Goal: Task Accomplishment & Management: Use online tool/utility

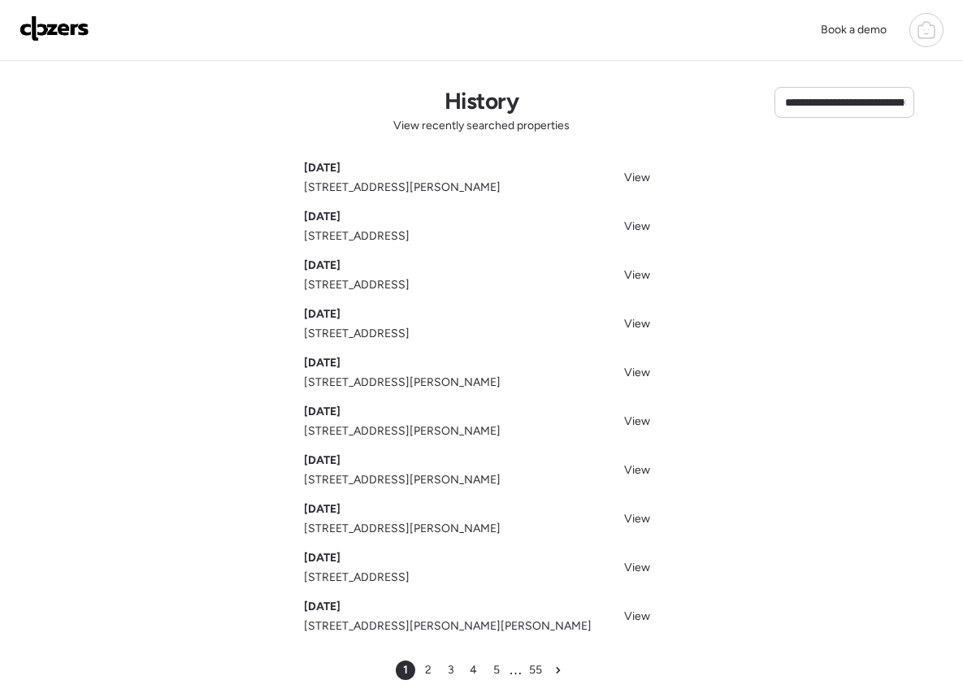
click at [836, 127] on div "**********" at bounding box center [481, 383] width 963 height 645
click at [840, 108] on input "**********" at bounding box center [844, 102] width 125 height 23
click at [831, 142] on span "[STREET_ADDRESS][PERSON_NAME]" at bounding box center [844, 140] width 127 height 33
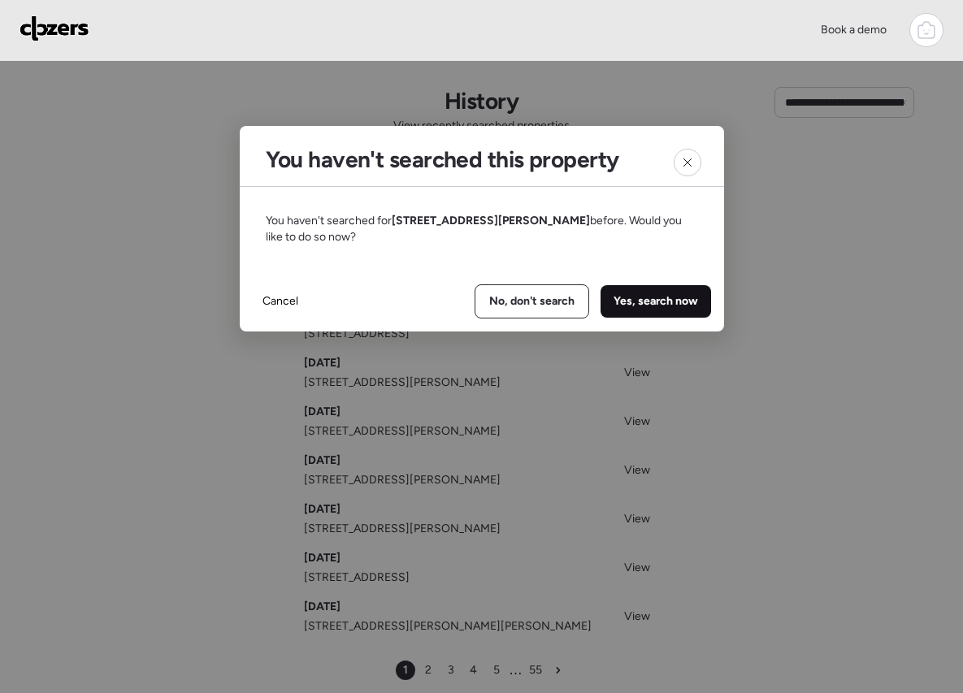
click at [683, 307] on span "Yes, search now" at bounding box center [656, 301] width 85 height 16
type input "**********"
click at [651, 302] on span "Yes, search now" at bounding box center [656, 301] width 85 height 16
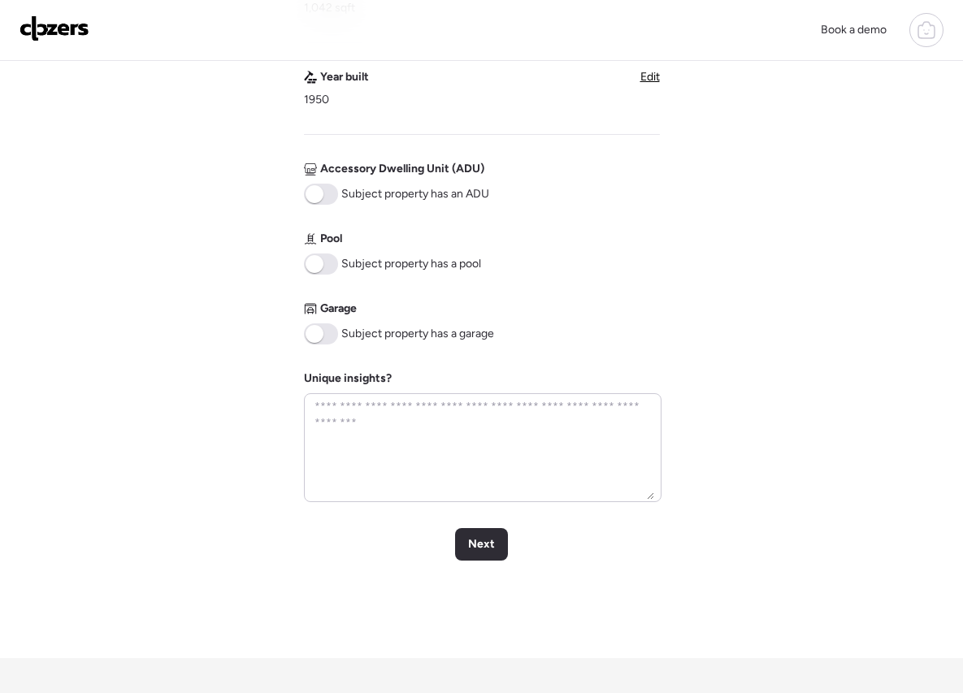
scroll to position [582, 0]
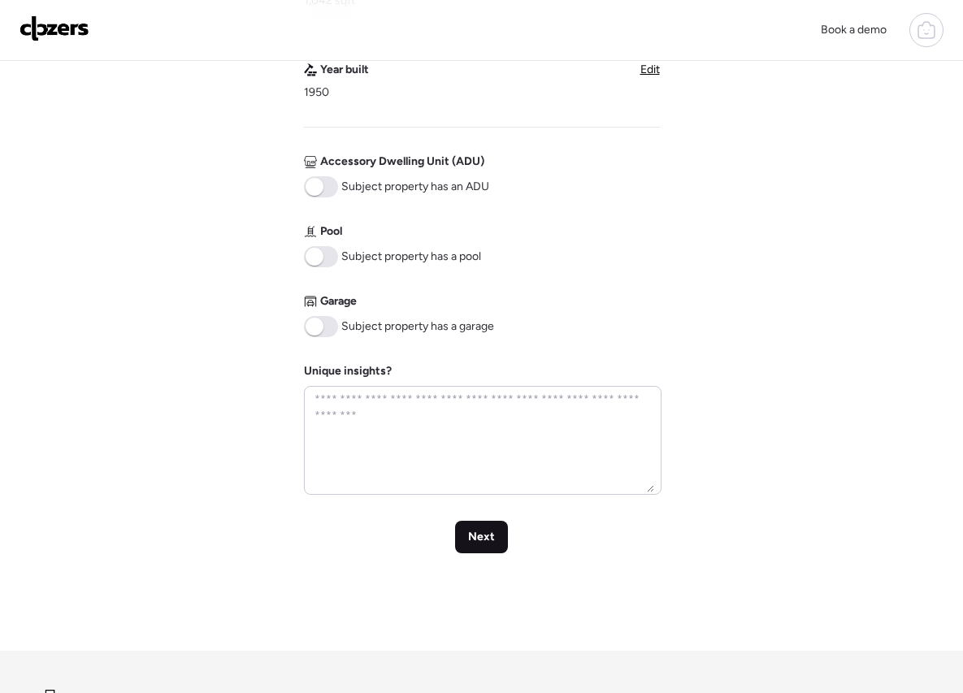
click at [491, 538] on span "Next" at bounding box center [481, 537] width 27 height 16
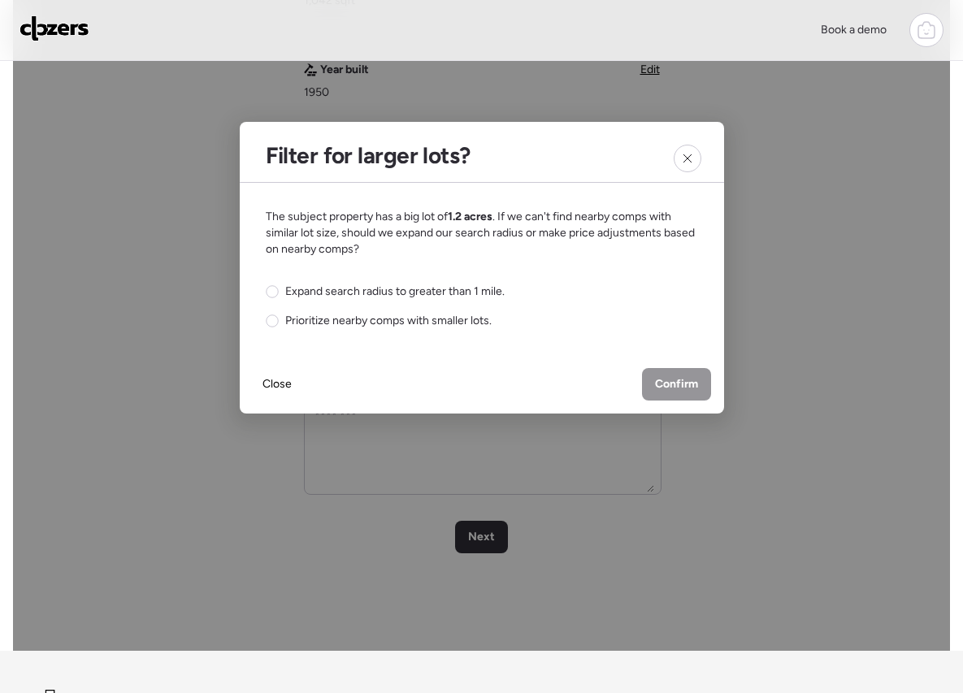
click at [467, 302] on div "Expand search radius to greater than 1 mile. Prioritize nearby comps with small…" at bounding box center [385, 307] width 239 height 46
click at [489, 294] on span "Expand search radius to greater than 1 mile." at bounding box center [394, 292] width 219 height 16
click at [683, 393] on div "Confirm" at bounding box center [676, 384] width 69 height 33
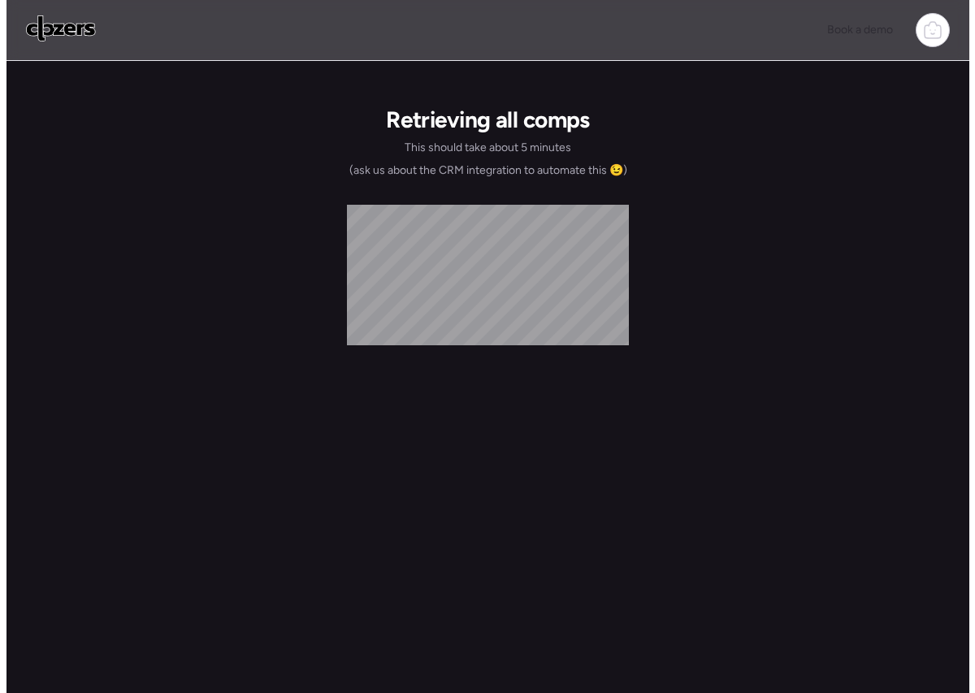
scroll to position [0, 0]
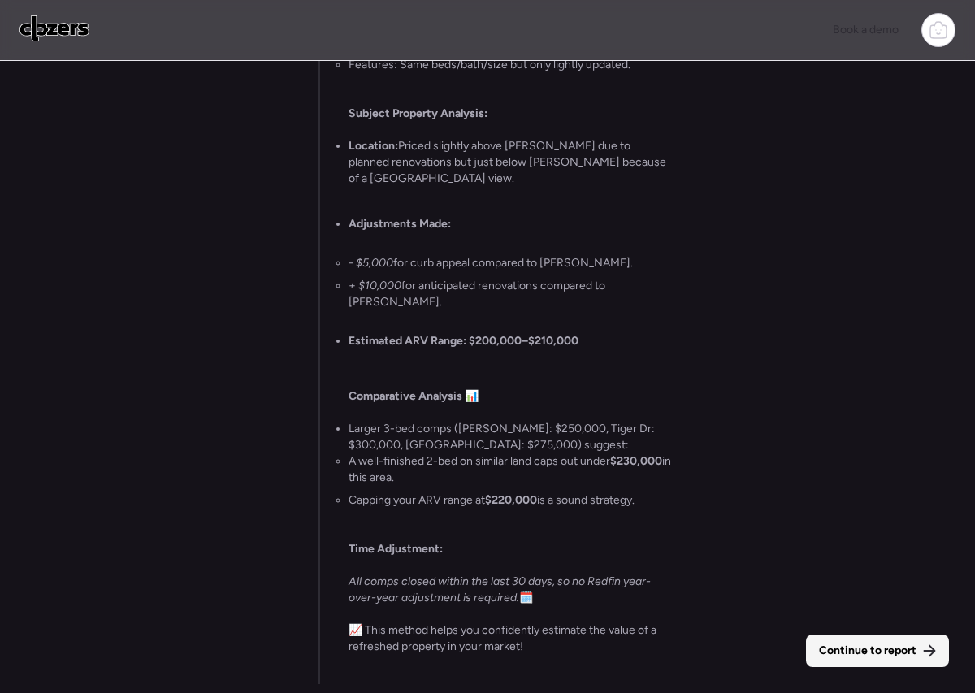
click at [861, 640] on div "Continue to report" at bounding box center [877, 651] width 143 height 33
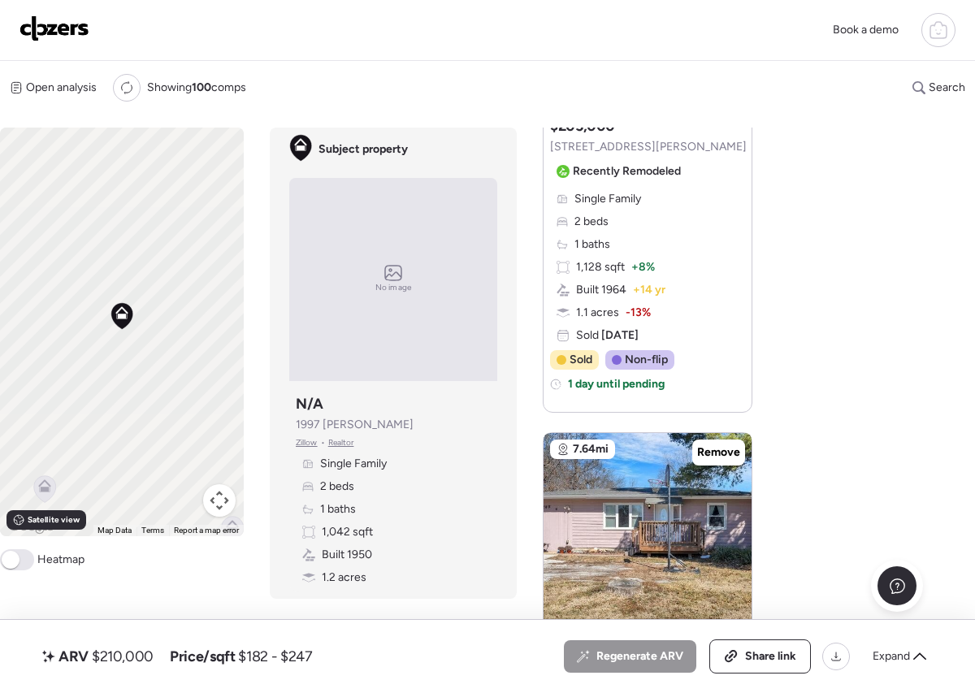
scroll to position [511, 0]
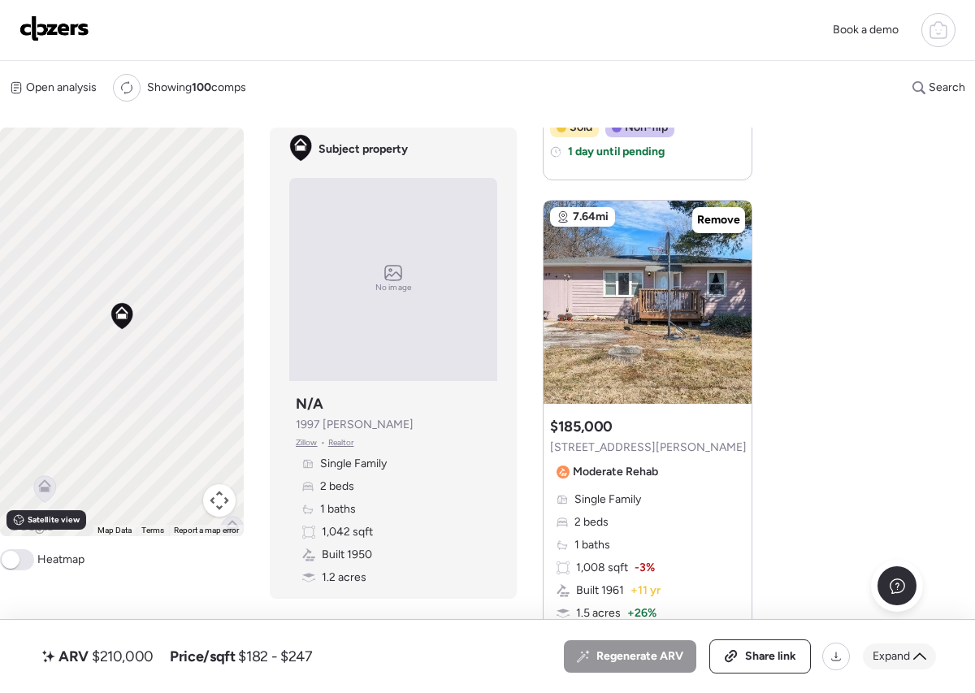
click at [900, 651] on span "Expand" at bounding box center [891, 657] width 37 height 16
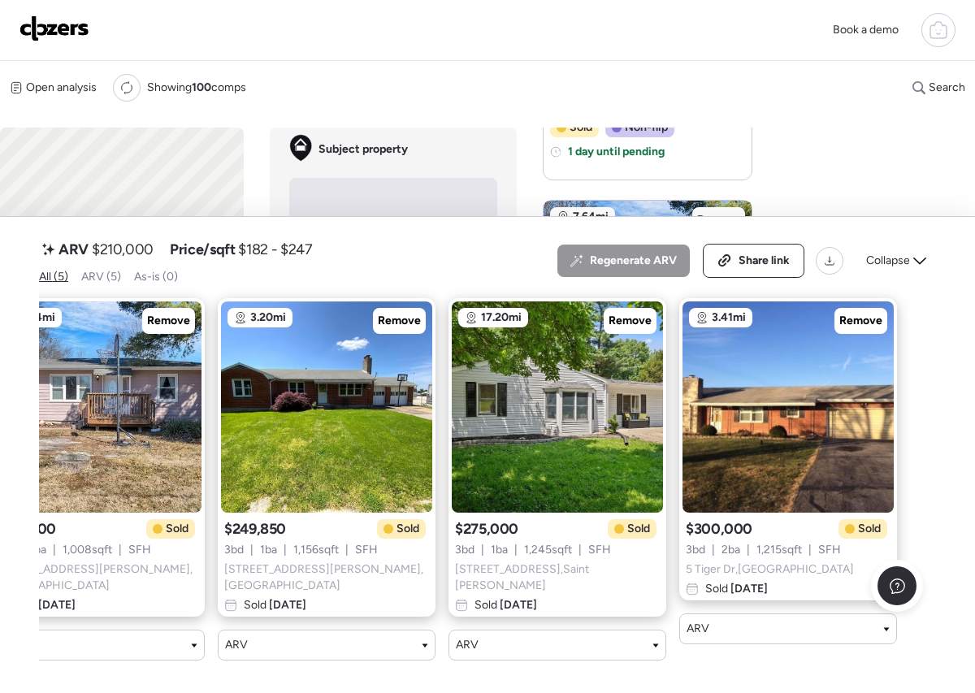
scroll to position [0, 0]
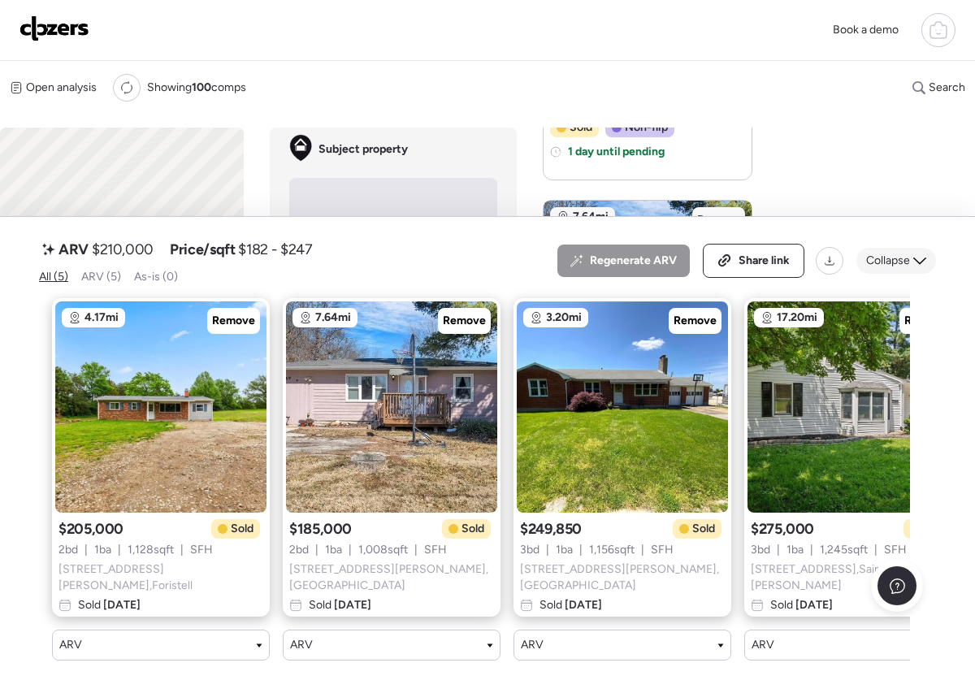
click at [899, 256] on span "Collapse" at bounding box center [888, 261] width 44 height 16
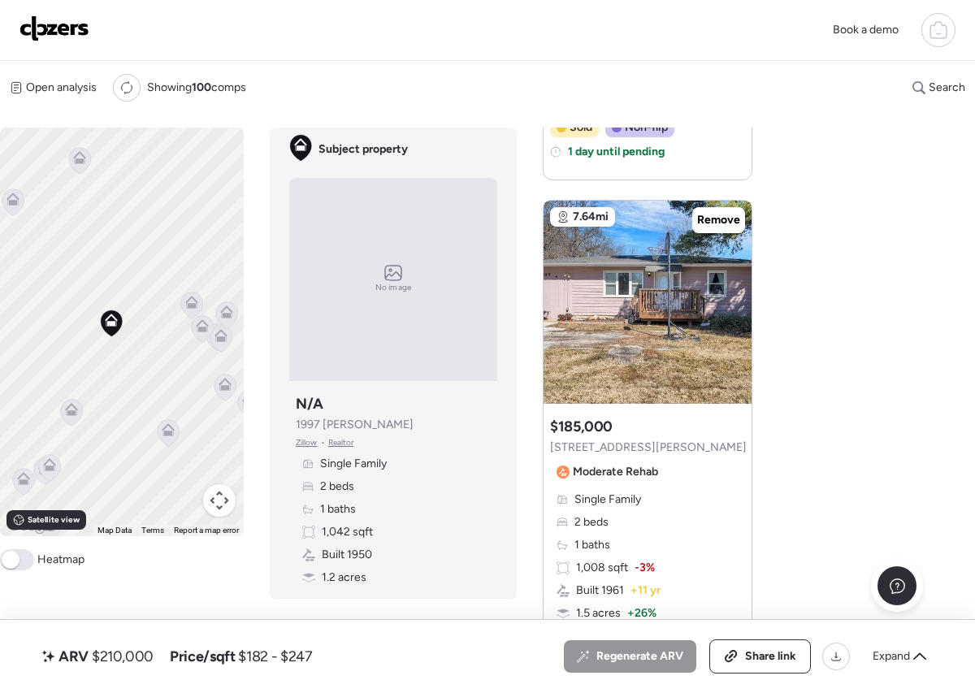
click at [115, 370] on div "To activate drag with keyboard, press Alt + Enter. Once in keyboard drag state,…" at bounding box center [122, 332] width 244 height 409
click at [160, 430] on icon at bounding box center [162, 432] width 11 height 5
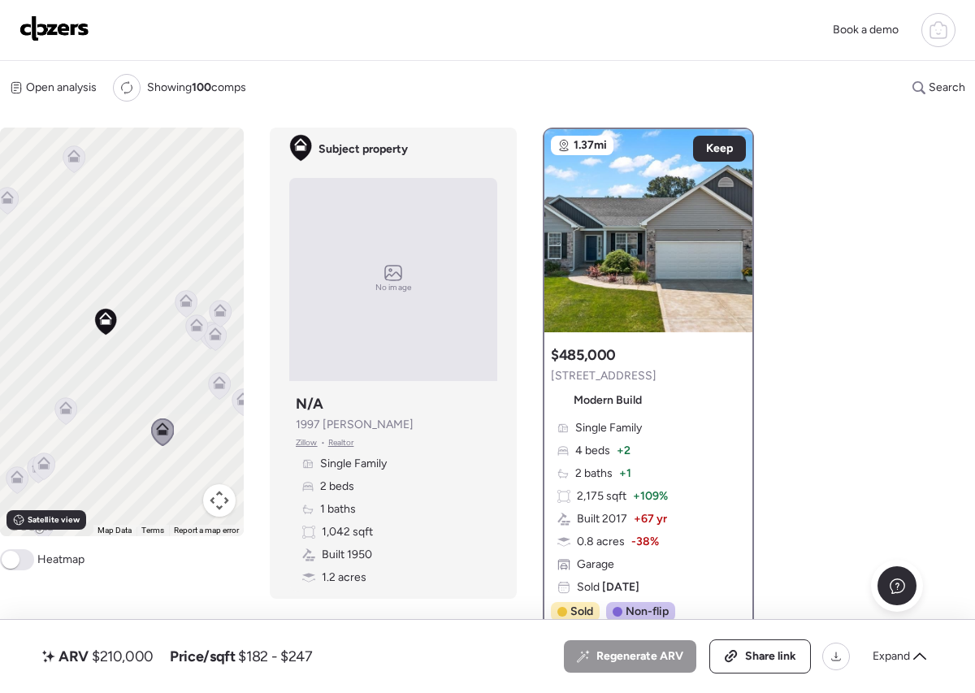
click at [67, 414] on icon at bounding box center [65, 408] width 13 height 13
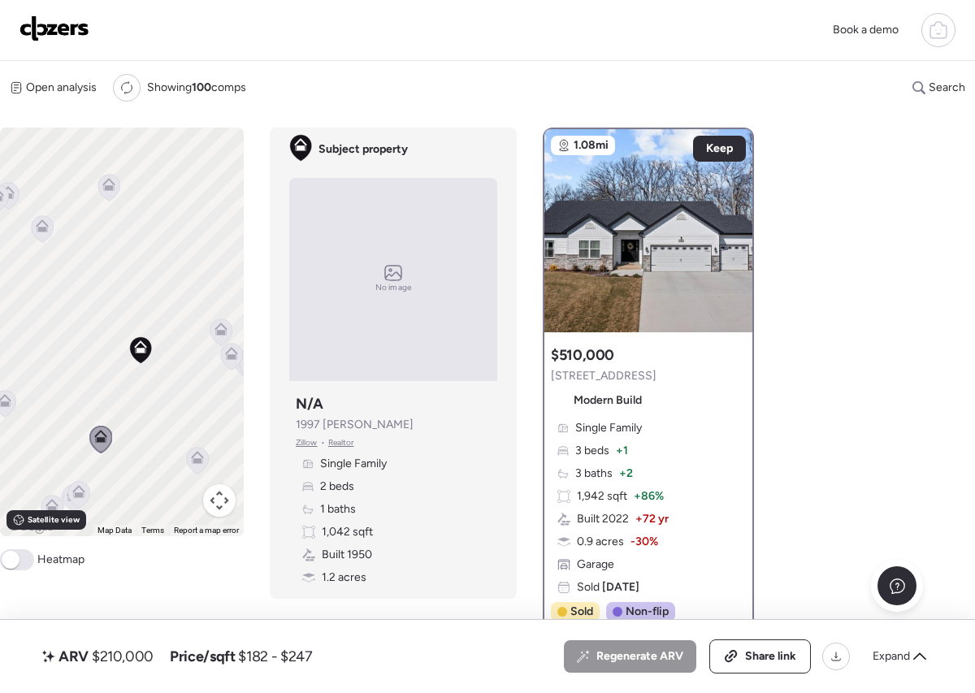
drag, startPoint x: 103, startPoint y: 405, endPoint x: 119, endPoint y: 417, distance: 20.3
click at [119, 417] on div "To activate drag with keyboard, press Alt + Enter. Once in keyboard drag state,…" at bounding box center [122, 332] width 244 height 409
click at [94, 446] on icon at bounding box center [102, 440] width 22 height 27
drag, startPoint x: 115, startPoint y: 412, endPoint x: 166, endPoint y: 449, distance: 63.4
click at [166, 449] on div "To activate drag with keyboard, press Alt + Enter. Once in keyboard drag state,…" at bounding box center [122, 332] width 244 height 409
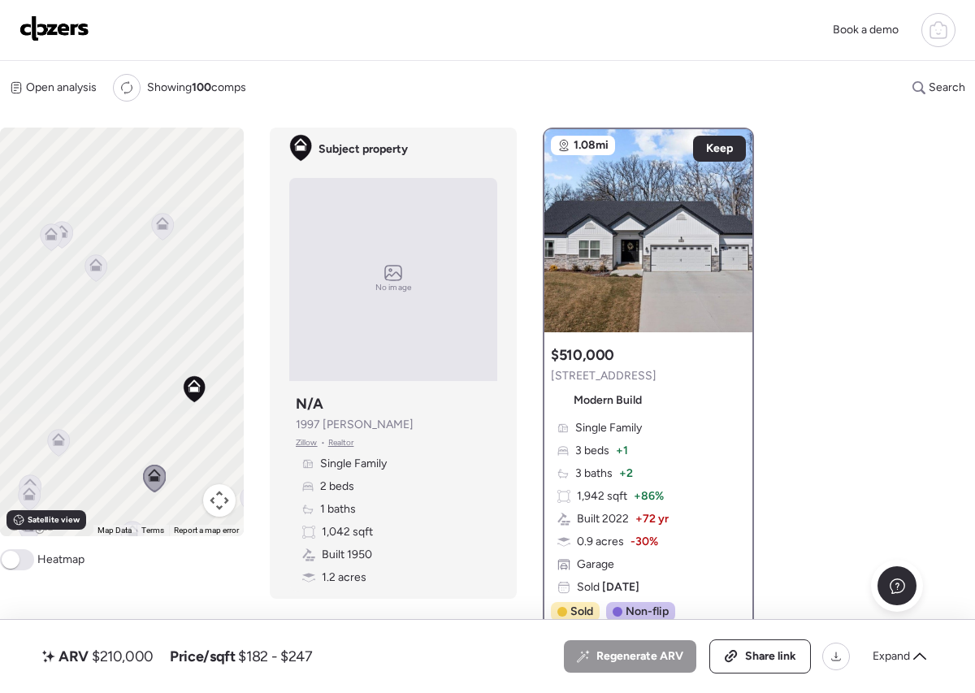
click at [59, 444] on icon at bounding box center [58, 443] width 11 height 5
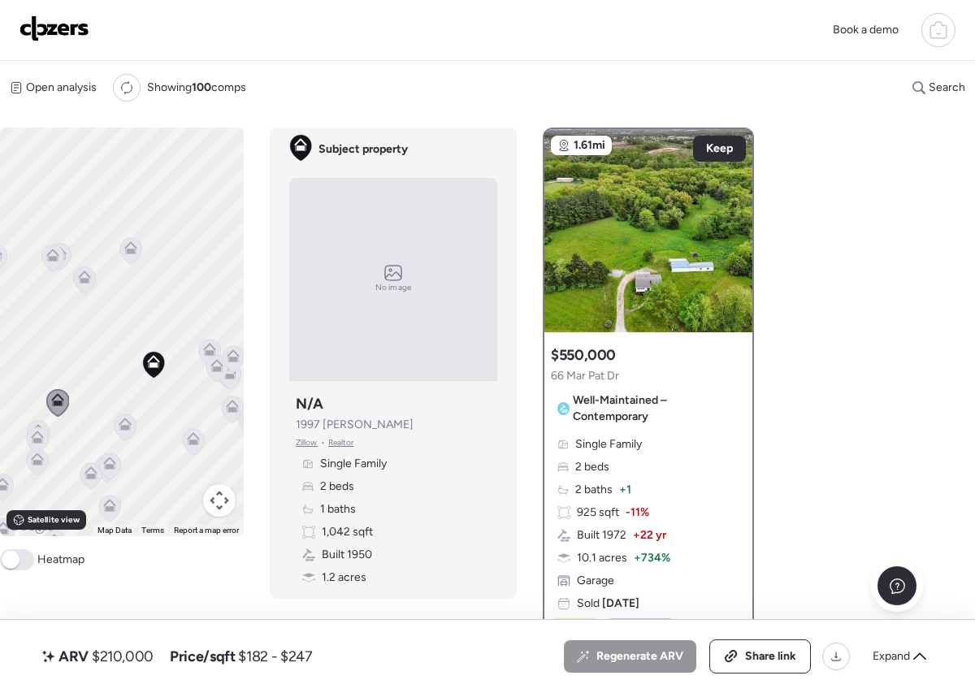
drag, startPoint x: 93, startPoint y: 416, endPoint x: 88, endPoint y: 406, distance: 12.0
click at [88, 406] on div "To activate drag with keyboard, press Alt + Enter. Once in keyboard drag state,…" at bounding box center [122, 332] width 244 height 409
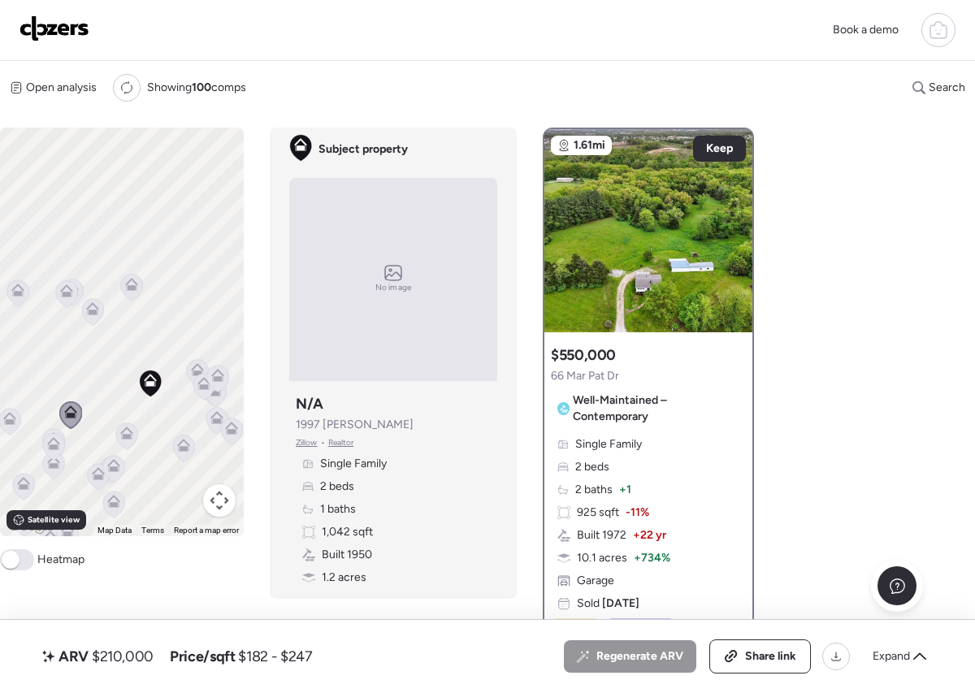
click at [128, 428] on icon at bounding box center [126, 433] width 13 height 13
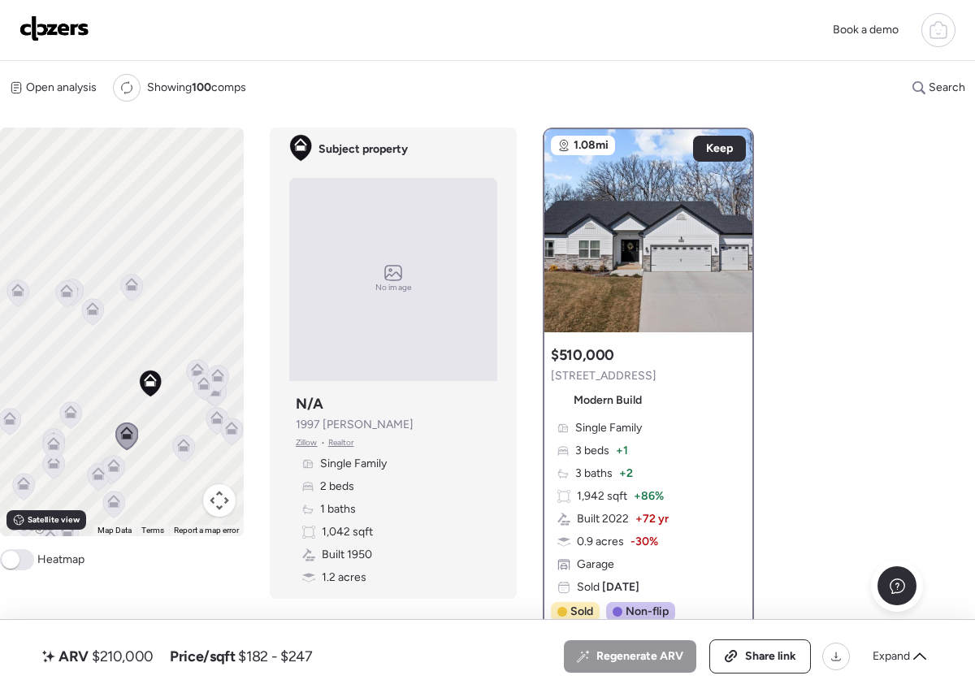
click at [187, 445] on icon at bounding box center [183, 442] width 12 height 7
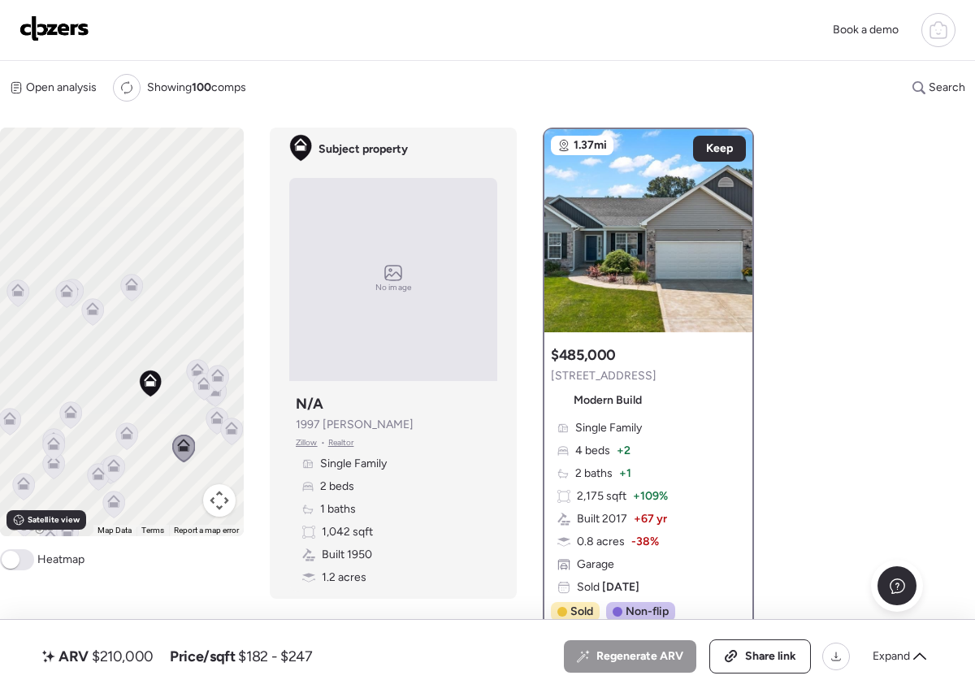
click at [121, 460] on icon at bounding box center [114, 468] width 22 height 27
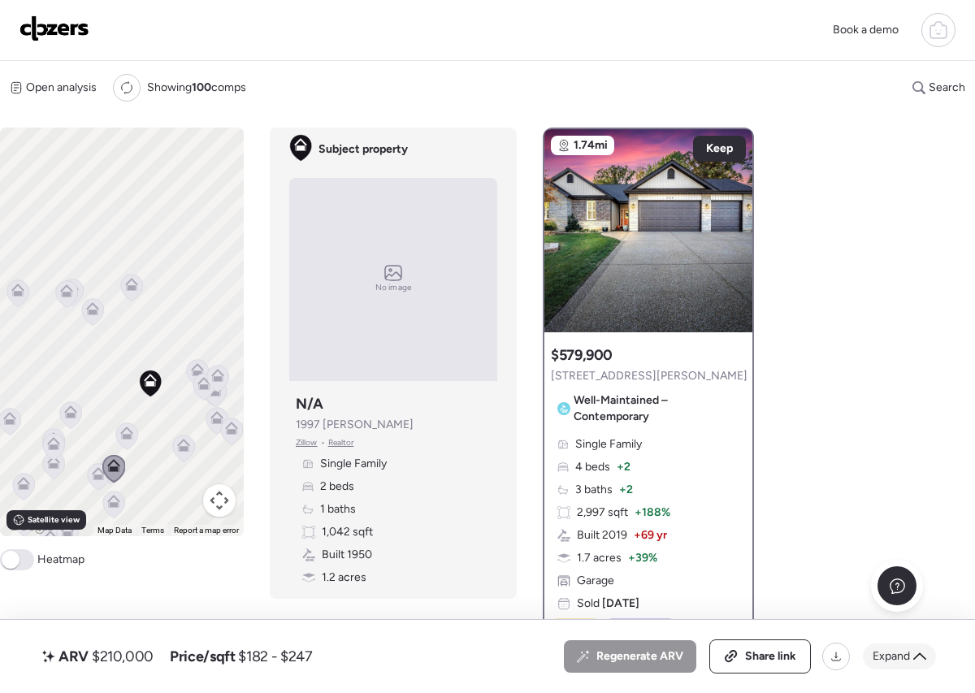
click at [910, 656] on div "Expand" at bounding box center [899, 657] width 73 height 26
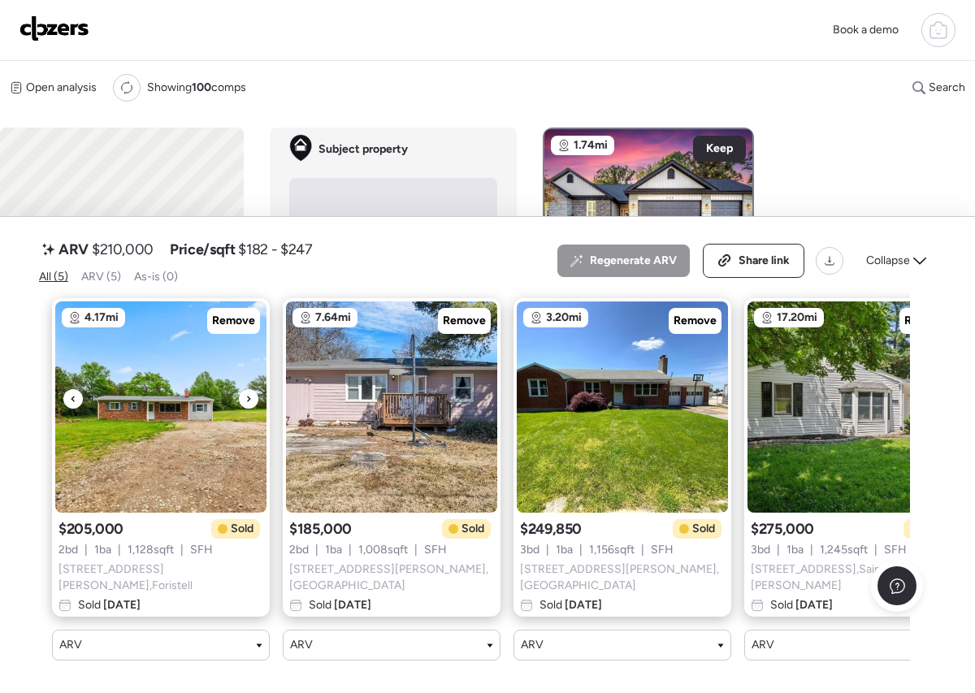
click at [219, 432] on img at bounding box center [160, 407] width 211 height 211
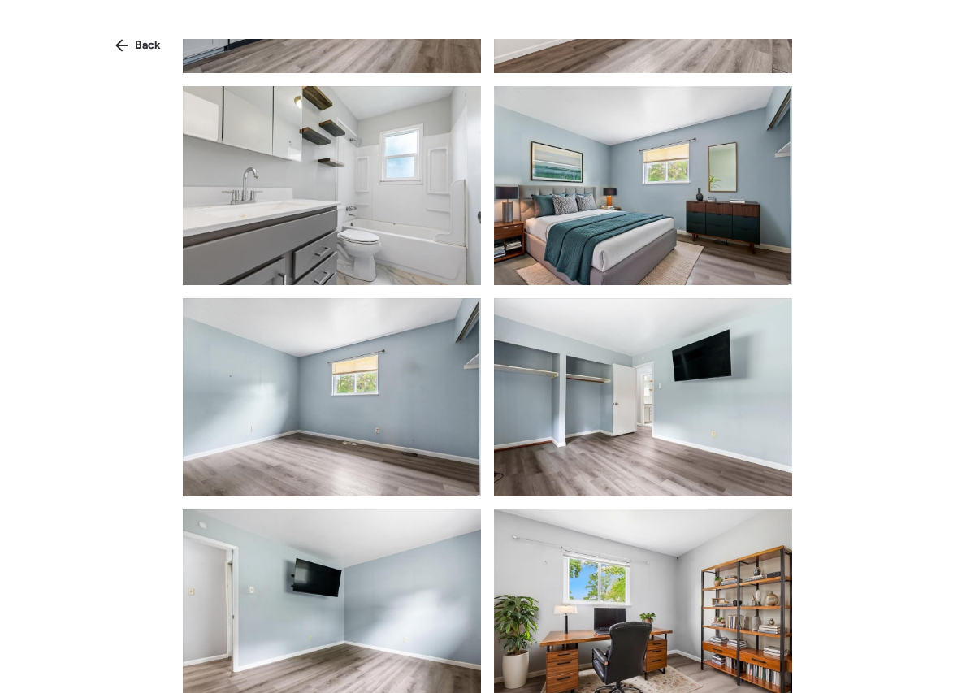
scroll to position [663, 0]
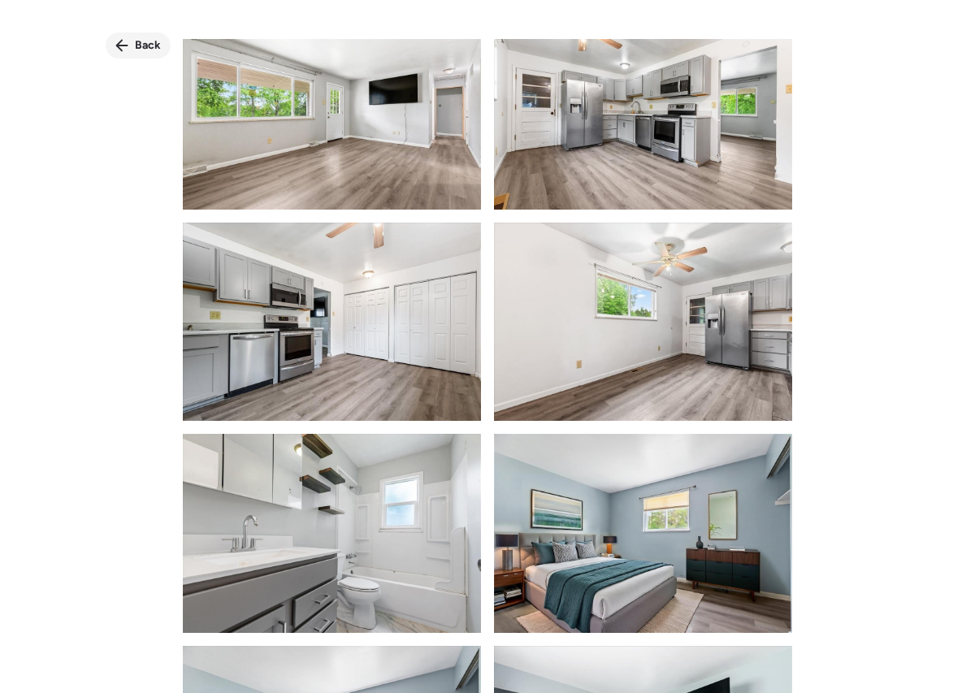
click at [141, 41] on span "Back" at bounding box center [148, 45] width 26 height 16
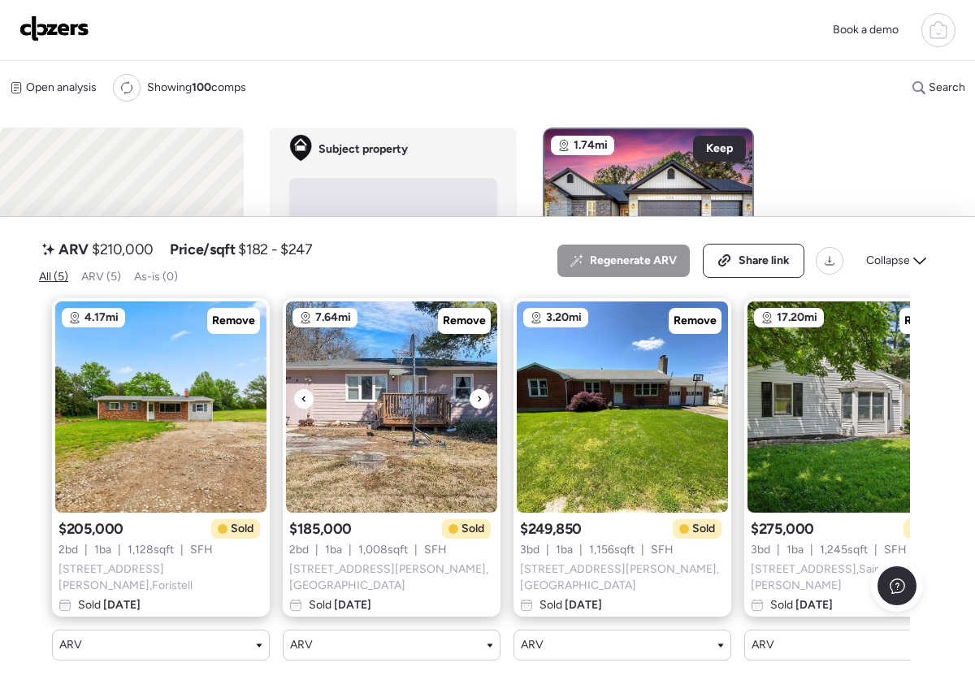
click at [410, 413] on img at bounding box center [391, 407] width 211 height 211
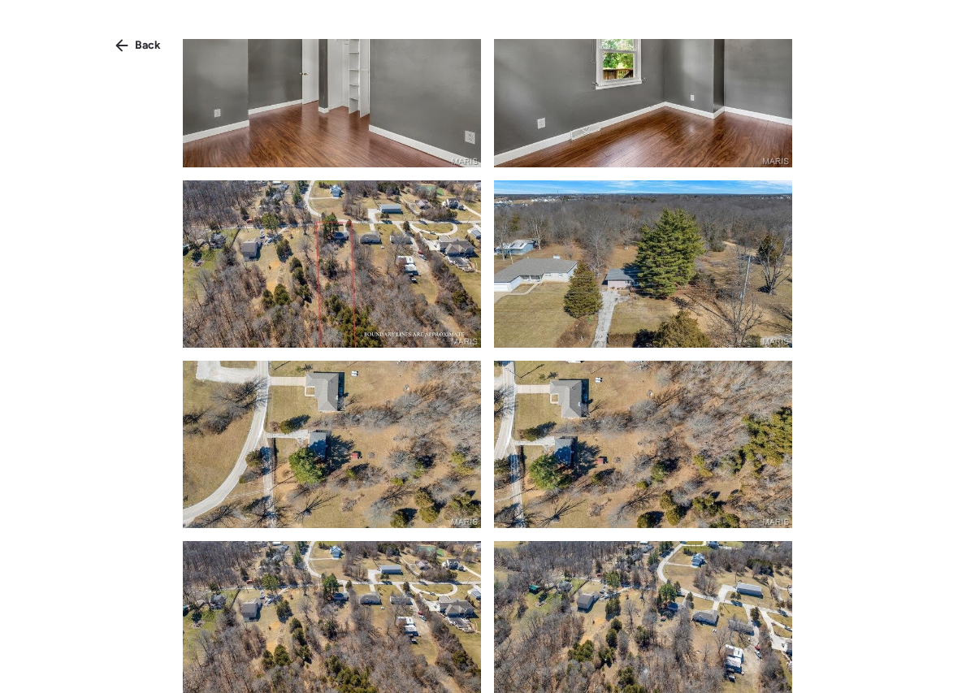
scroll to position [2090, 0]
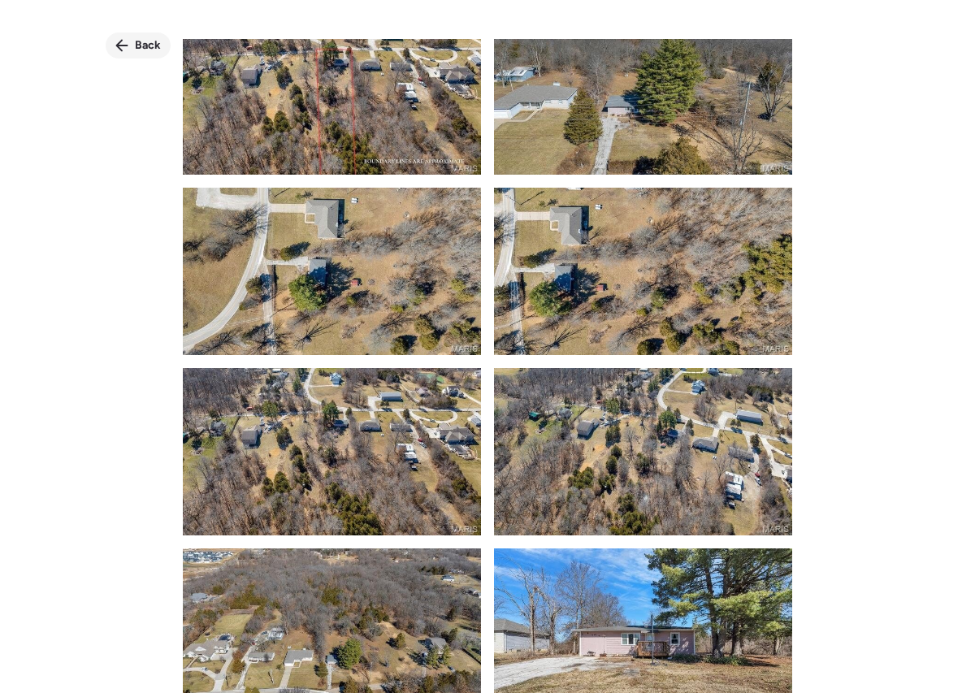
click at [152, 52] on span "Back" at bounding box center [148, 45] width 26 height 16
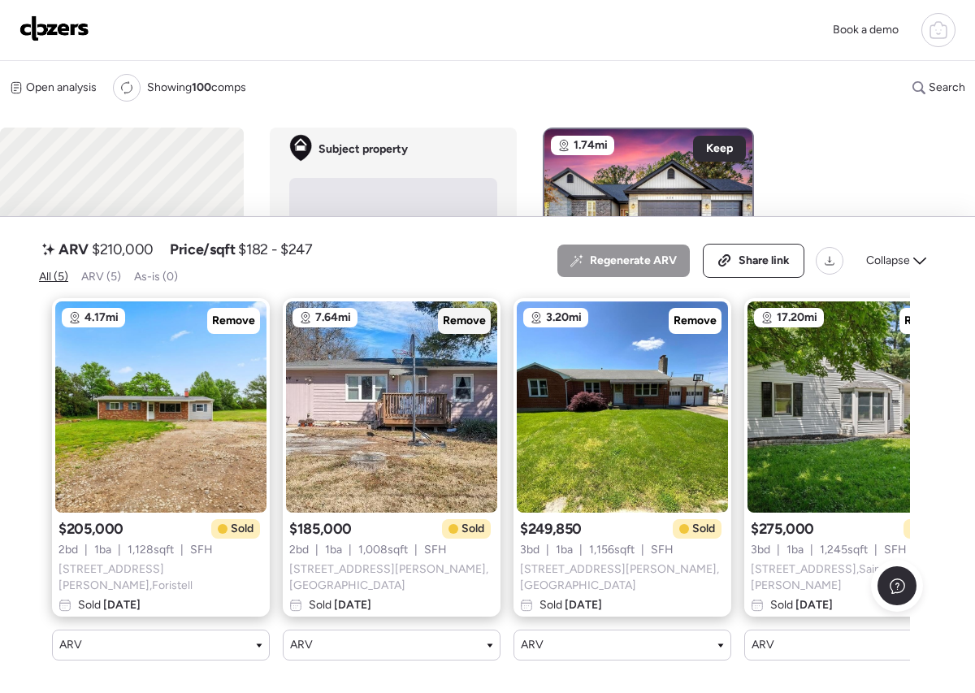
click at [453, 329] on span "Remove" at bounding box center [464, 321] width 43 height 16
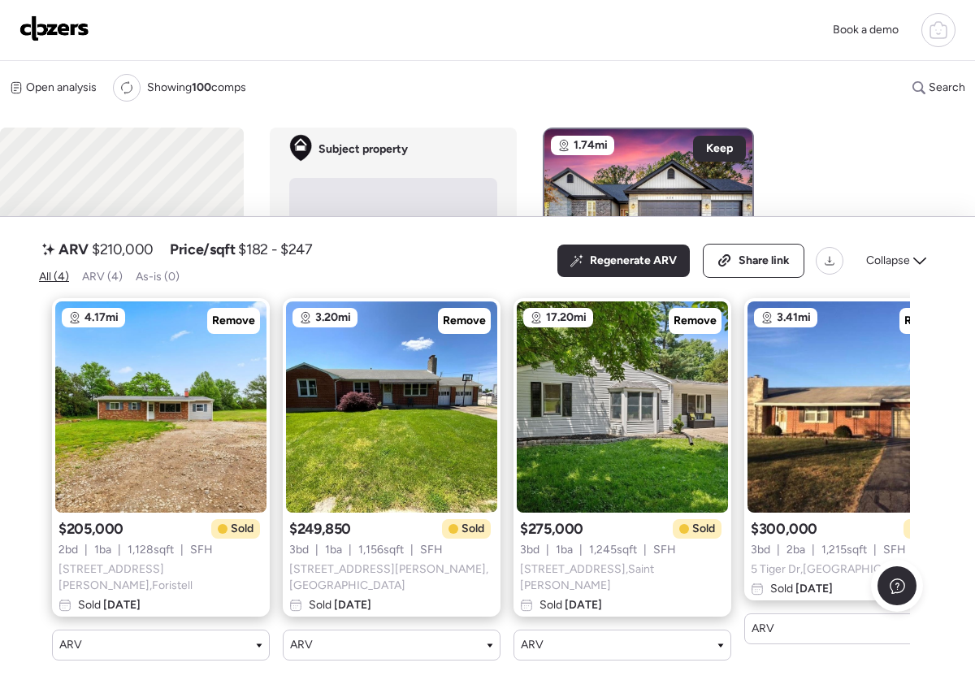
click at [428, 402] on img at bounding box center [391, 407] width 211 height 211
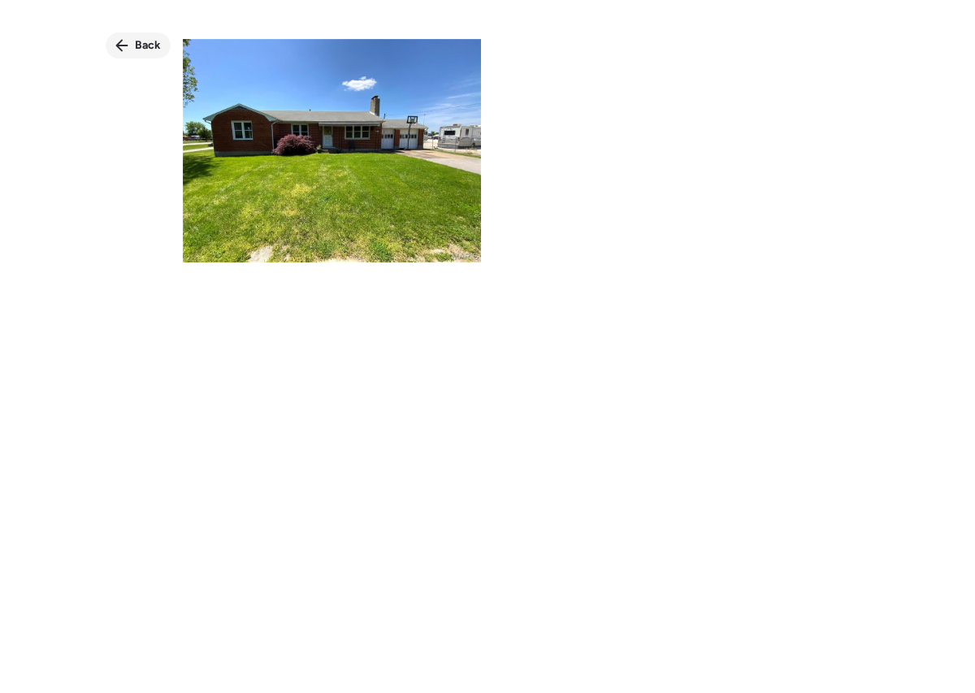
click at [131, 43] on div "Back" at bounding box center [138, 46] width 65 height 26
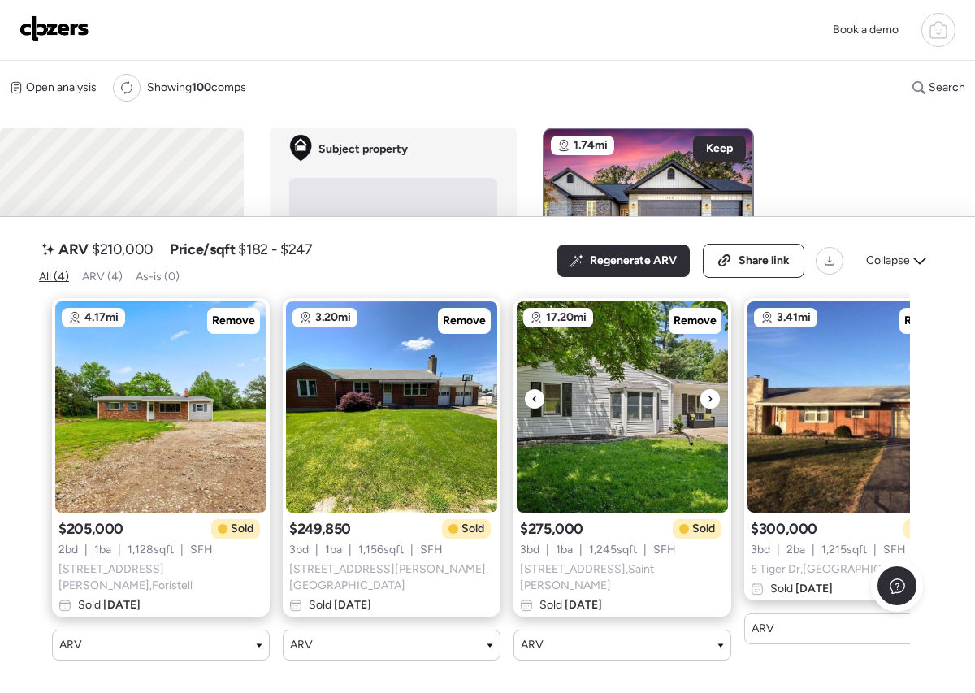
click at [591, 456] on img at bounding box center [622, 407] width 211 height 211
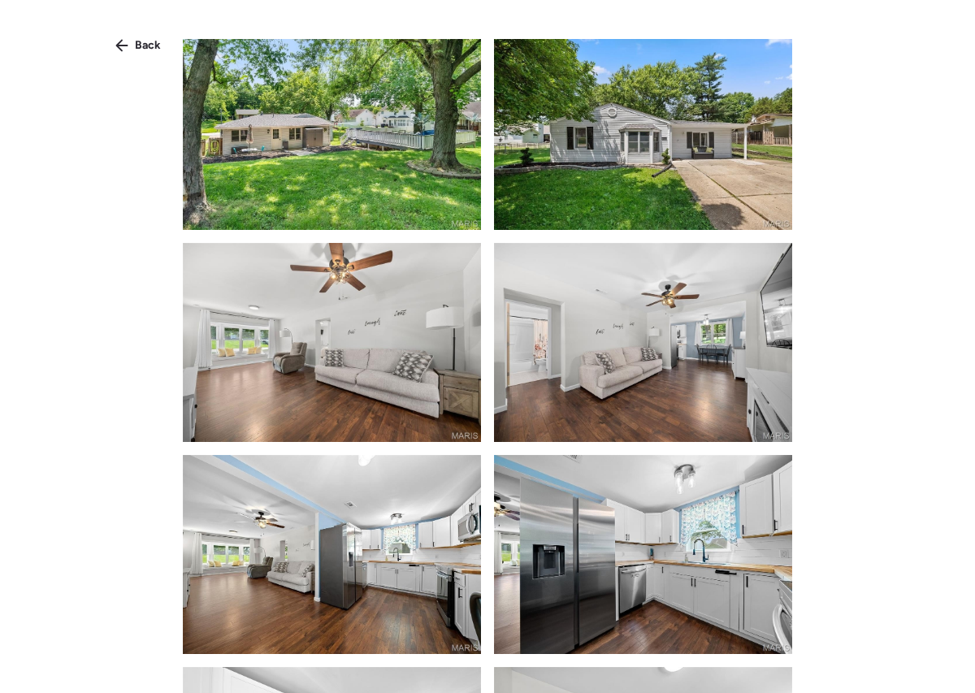
scroll to position [490, 0]
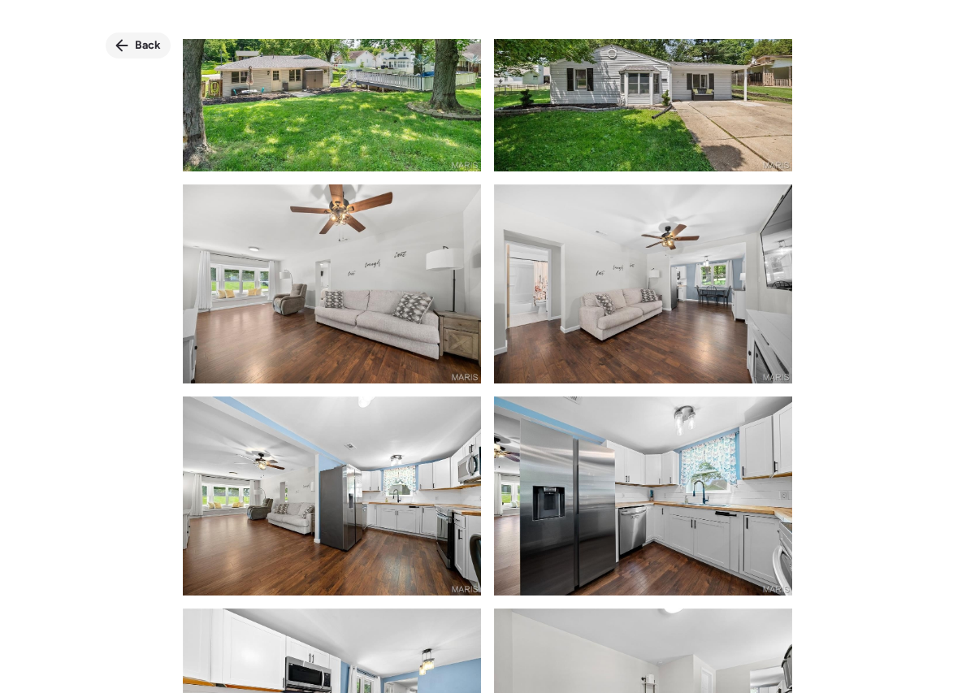
click at [143, 48] on span "Back" at bounding box center [148, 45] width 26 height 16
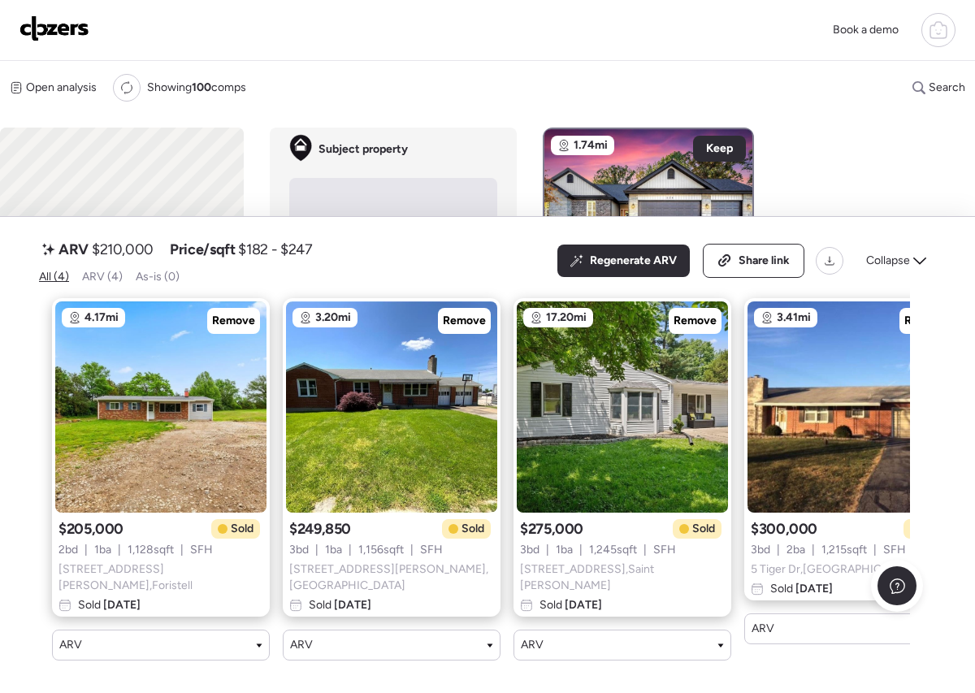
scroll to position [0, 65]
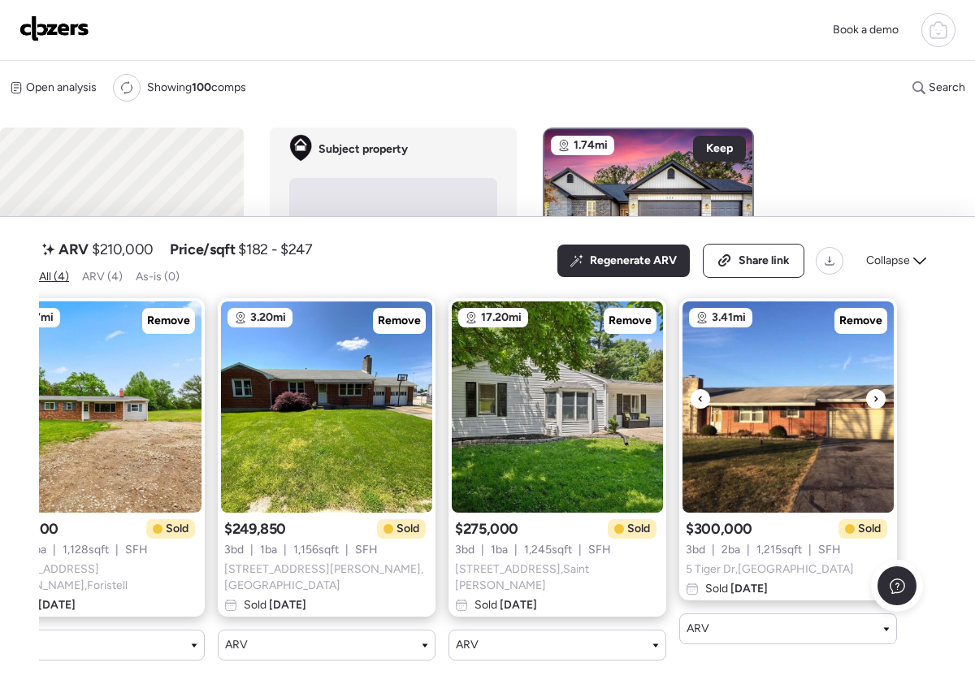
click at [797, 402] on img at bounding box center [788, 407] width 211 height 211
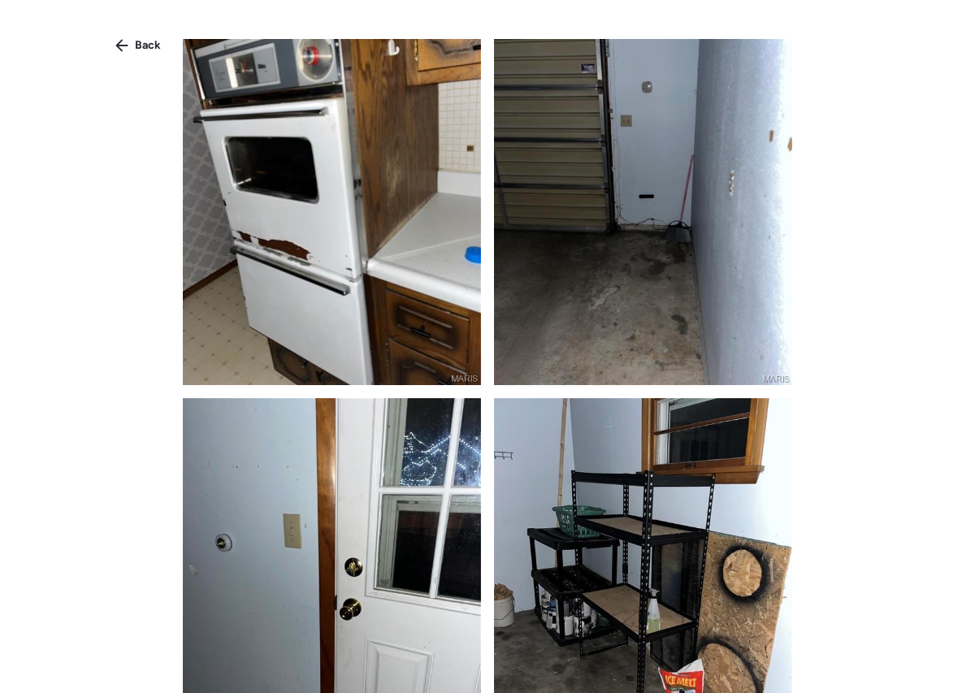
scroll to position [2447, 0]
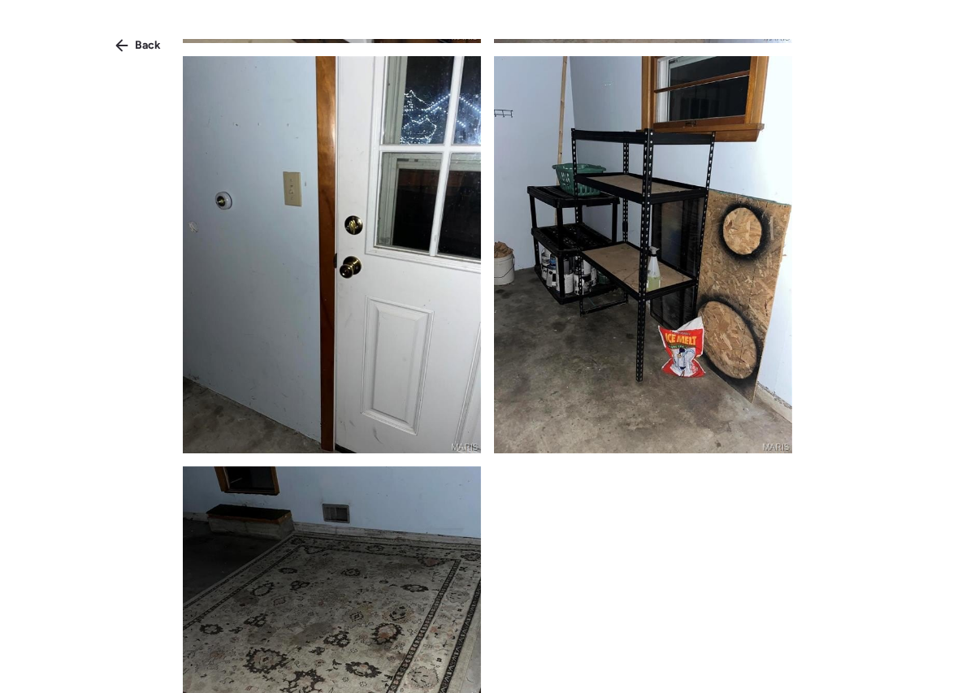
click at [124, 41] on icon at bounding box center [121, 45] width 13 height 13
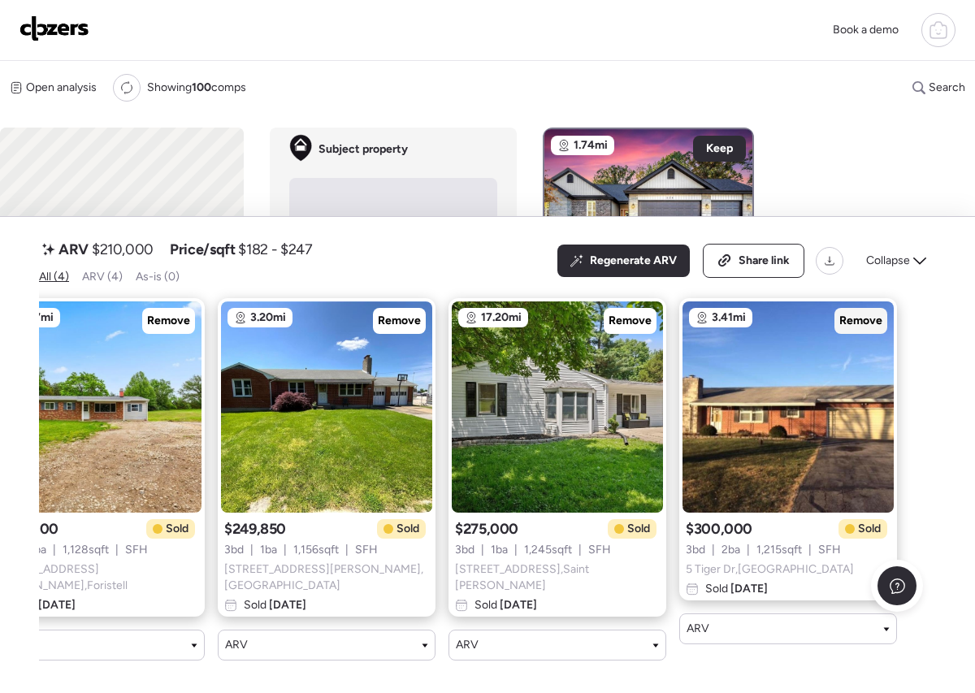
click at [862, 319] on span "Remove" at bounding box center [861, 321] width 43 height 16
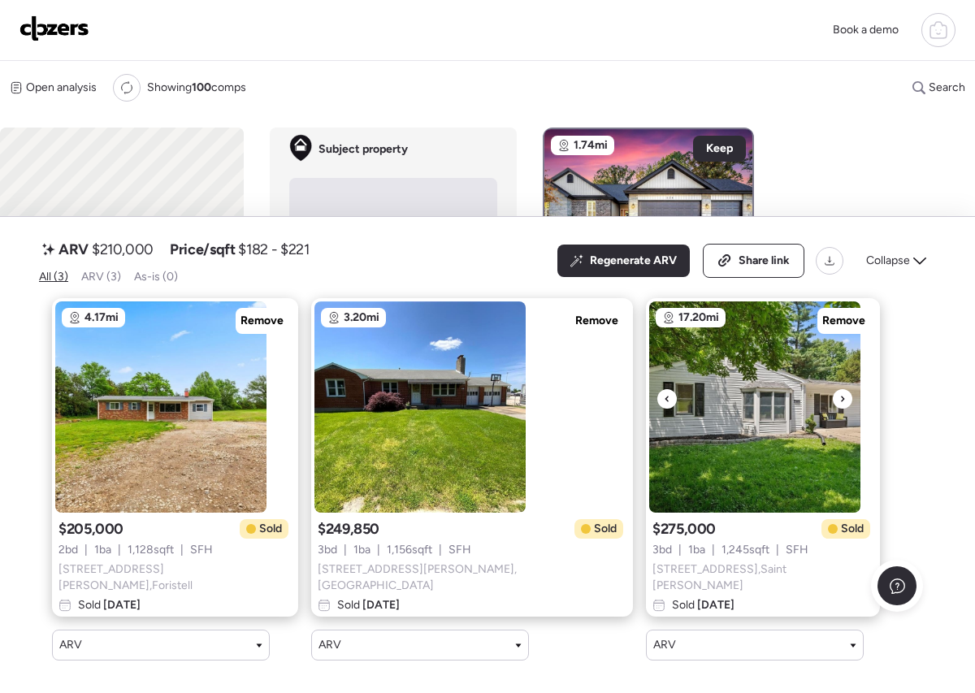
click at [649, 418] on img at bounding box center [754, 407] width 211 height 211
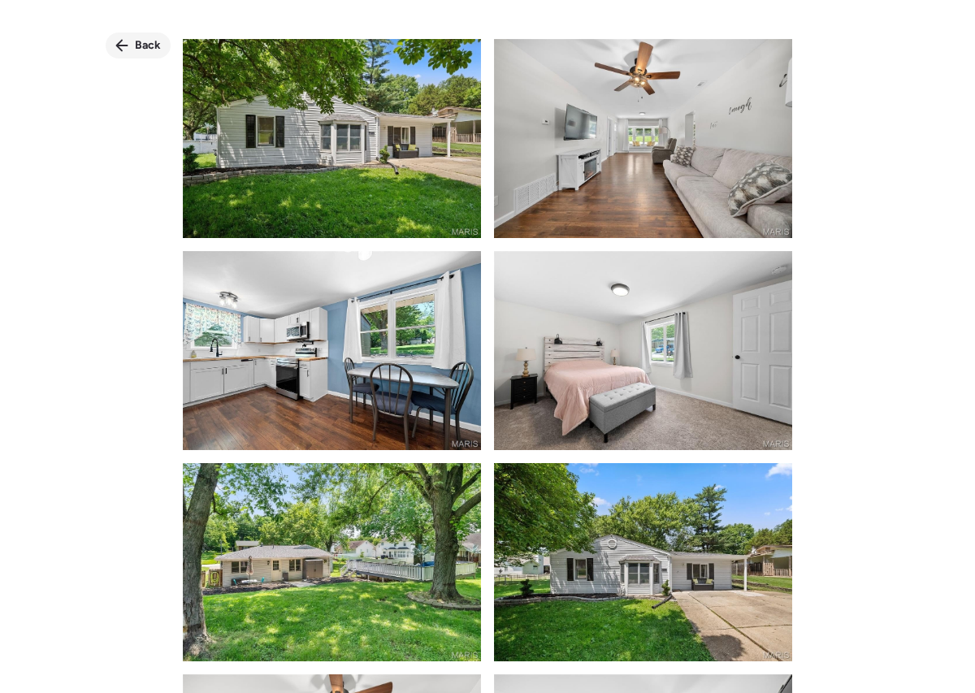
click at [150, 44] on span "Back" at bounding box center [148, 45] width 26 height 16
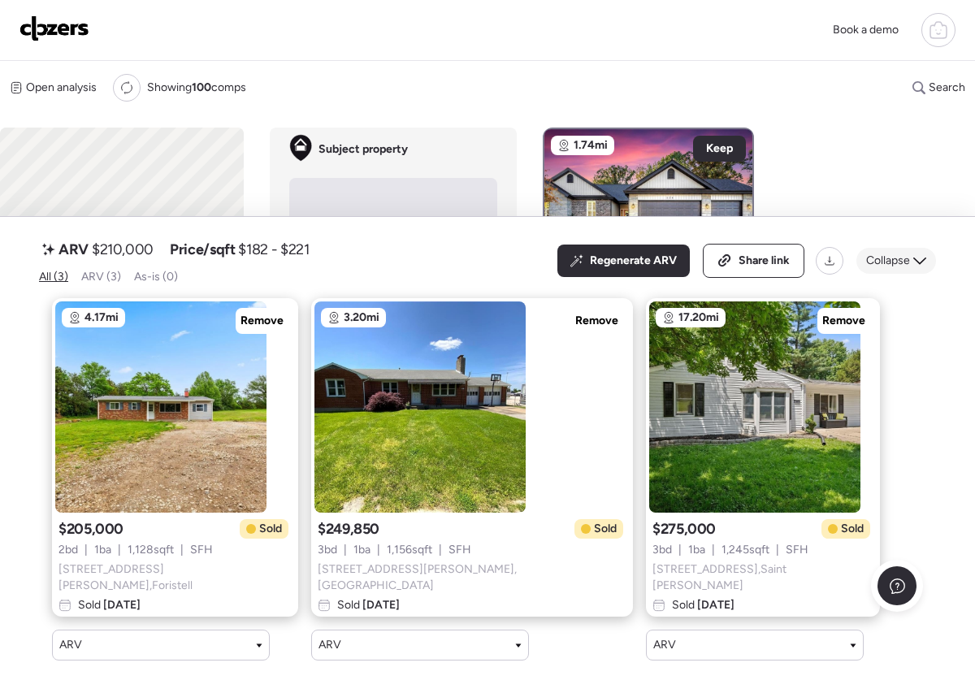
click at [903, 269] on span "Collapse" at bounding box center [888, 261] width 44 height 16
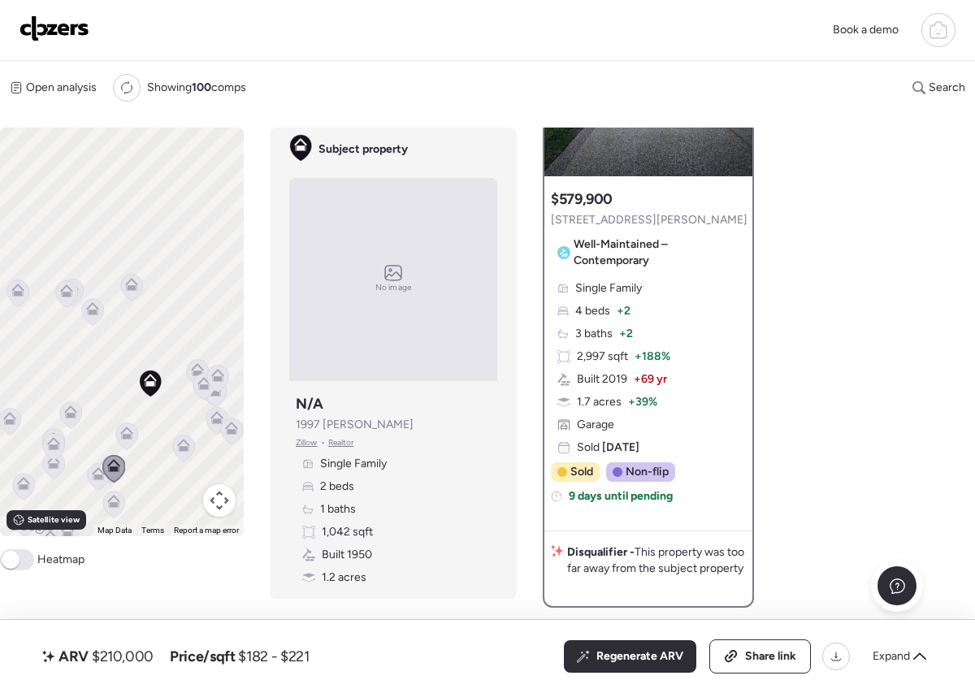
scroll to position [198, 0]
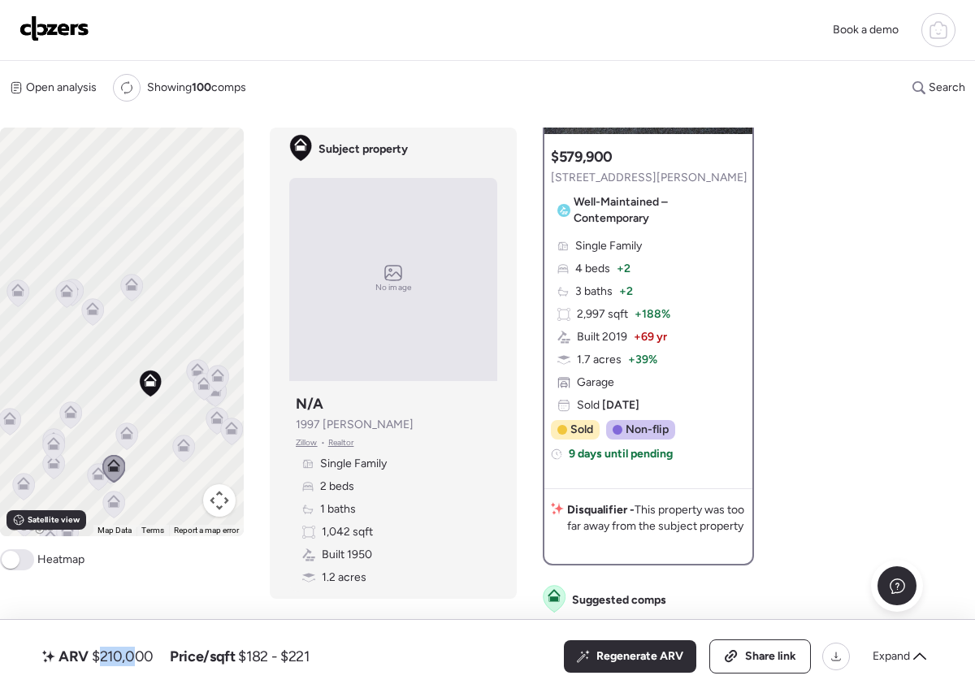
drag, startPoint x: 100, startPoint y: 661, endPoint x: 86, endPoint y: 660, distance: 13.8
click at [88, 661] on div "ARV $210,000" at bounding box center [98, 657] width 118 height 26
click at [86, 660] on span "ARV" at bounding box center [74, 657] width 30 height 20
drag, startPoint x: 97, startPoint y: 656, endPoint x: 377, endPoint y: 656, distance: 280.4
click at [376, 656] on div "ARV $210,000 Price/sqft $182 - $221 All (3) ARV (3) As-is (0) Regenerate ARV Sh…" at bounding box center [487, 657] width 897 height 34
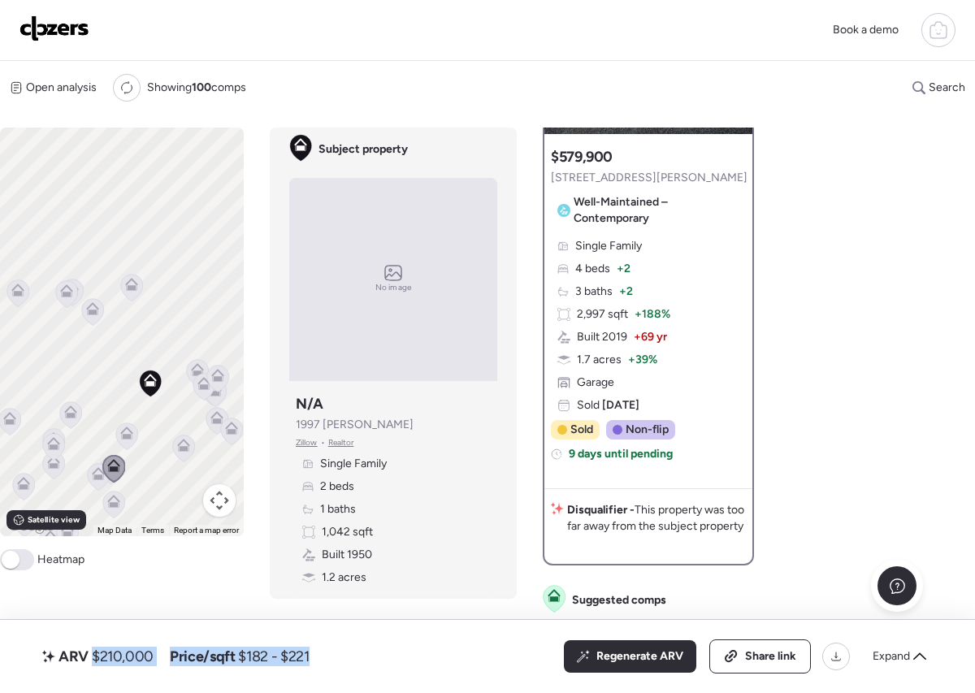
click at [377, 656] on div "ARV $210,000 Price/sqft $182 - $221 All (3) ARV (3) As-is (0) Regenerate ARV Sh…" at bounding box center [487, 657] width 897 height 34
drag, startPoint x: 352, startPoint y: 655, endPoint x: 237, endPoint y: 649, distance: 115.6
click at [240, 650] on div "ARV $210,000 Price/sqft $182 - $221 All (3) ARV (3) As-is (0) Regenerate ARV Sh…" at bounding box center [487, 657] width 897 height 34
click at [238, 649] on span "$182 - $221" at bounding box center [273, 657] width 71 height 20
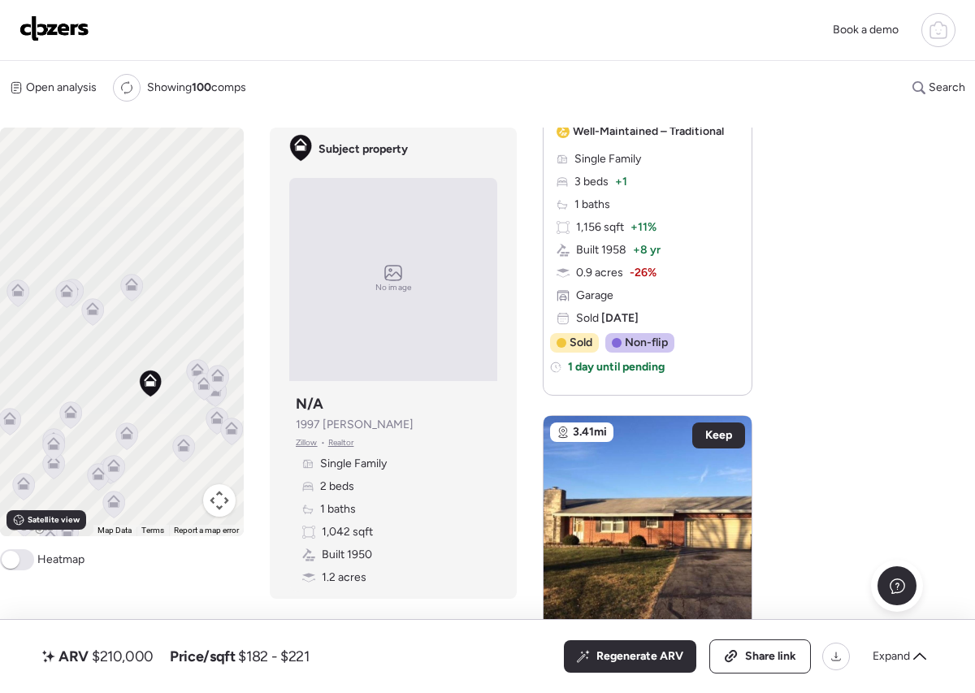
scroll to position [2389, 0]
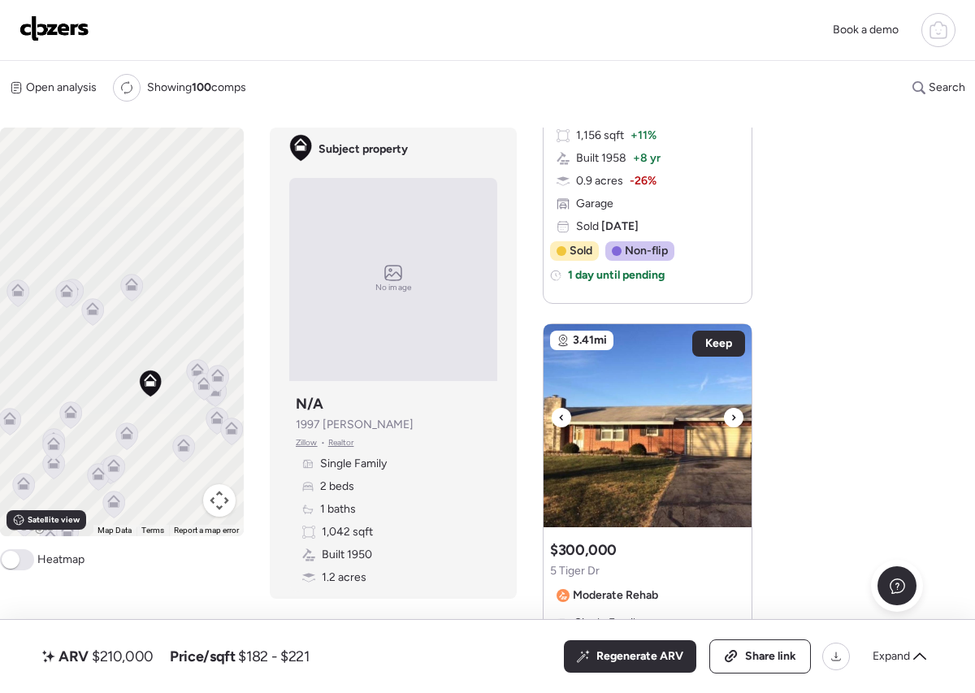
click at [734, 428] on icon at bounding box center [734, 418] width 7 height 20
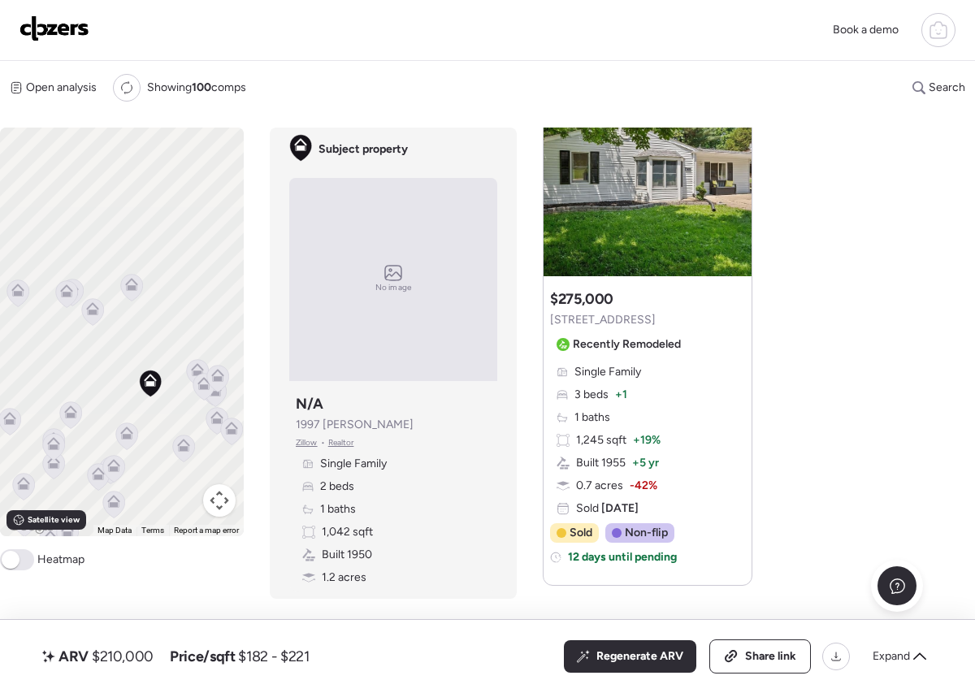
scroll to position [2950, 0]
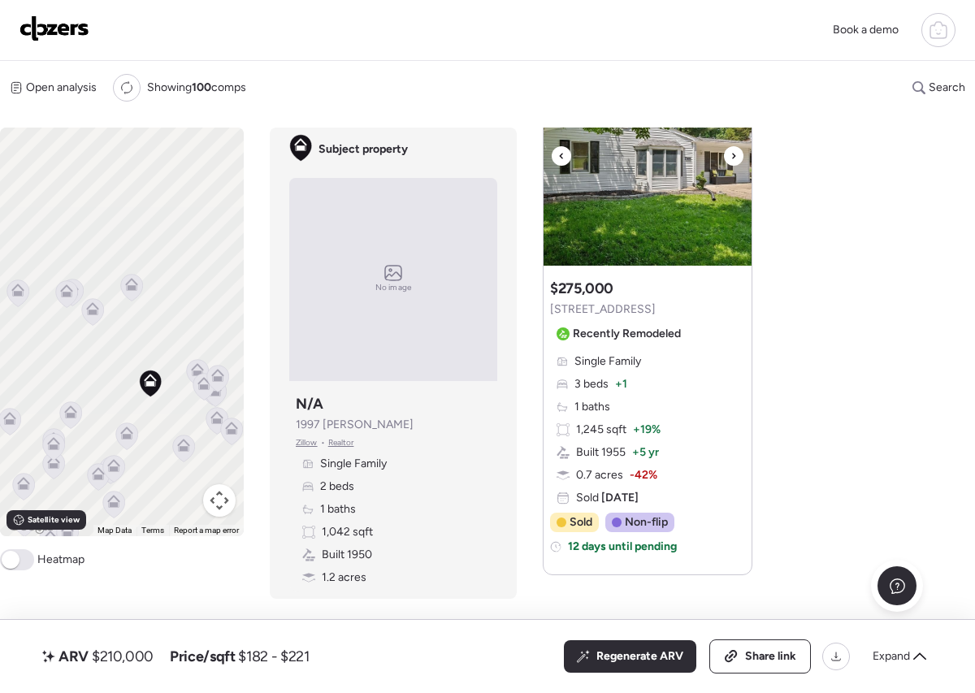
click at [735, 166] on icon at bounding box center [734, 156] width 7 height 20
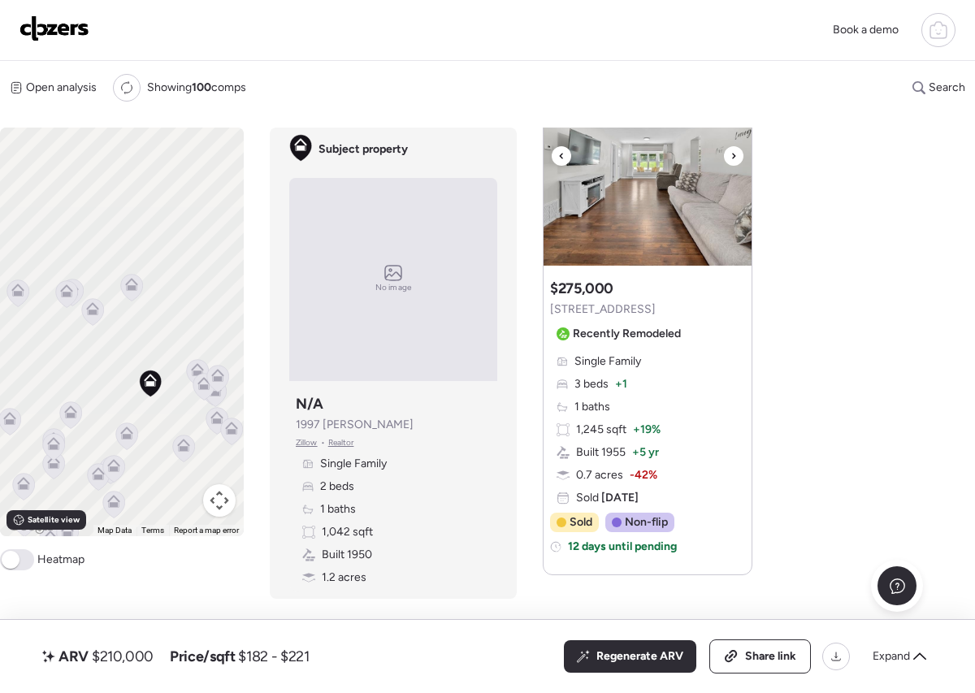
click at [735, 166] on icon at bounding box center [734, 156] width 7 height 20
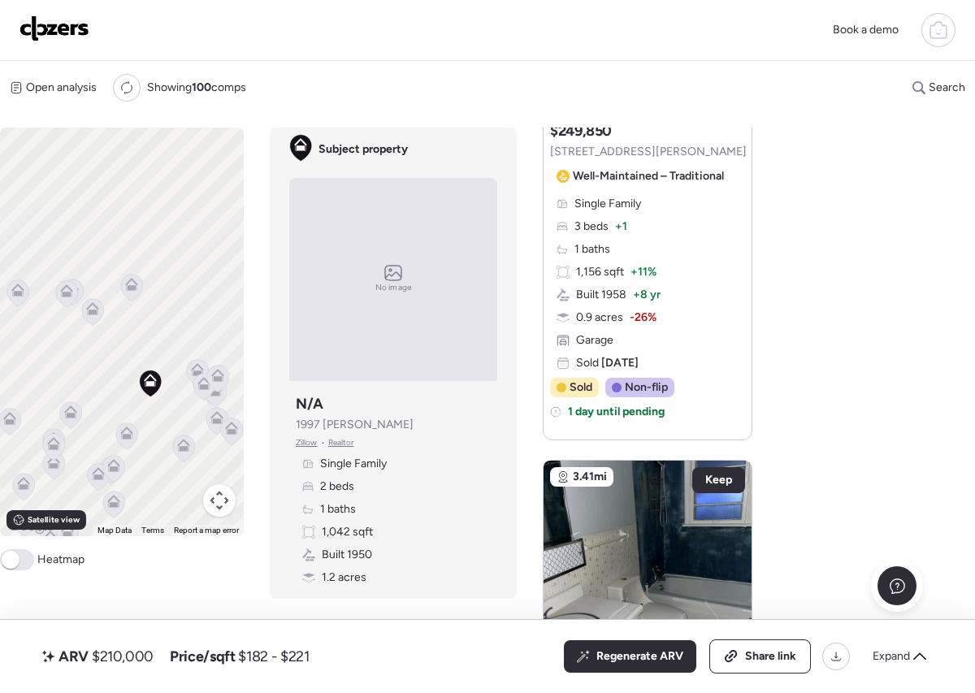
scroll to position [3017, 0]
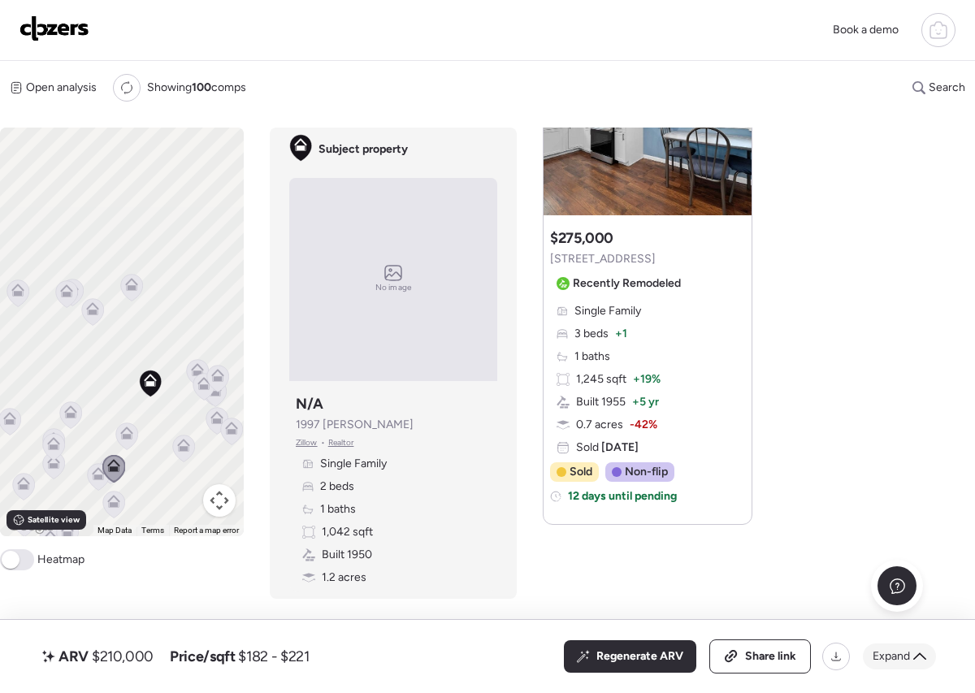
click at [914, 649] on div "Expand" at bounding box center [899, 657] width 73 height 26
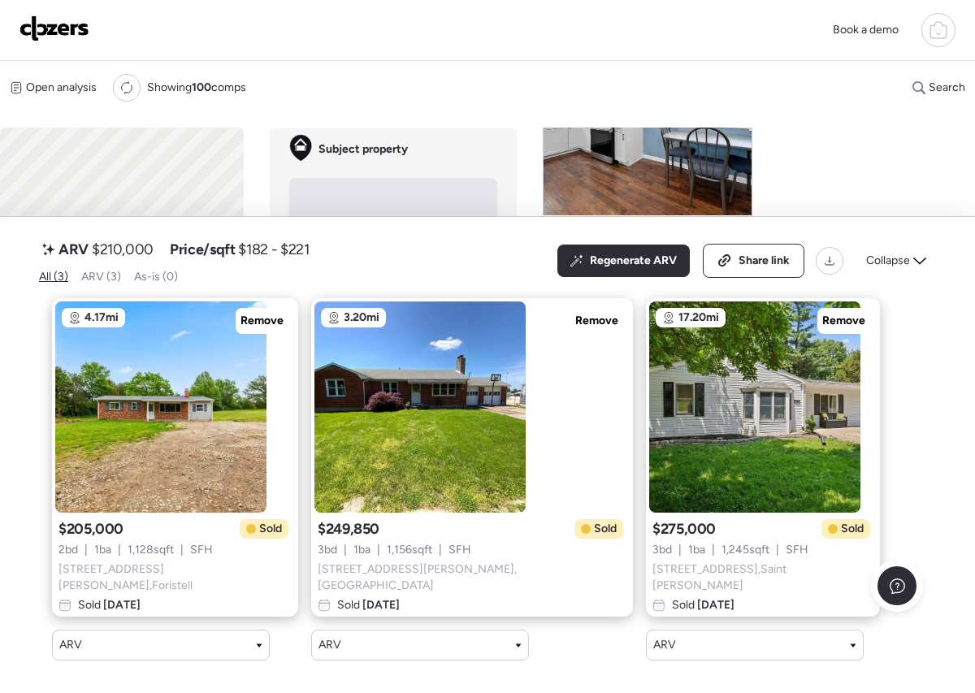
click at [919, 258] on icon at bounding box center [920, 260] width 13 height 13
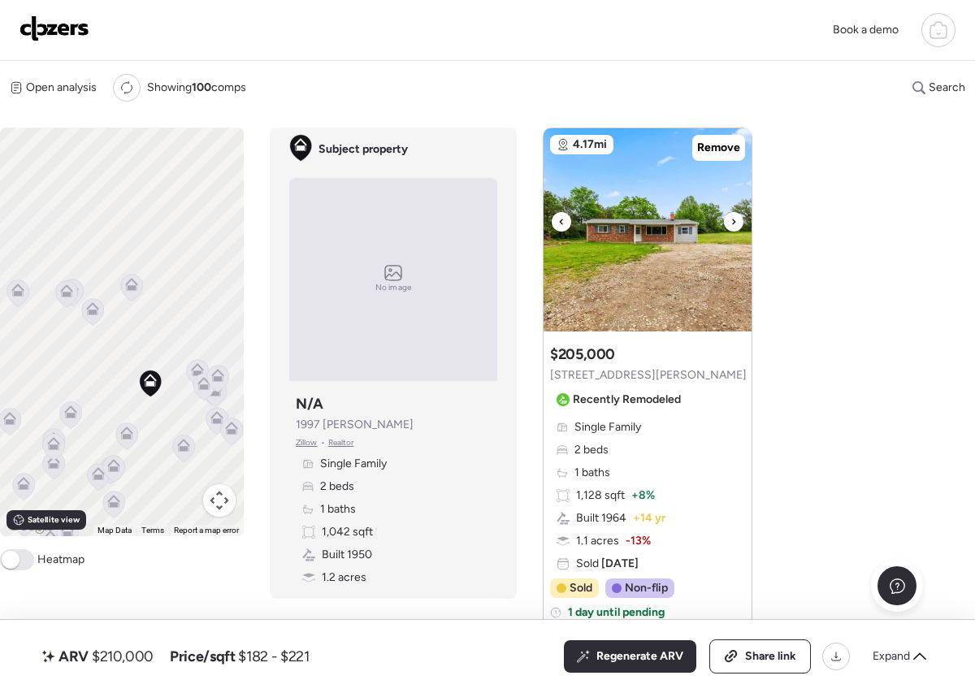
scroll to position [705, 0]
click at [738, 232] on div at bounding box center [734, 223] width 20 height 20
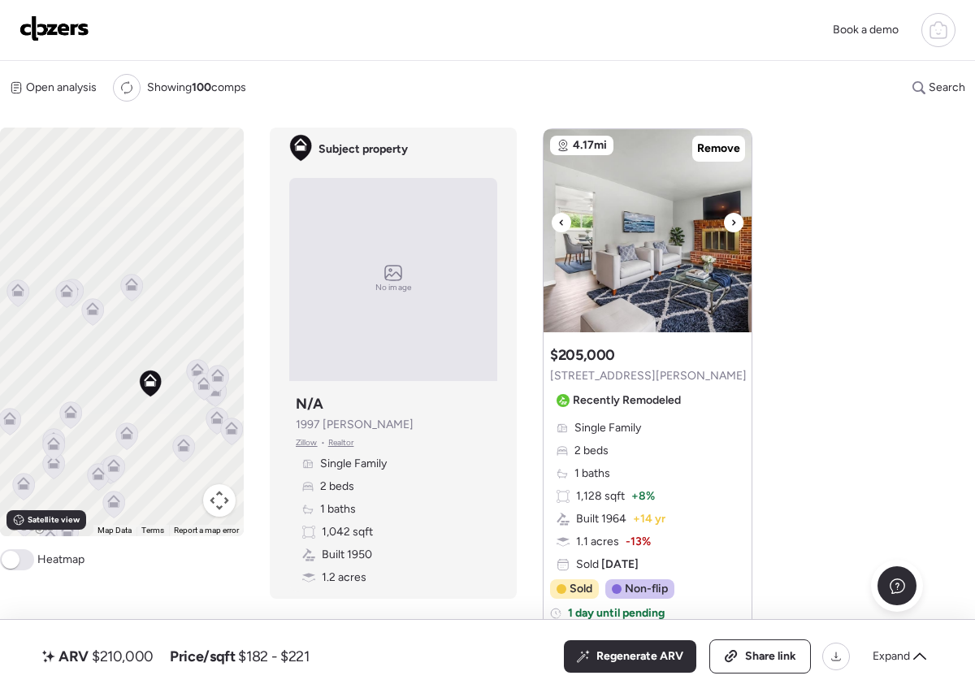
click at [738, 232] on div at bounding box center [734, 223] width 20 height 20
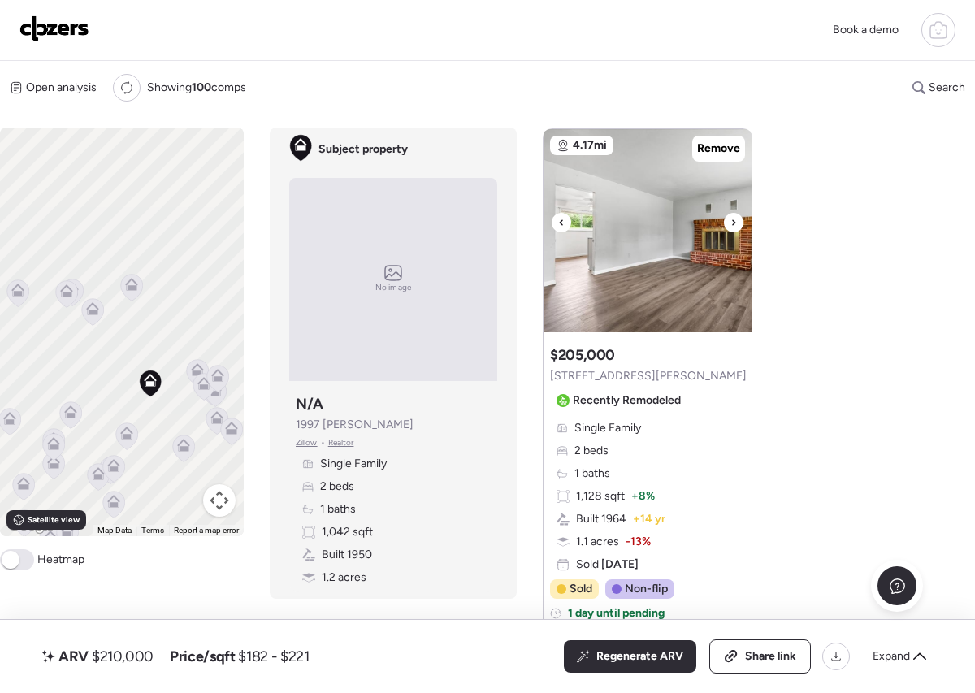
click at [738, 232] on div at bounding box center [734, 223] width 20 height 20
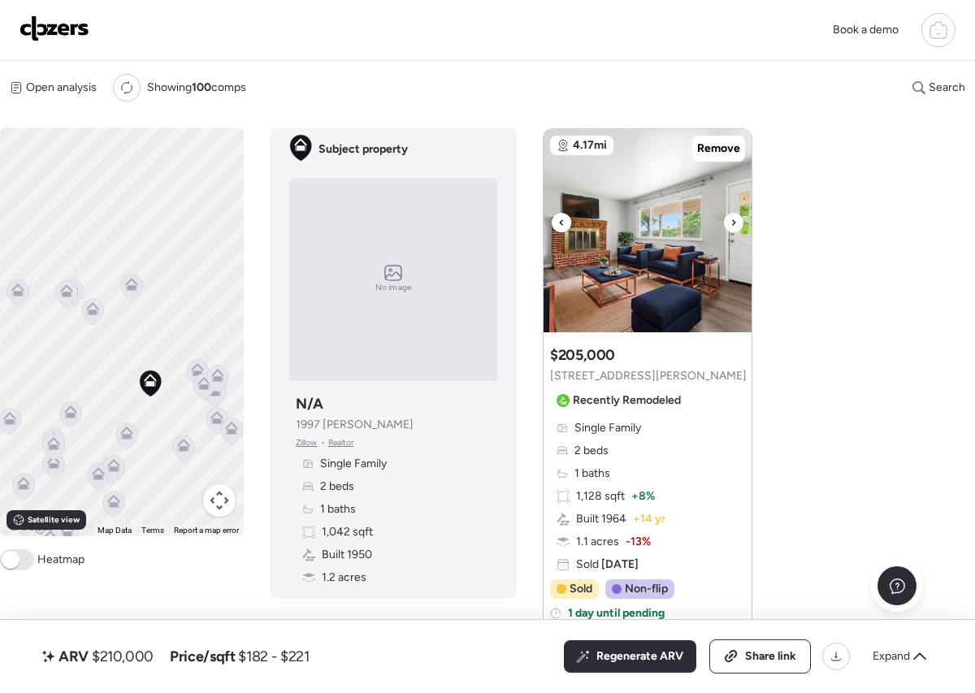
click at [737, 232] on div at bounding box center [734, 223] width 20 height 20
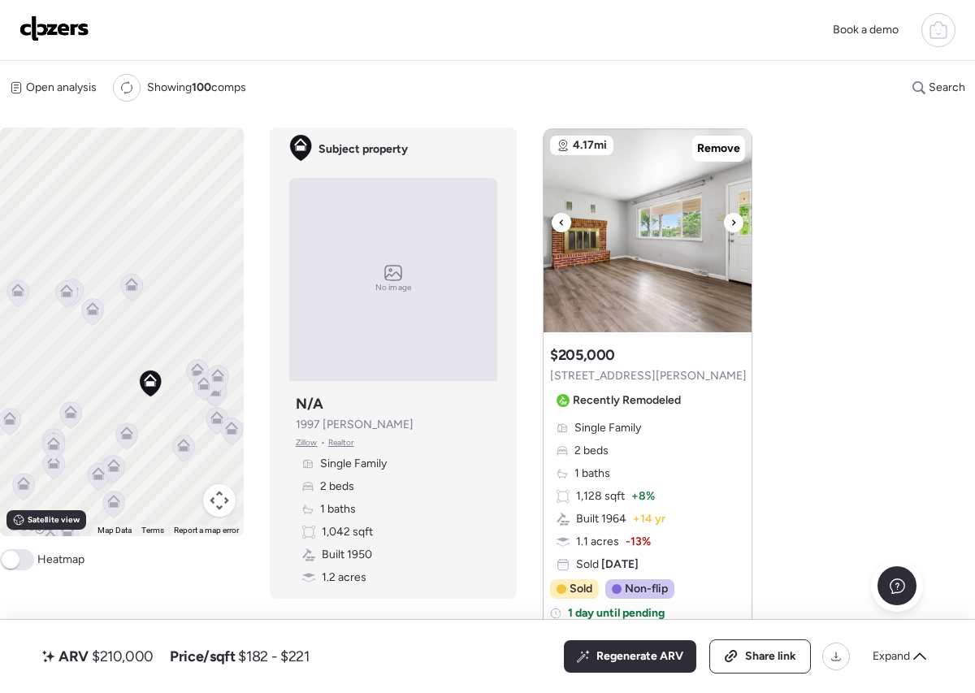
click at [737, 232] on div at bounding box center [734, 223] width 20 height 20
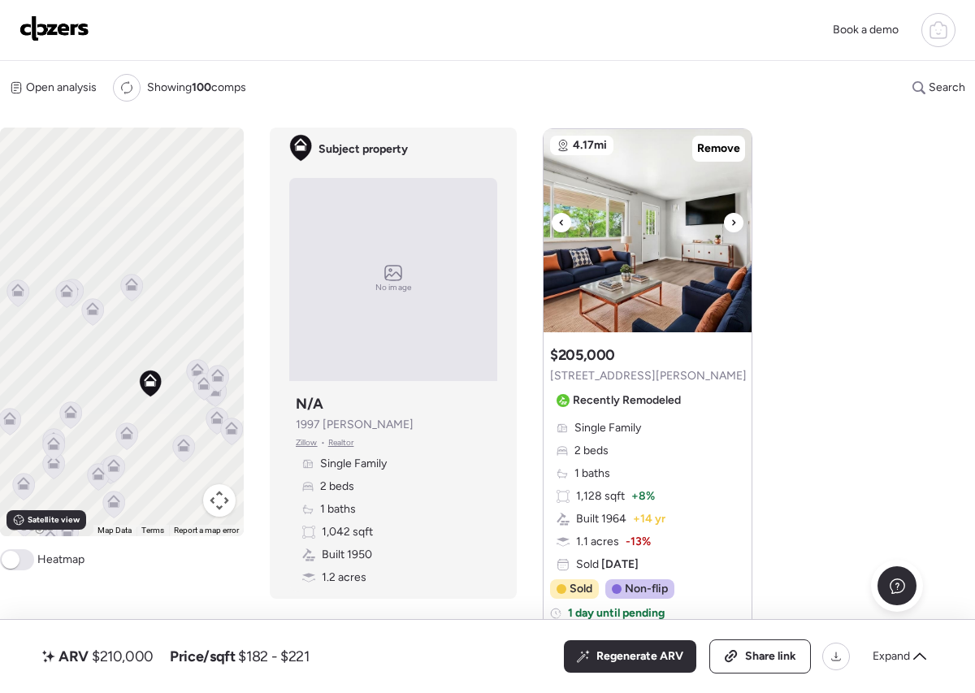
click at [736, 232] on icon at bounding box center [734, 223] width 7 height 20
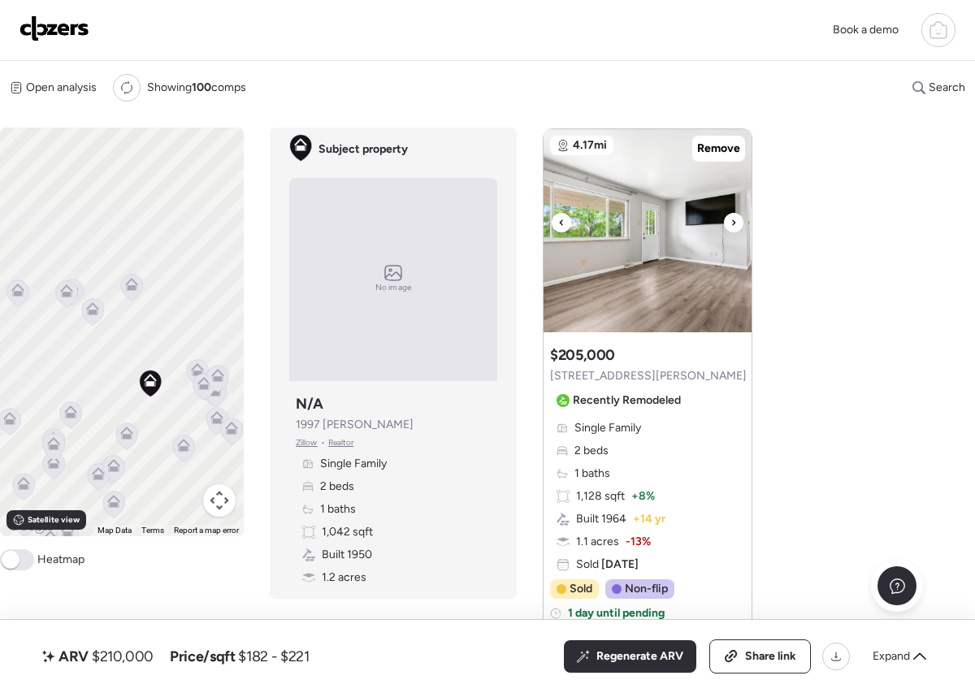
click at [736, 232] on icon at bounding box center [734, 223] width 7 height 20
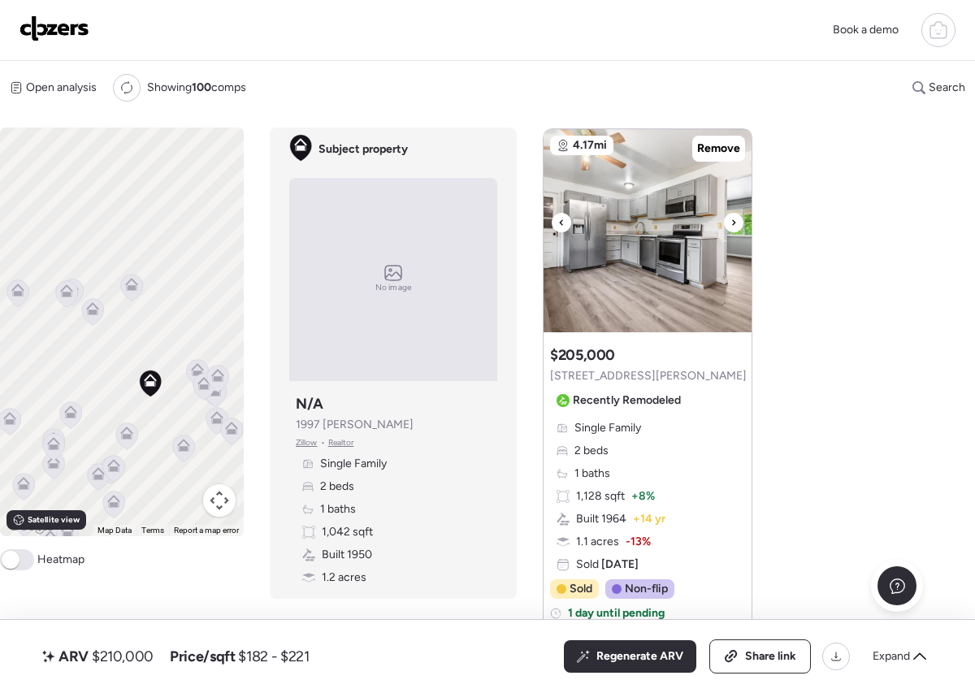
click at [735, 232] on icon at bounding box center [734, 223] width 7 height 20
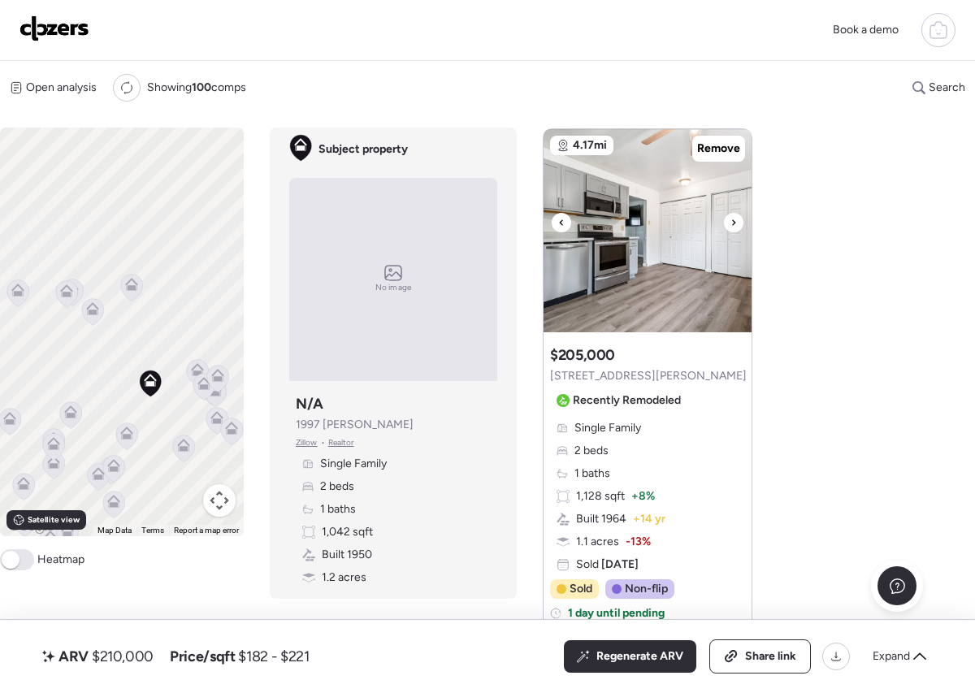
click at [735, 232] on icon at bounding box center [734, 223] width 7 height 20
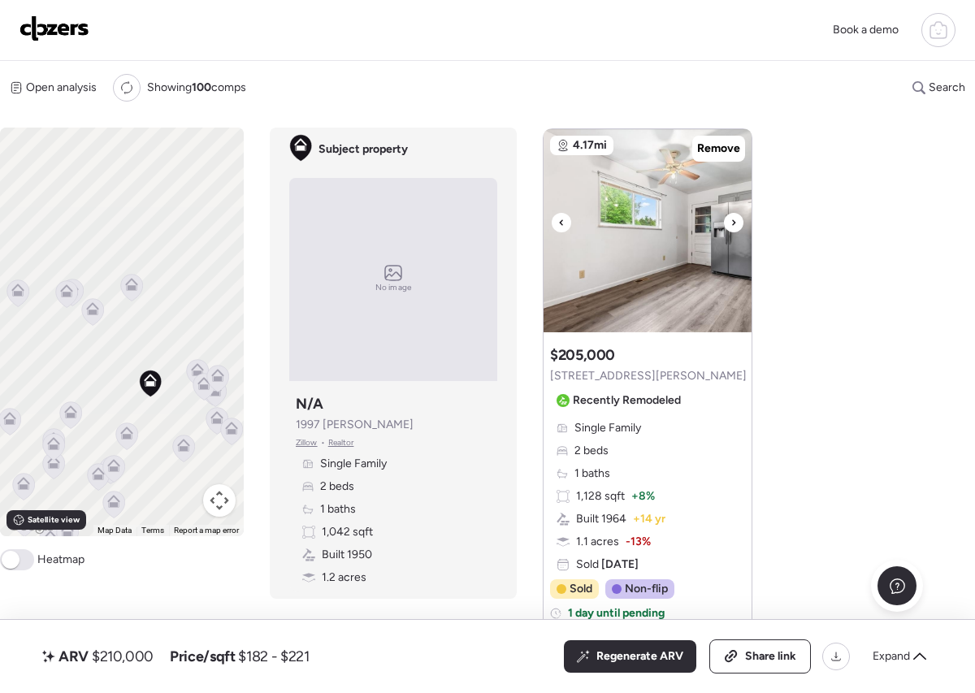
click at [735, 232] on icon at bounding box center [734, 223] width 7 height 20
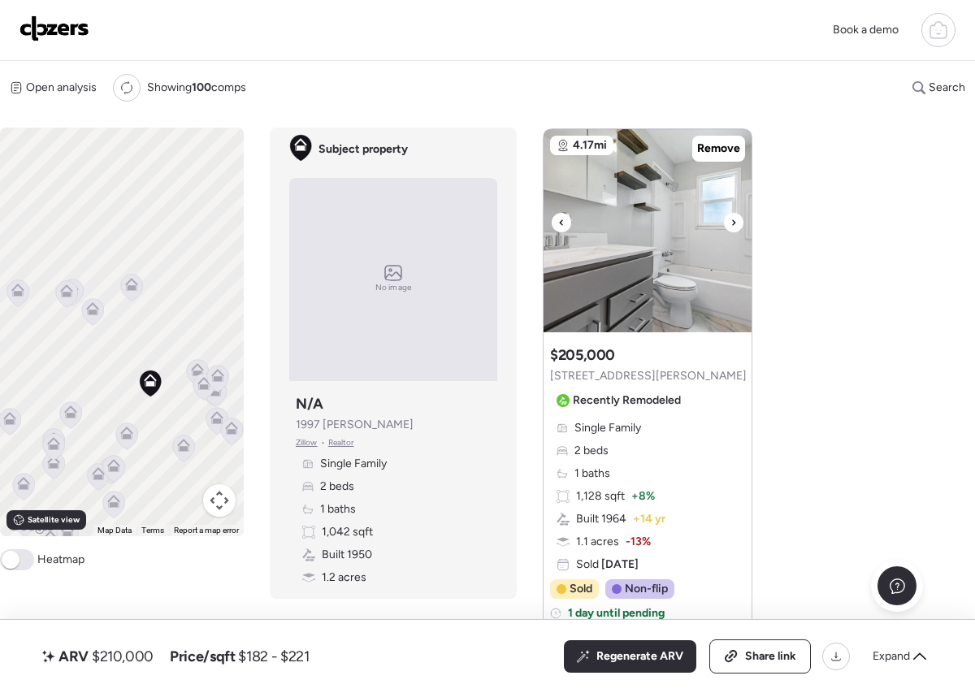
click at [735, 232] on icon at bounding box center [734, 223] width 7 height 20
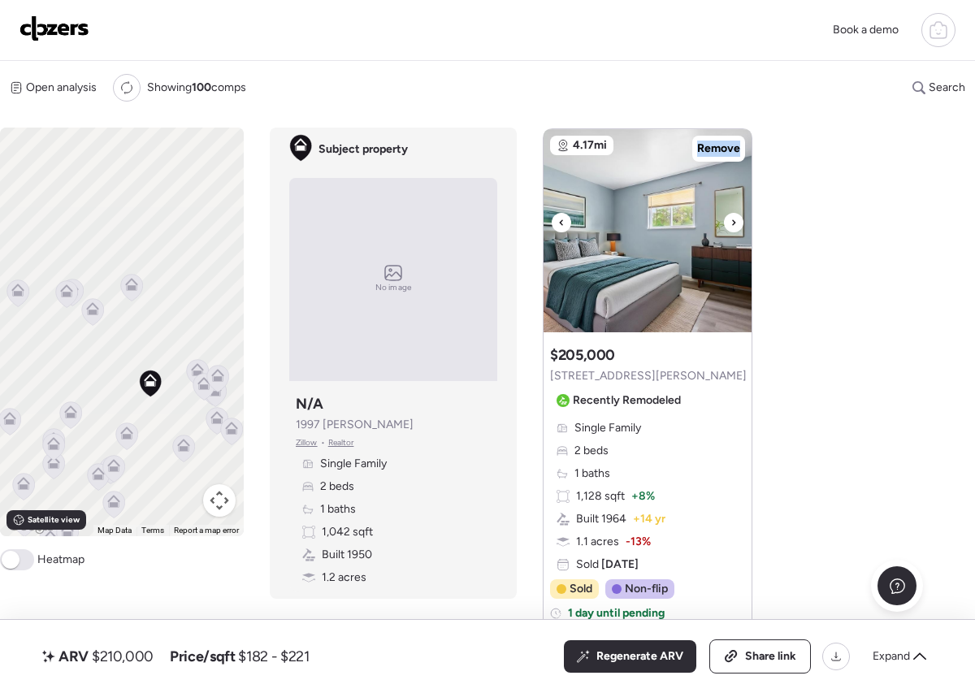
click at [735, 232] on icon at bounding box center [734, 223] width 7 height 20
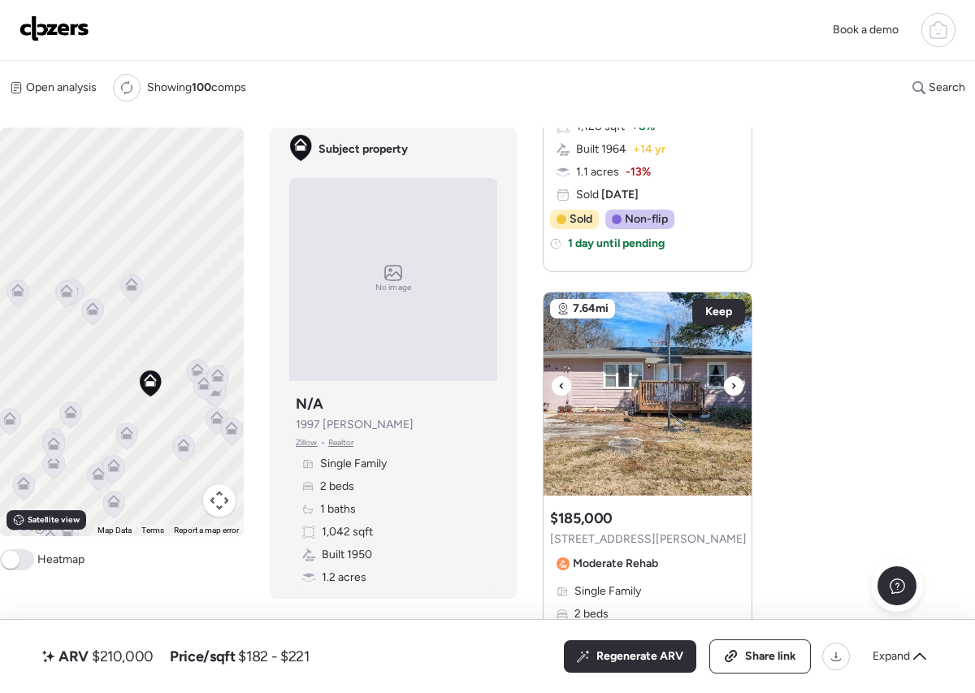
scroll to position [1083, 0]
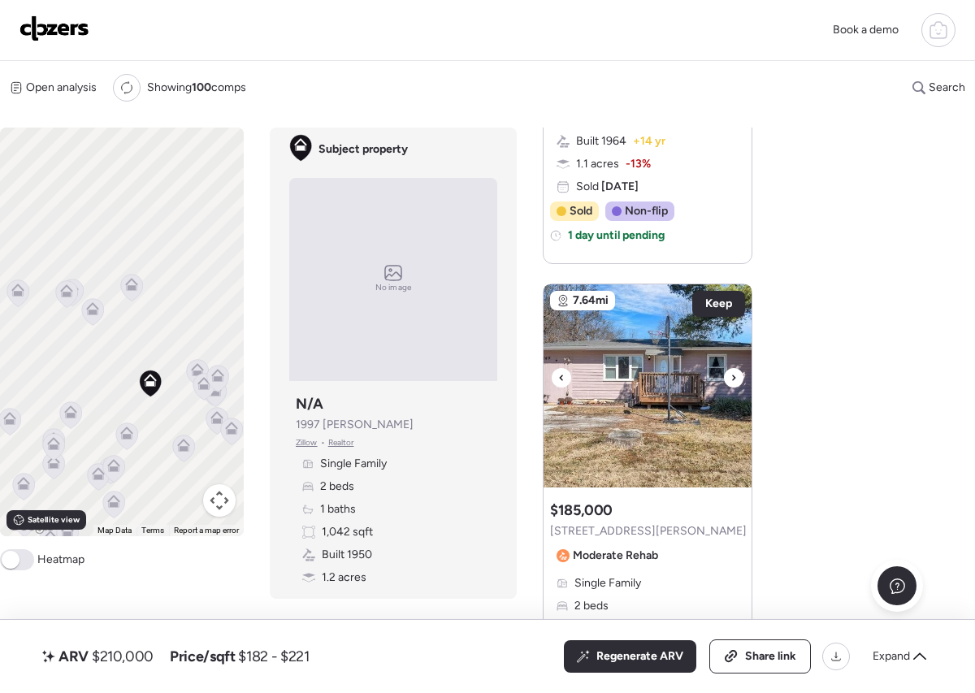
click at [734, 388] on icon at bounding box center [734, 378] width 7 height 20
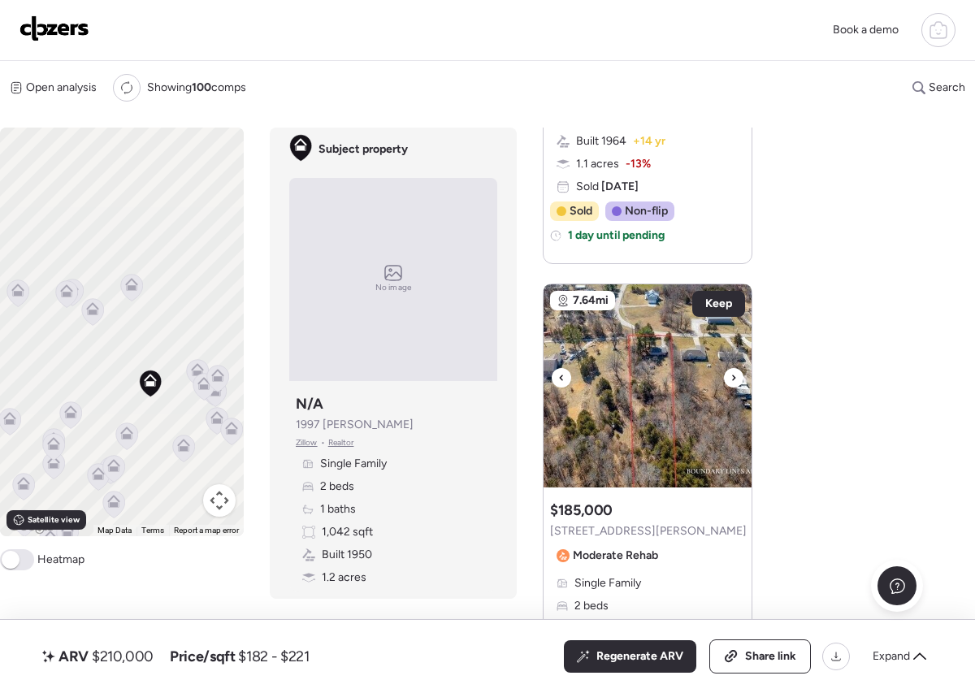
click at [734, 380] on icon at bounding box center [733, 378] width 3 height 6
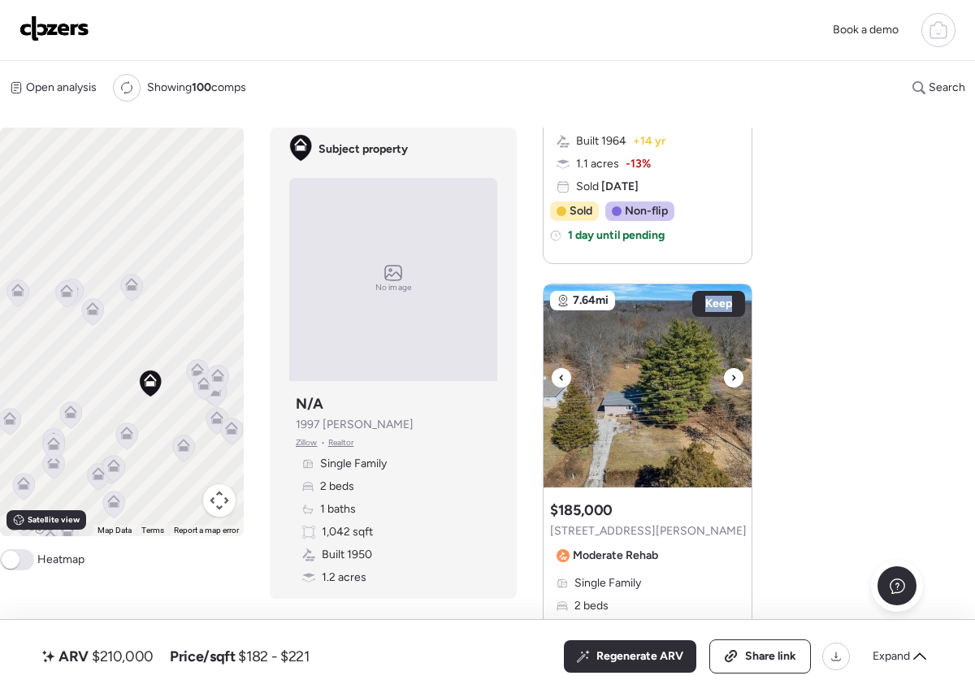
click at [734, 380] on icon at bounding box center [733, 378] width 3 height 6
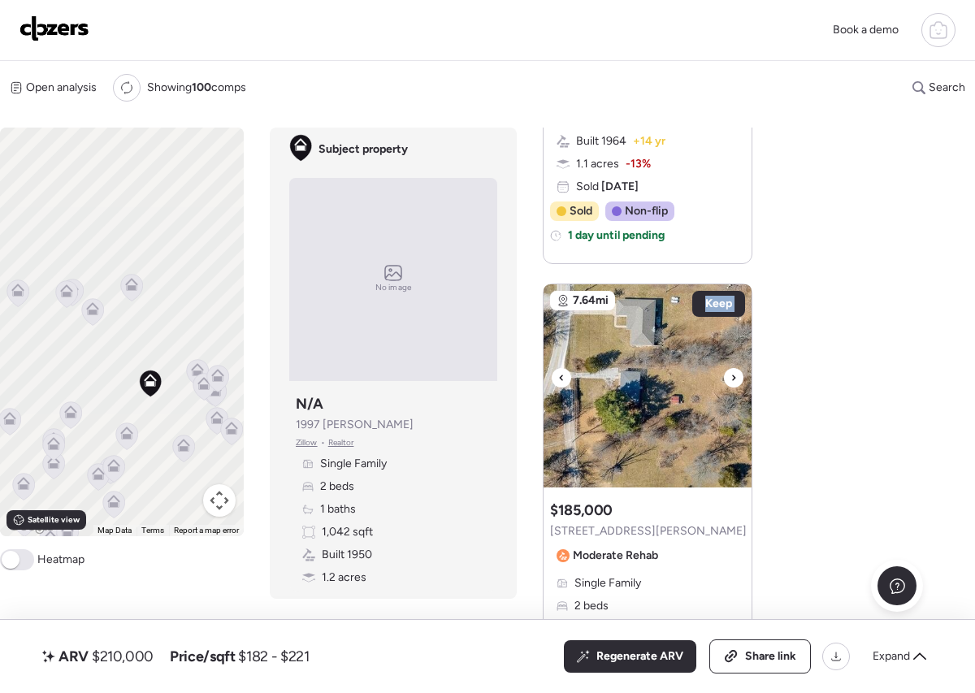
click at [734, 380] on icon at bounding box center [733, 378] width 3 height 6
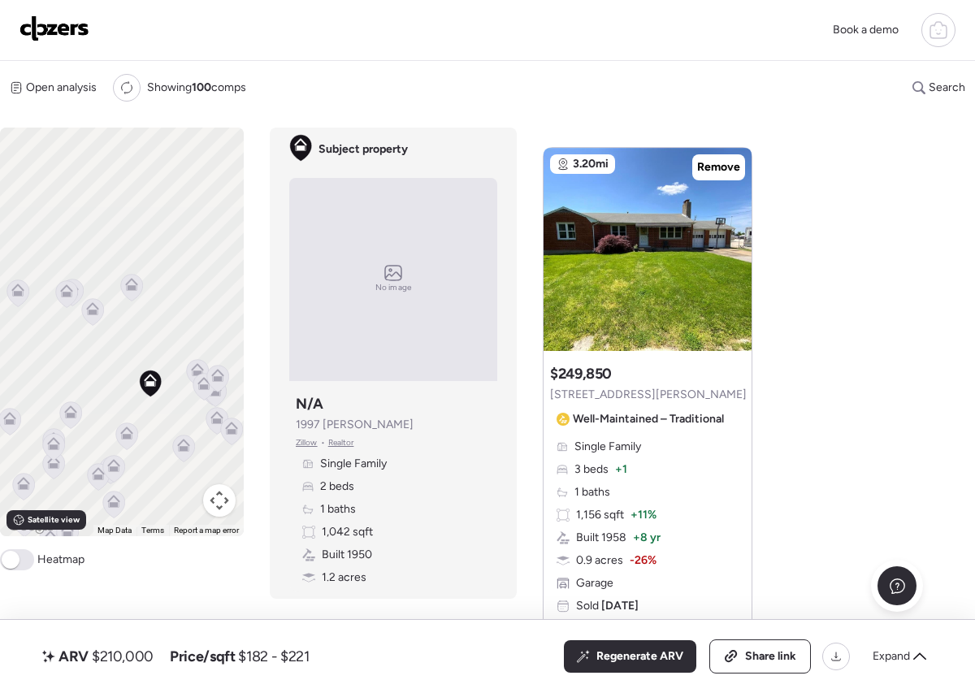
scroll to position [1754, 0]
click at [751, 253] on div at bounding box center [648, 248] width 208 height 203
click at [128, 440] on icon at bounding box center [127, 436] width 22 height 27
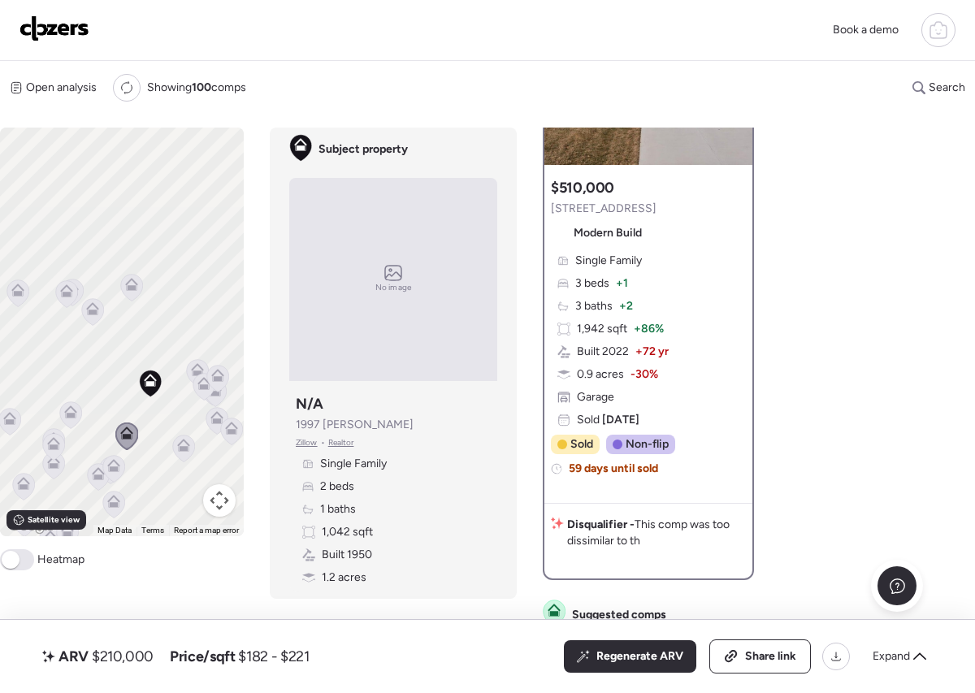
scroll to position [0, 0]
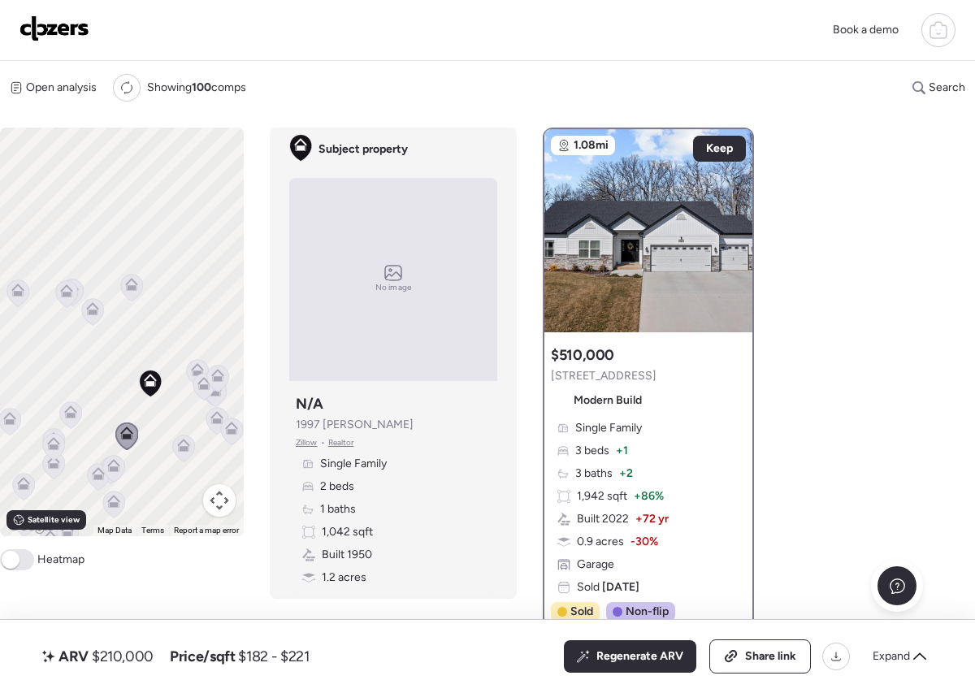
click at [67, 417] on icon at bounding box center [70, 415] width 11 height 5
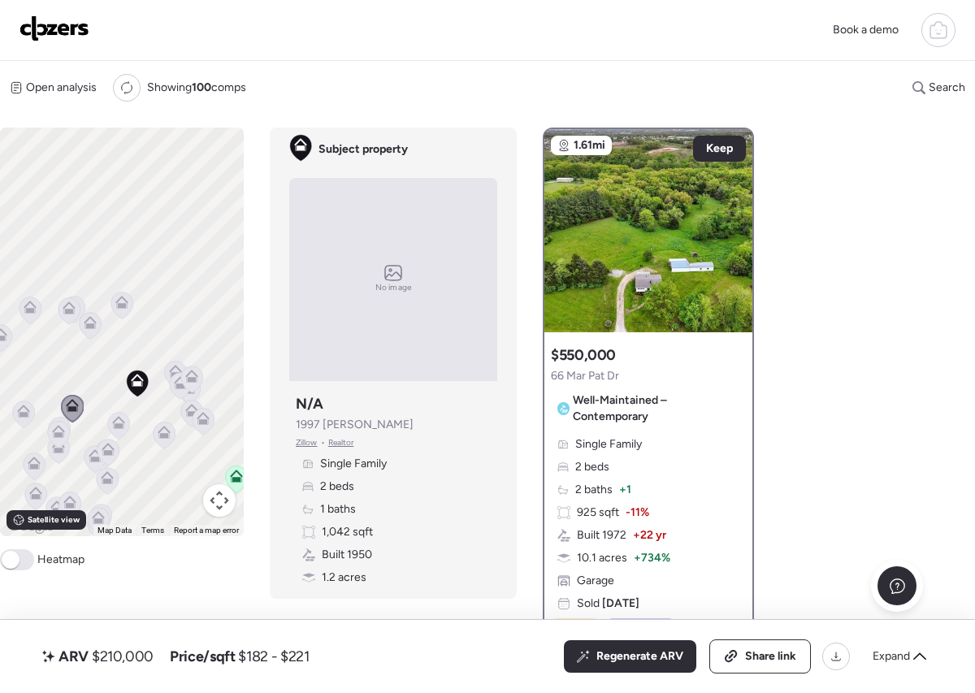
click at [20, 410] on icon at bounding box center [23, 408] width 12 height 7
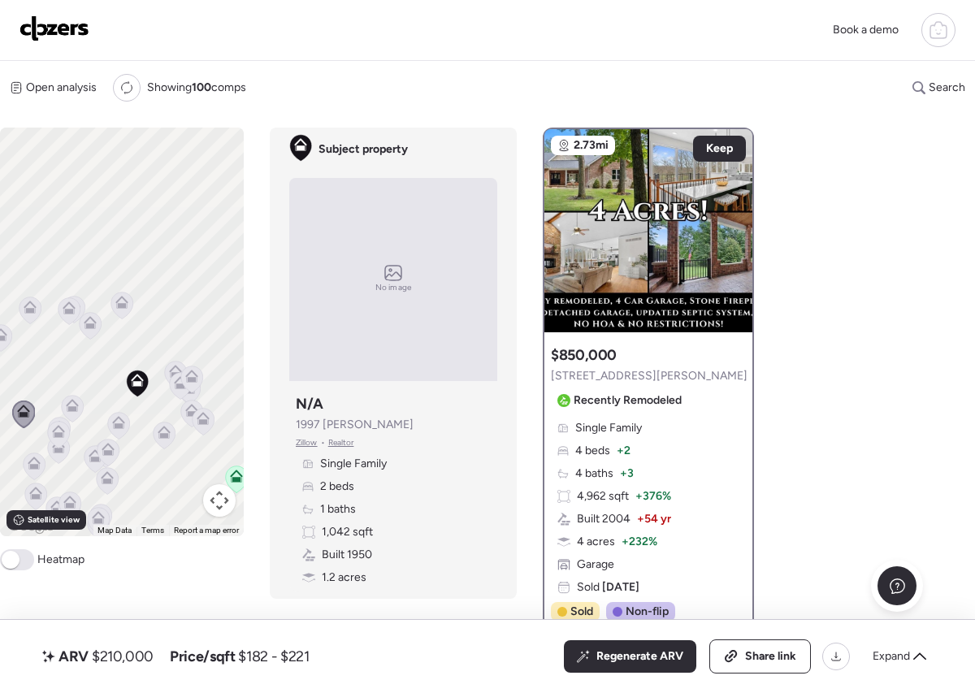
click at [60, 426] on icon at bounding box center [58, 431] width 13 height 13
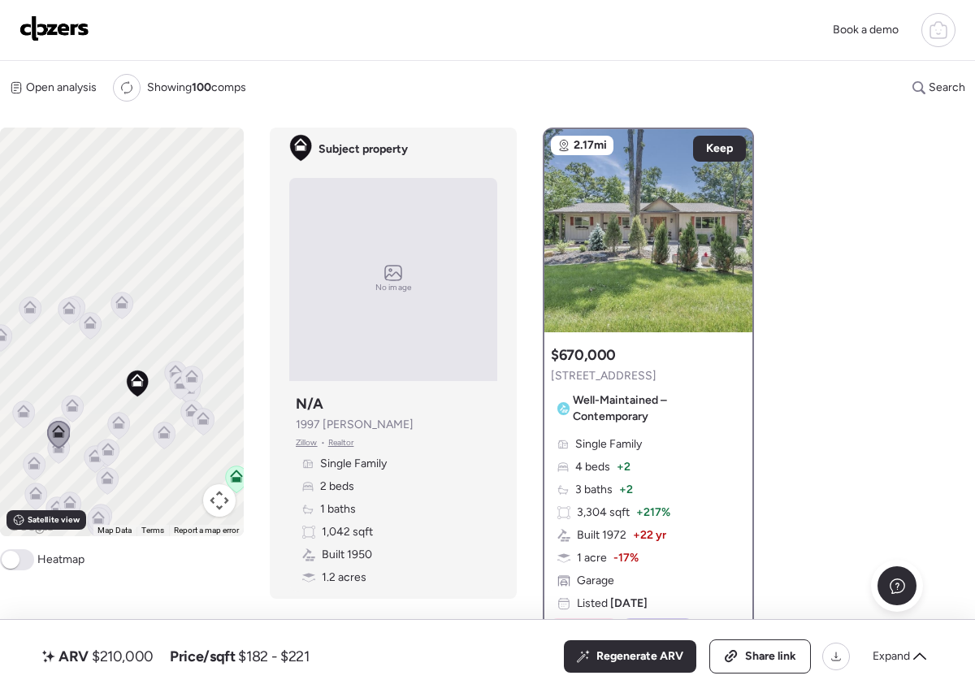
click at [62, 421] on icon at bounding box center [58, 435] width 23 height 28
click at [63, 417] on icon at bounding box center [59, 431] width 23 height 28
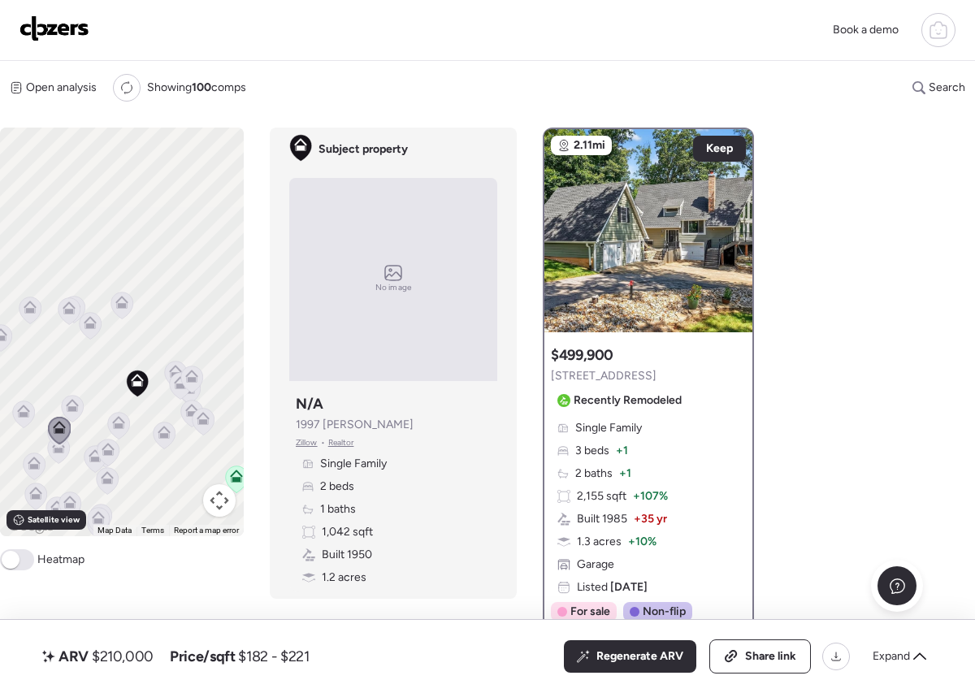
click at [108, 428] on icon at bounding box center [118, 426] width 23 height 28
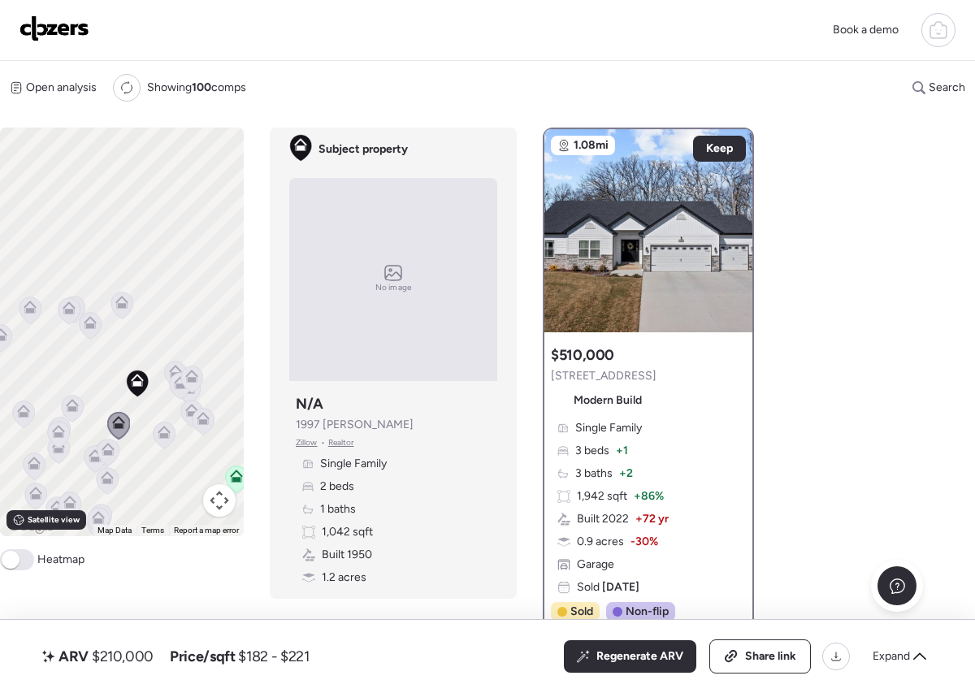
click at [112, 440] on div at bounding box center [118, 427] width 23 height 30
click at [111, 445] on icon at bounding box center [108, 449] width 13 height 13
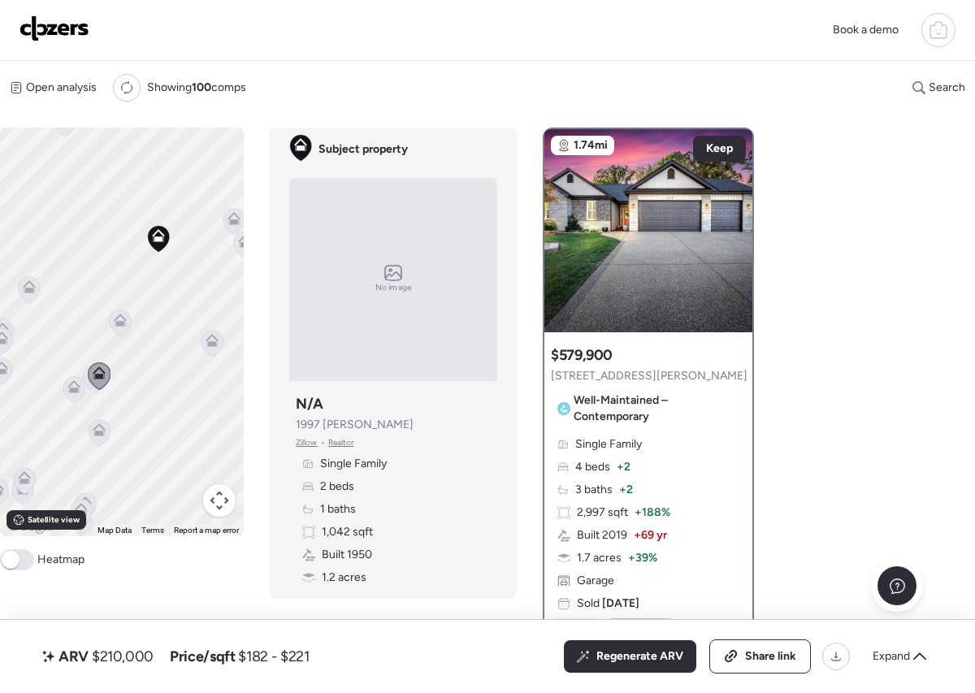
drag, startPoint x: 100, startPoint y: 443, endPoint x: 85, endPoint y: 343, distance: 101.2
click at [85, 343] on div "To activate drag with keyboard, press Alt + Enter. Once in keyboard drag state,…" at bounding box center [122, 332] width 244 height 409
click at [75, 380] on icon at bounding box center [73, 378] width 11 height 5
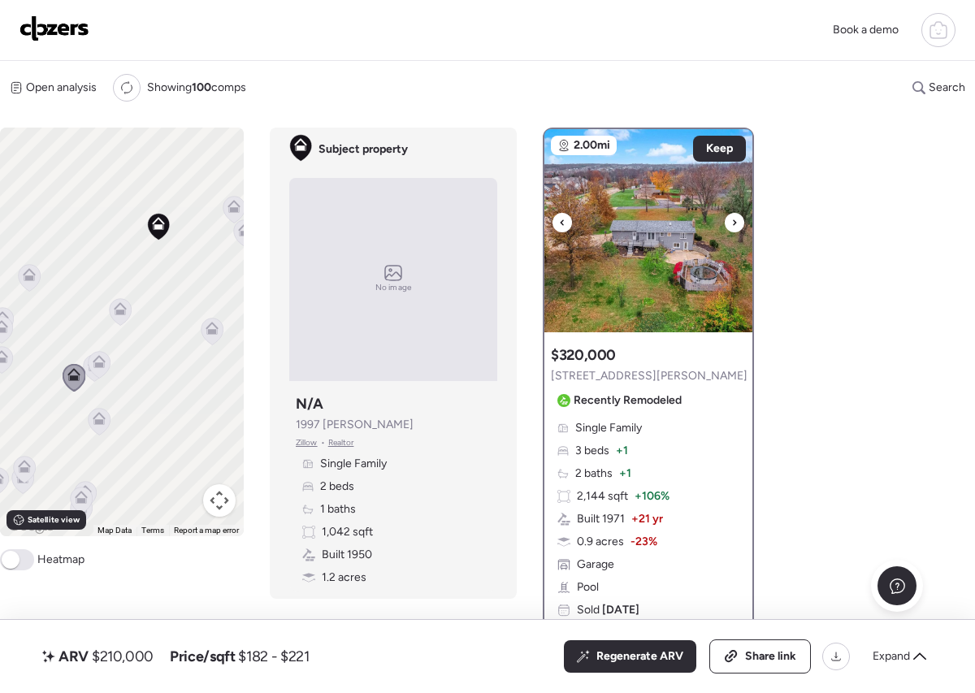
click at [741, 221] on div at bounding box center [735, 223] width 20 height 20
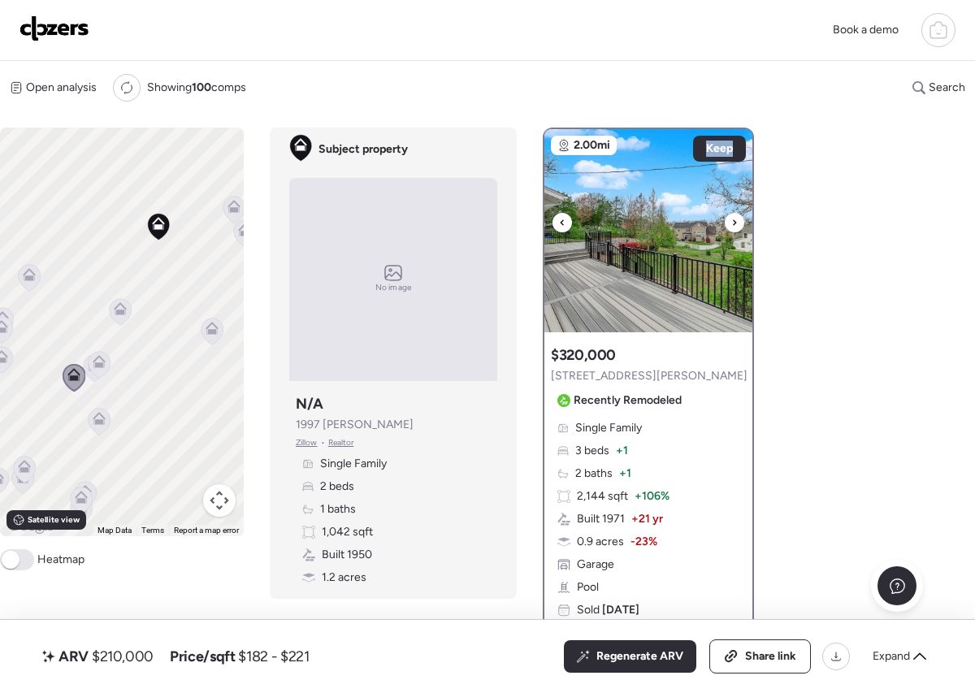
click at [741, 221] on div at bounding box center [735, 223] width 20 height 20
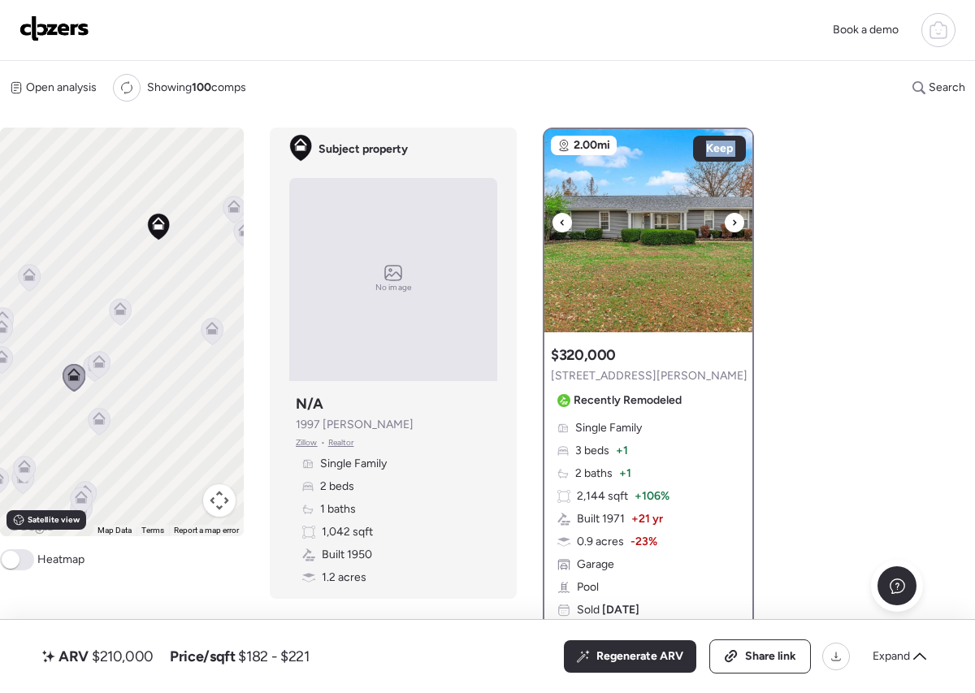
click at [741, 221] on div at bounding box center [735, 223] width 20 height 20
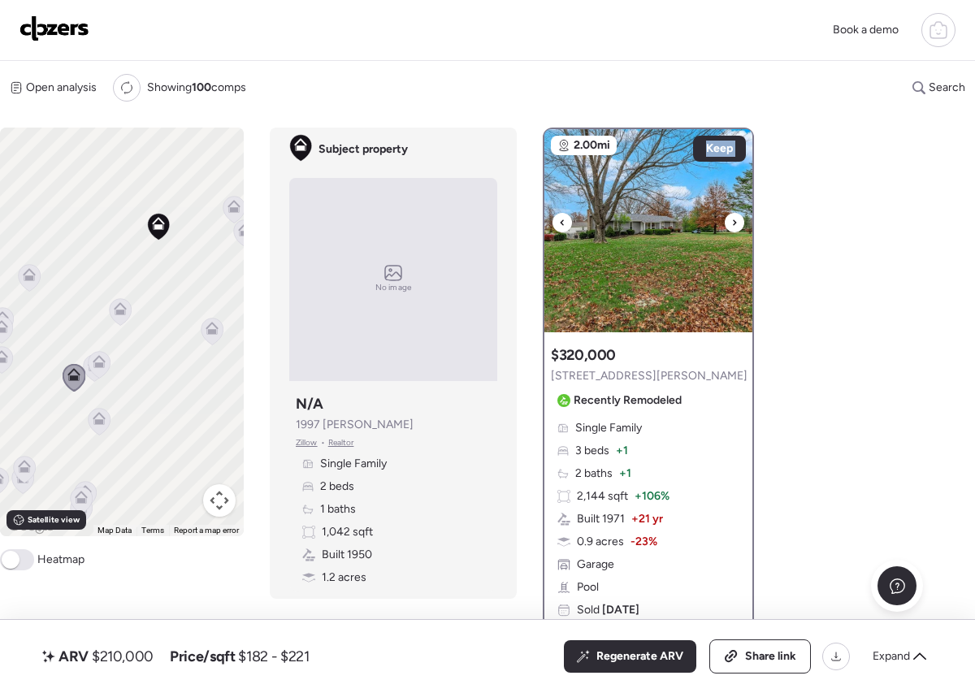
click at [741, 221] on div at bounding box center [735, 223] width 20 height 20
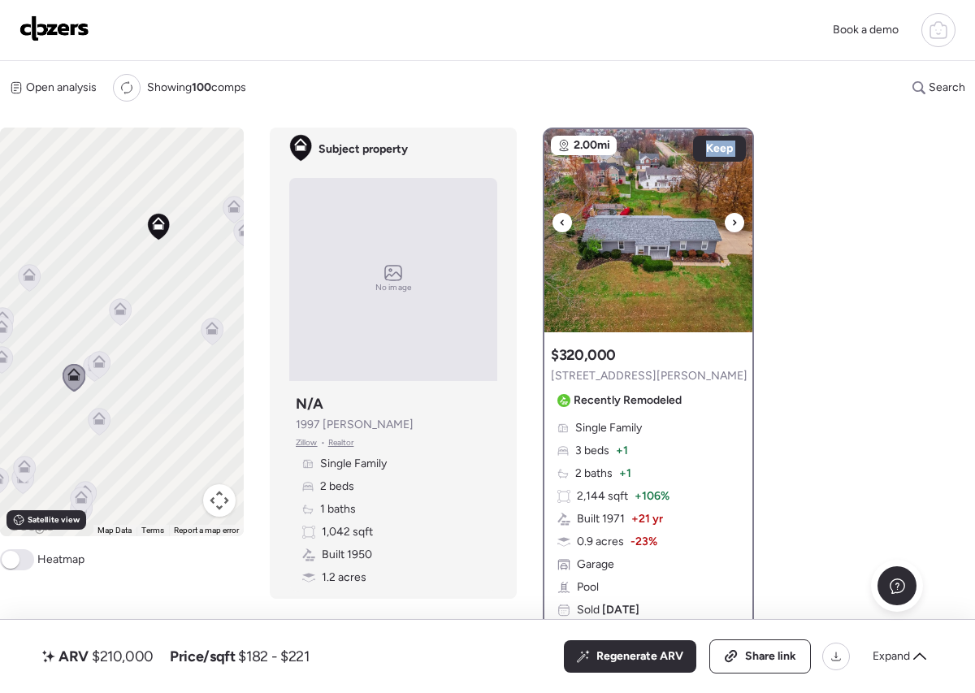
click at [741, 221] on div at bounding box center [735, 223] width 20 height 20
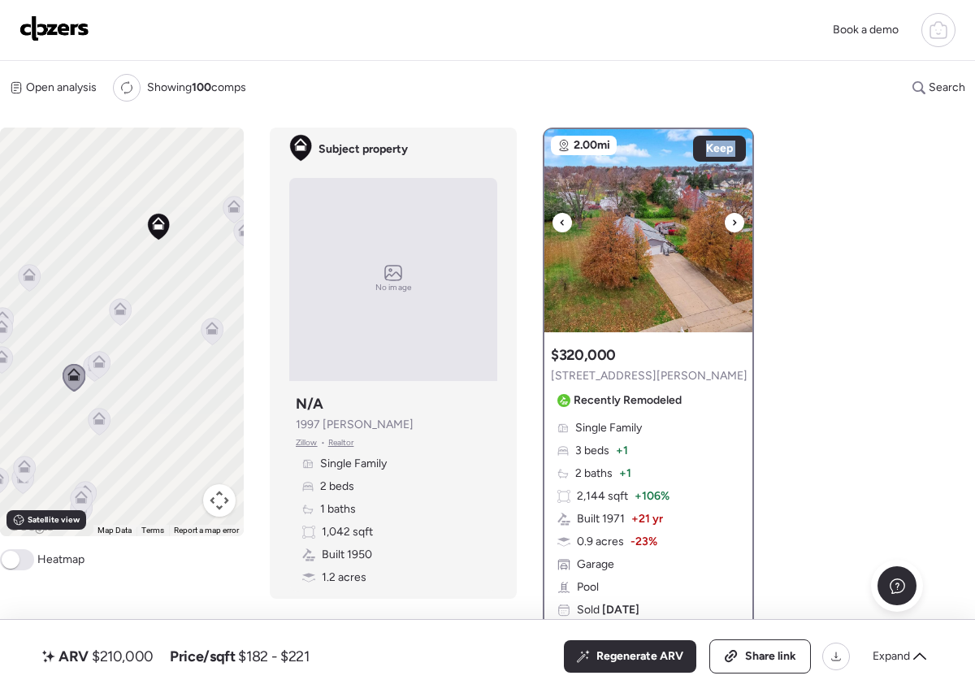
click at [741, 221] on div at bounding box center [735, 223] width 20 height 20
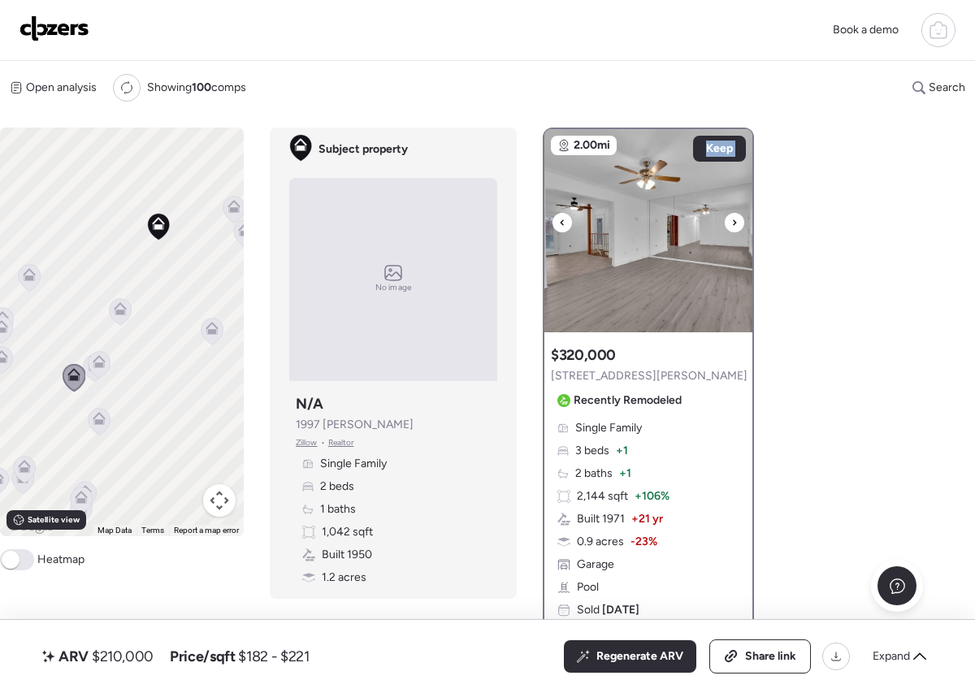
click at [741, 221] on div at bounding box center [735, 223] width 20 height 20
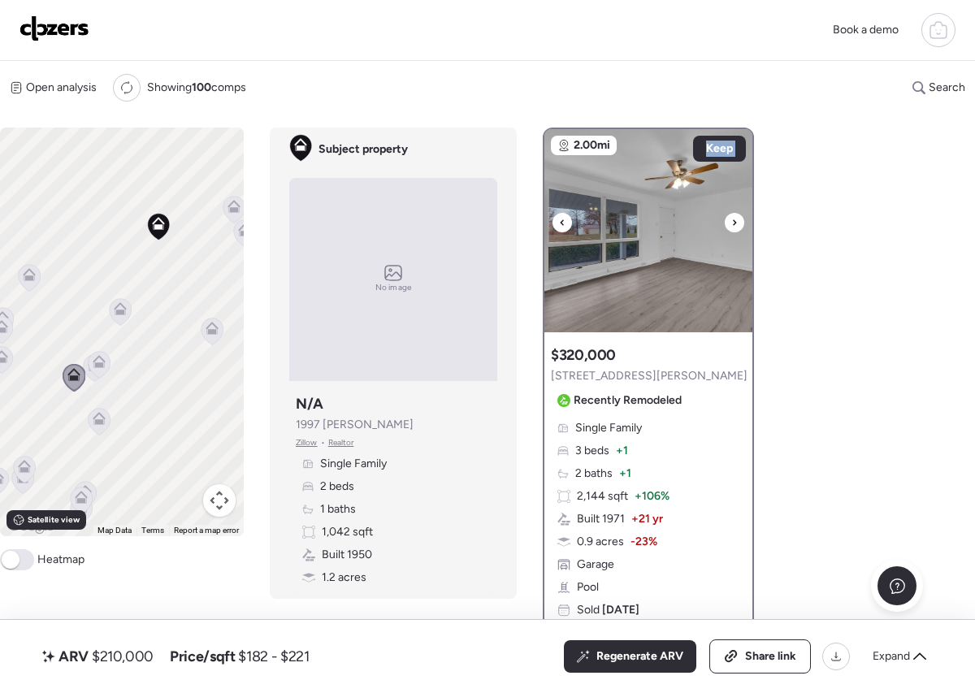
click at [741, 221] on div at bounding box center [735, 223] width 20 height 20
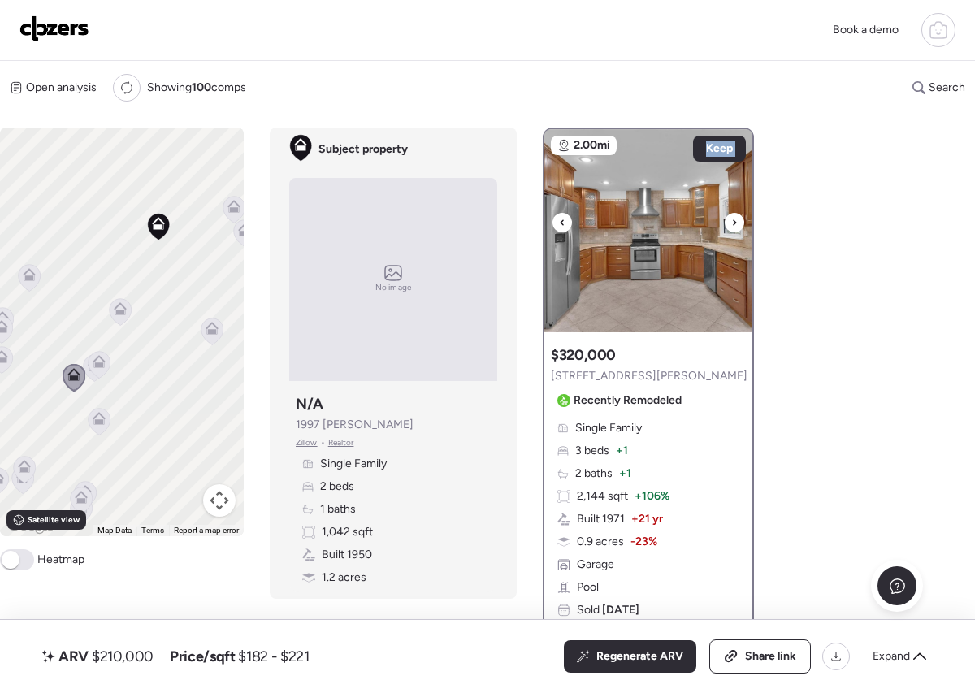
click at [741, 221] on div at bounding box center [735, 223] width 20 height 20
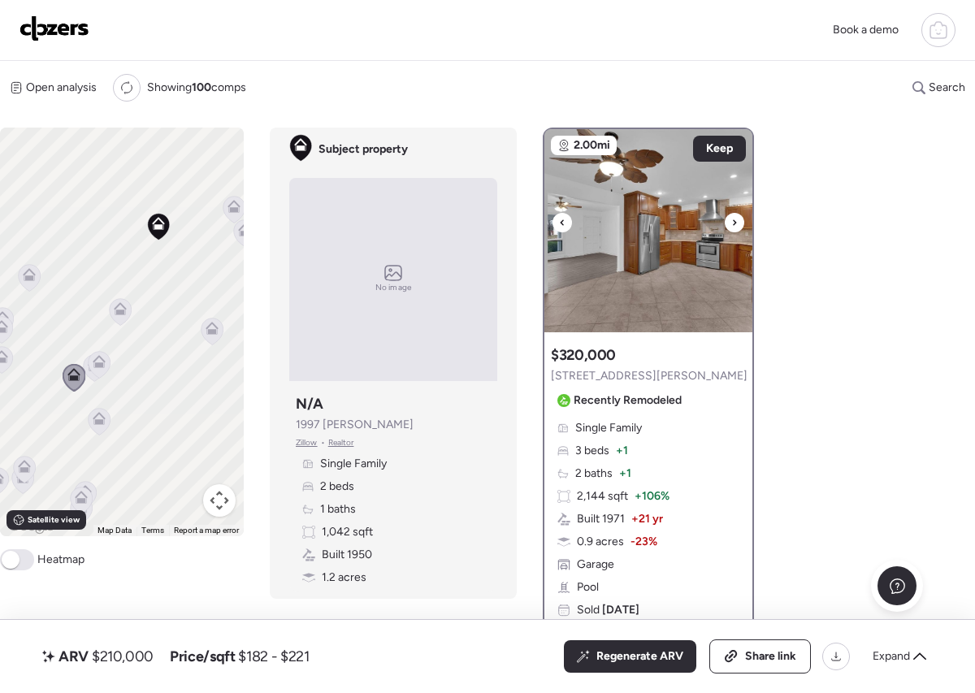
click at [741, 221] on div at bounding box center [735, 223] width 20 height 20
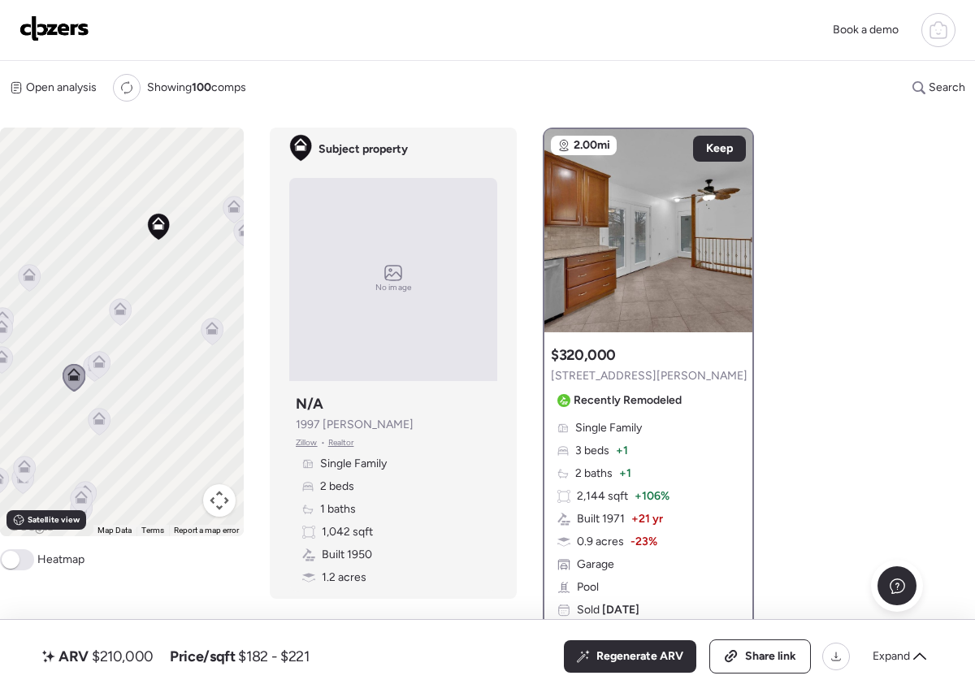
click at [105, 415] on icon at bounding box center [99, 418] width 13 height 13
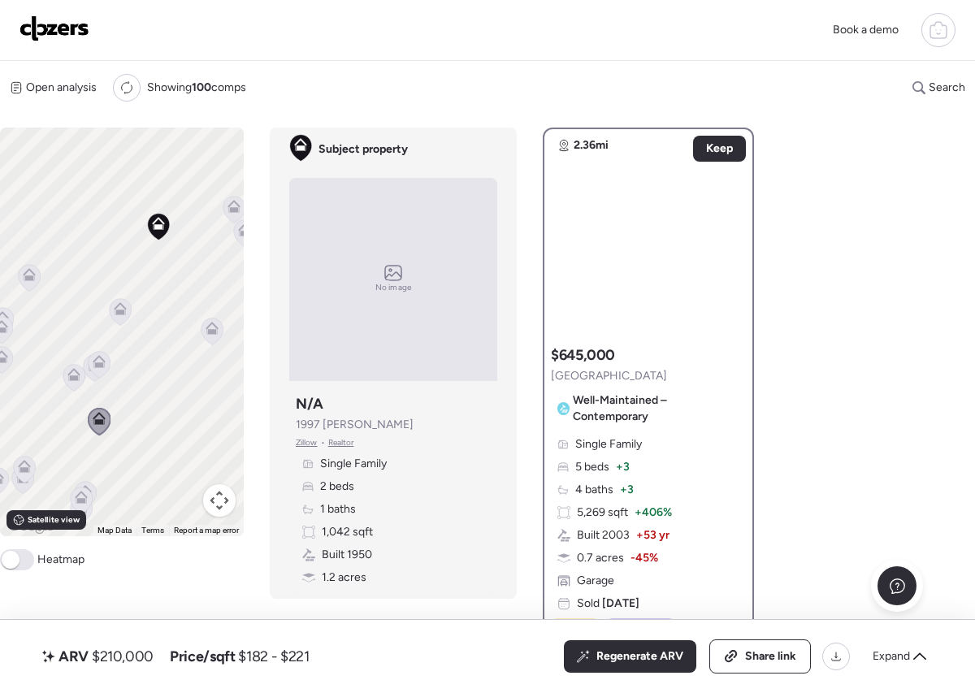
click at [101, 354] on icon at bounding box center [100, 364] width 22 height 27
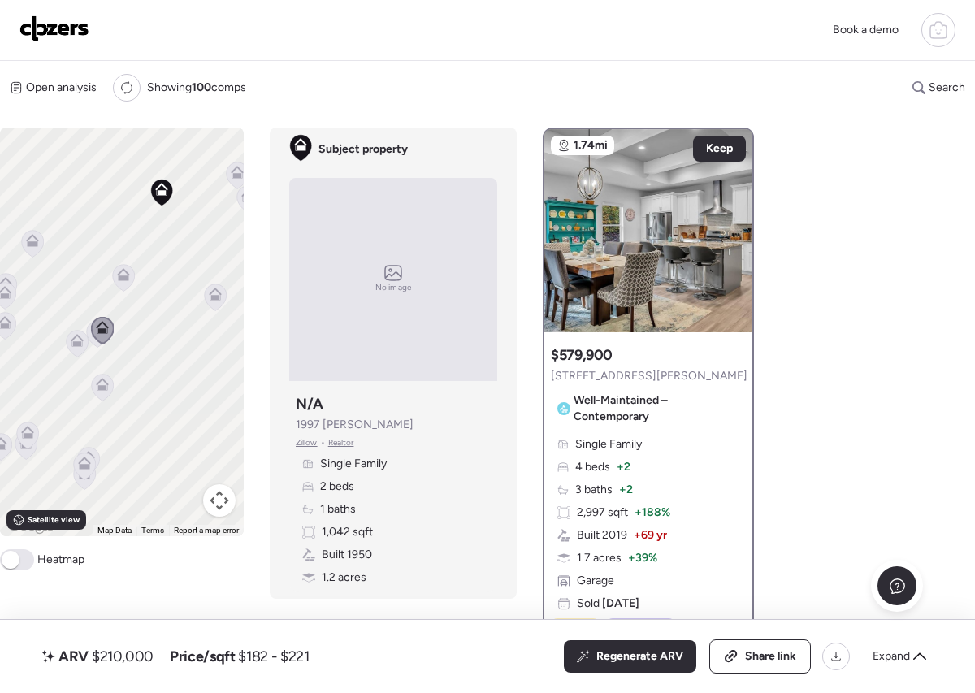
drag, startPoint x: 162, startPoint y: 310, endPoint x: 166, endPoint y: 284, distance: 27.1
click at [166, 284] on div "To activate drag with keyboard, press Alt + Enter. Once in keyboard drag state,…" at bounding box center [122, 332] width 244 height 409
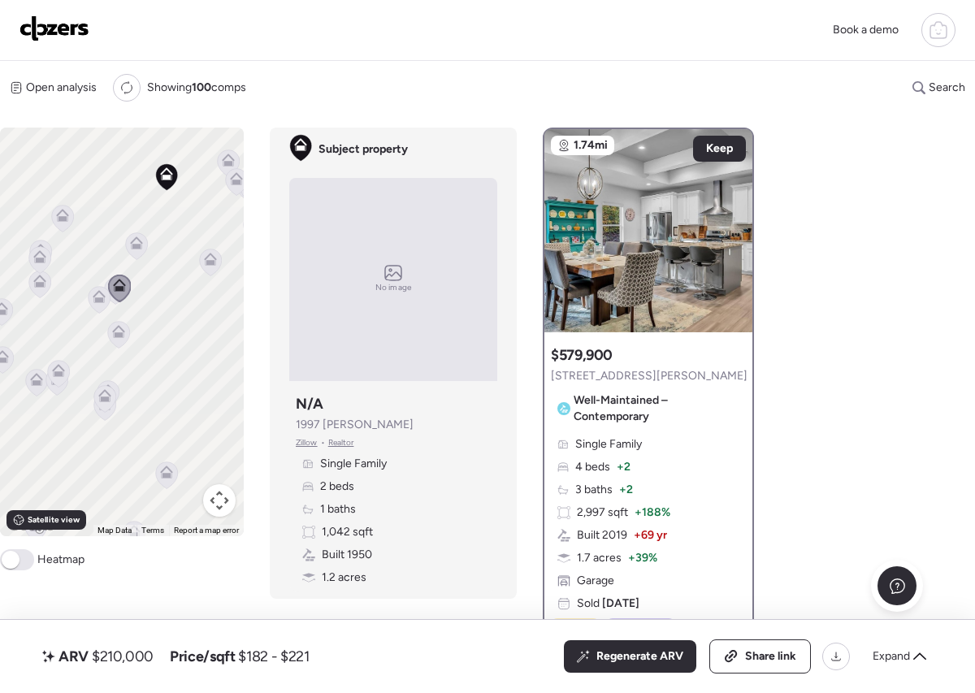
drag, startPoint x: 163, startPoint y: 309, endPoint x: 151, endPoint y: 389, distance: 81.4
click at [151, 389] on div "To activate drag with keyboard, press Alt + Enter. Once in keyboard drag state,…" at bounding box center [122, 332] width 244 height 409
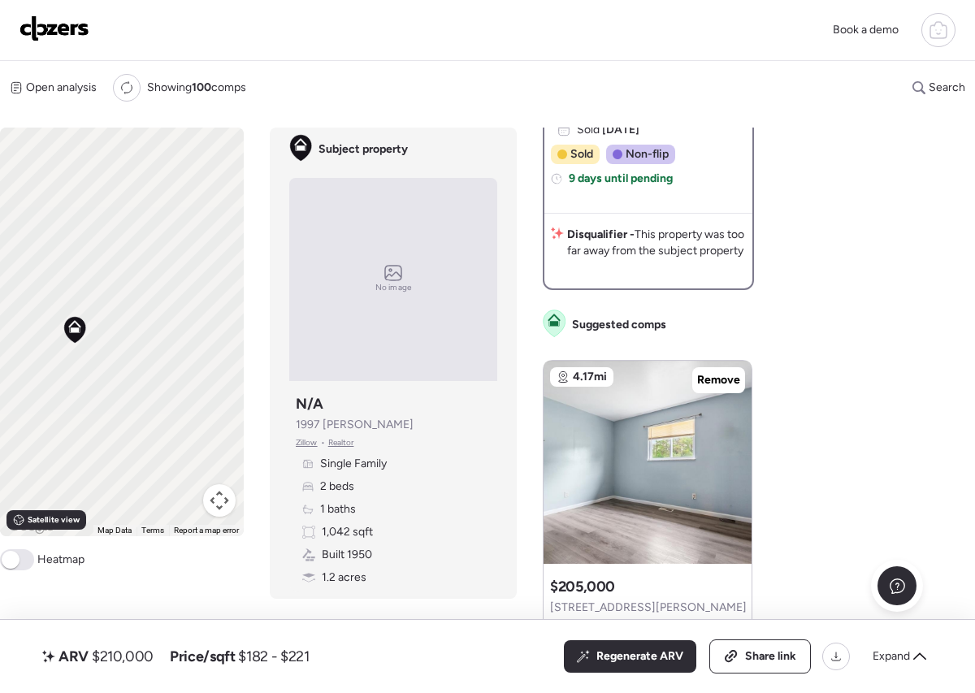
scroll to position [558, 0]
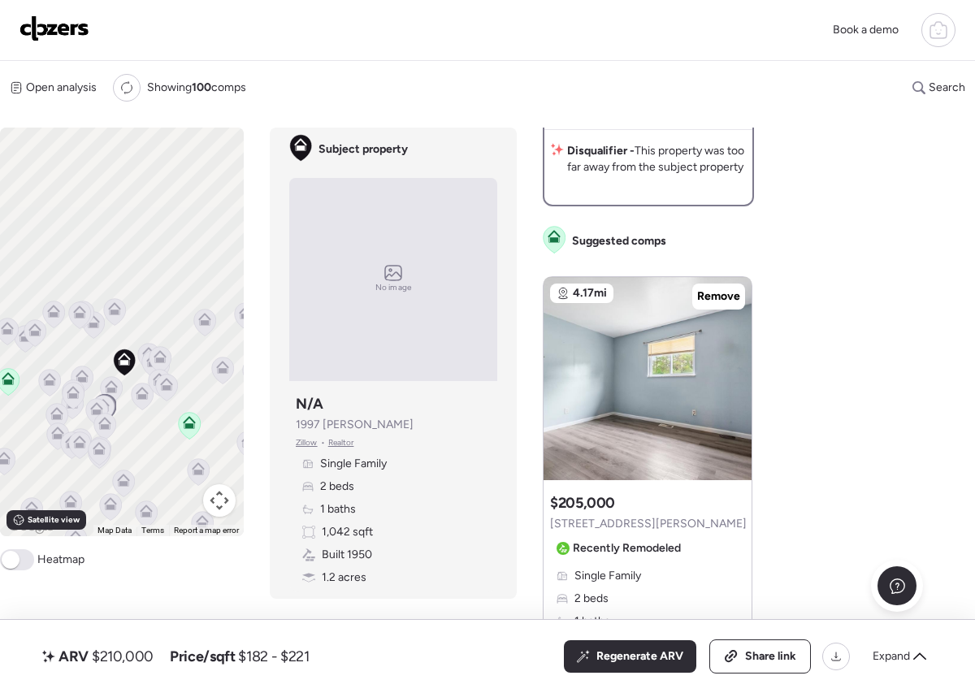
drag, startPoint x: 137, startPoint y: 436, endPoint x: 109, endPoint y: 391, distance: 52.6
click at [108, 395] on icon at bounding box center [104, 408] width 22 height 27
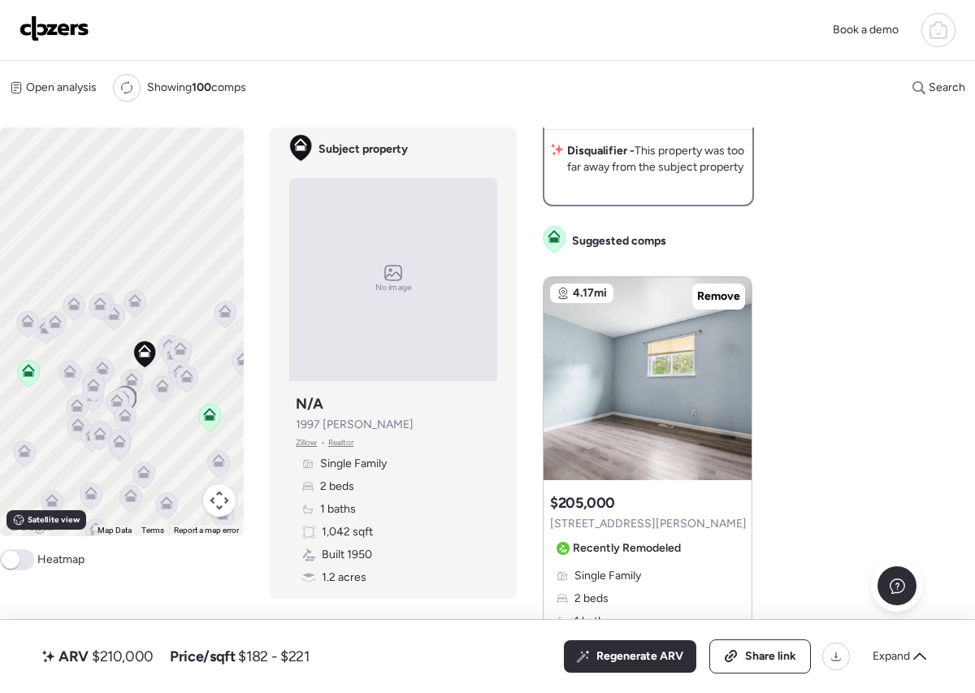
drag, startPoint x: 110, startPoint y: 406, endPoint x: 145, endPoint y: 419, distance: 37.3
click at [145, 419] on div "To navigate, press the arrow keys. To activate drag with keyboard, press Alt + …" at bounding box center [122, 332] width 244 height 409
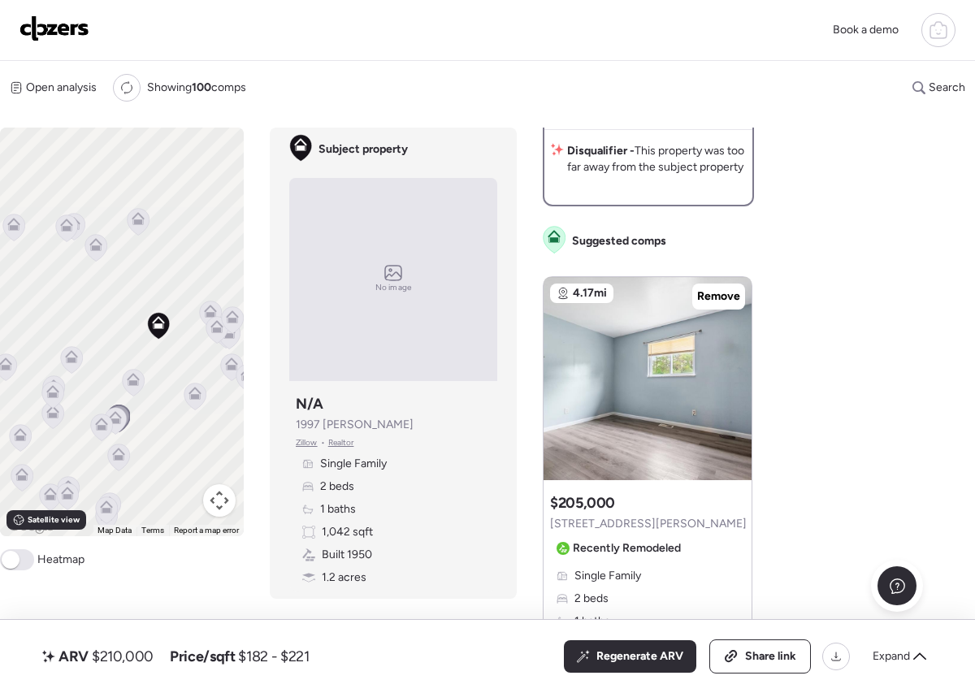
drag, startPoint x: 122, startPoint y: 324, endPoint x: 111, endPoint y: 376, distance: 53.2
click at [111, 376] on div "To activate drag with keyboard, press Alt + Enter. Once in keyboard drag state,…" at bounding box center [122, 332] width 244 height 409
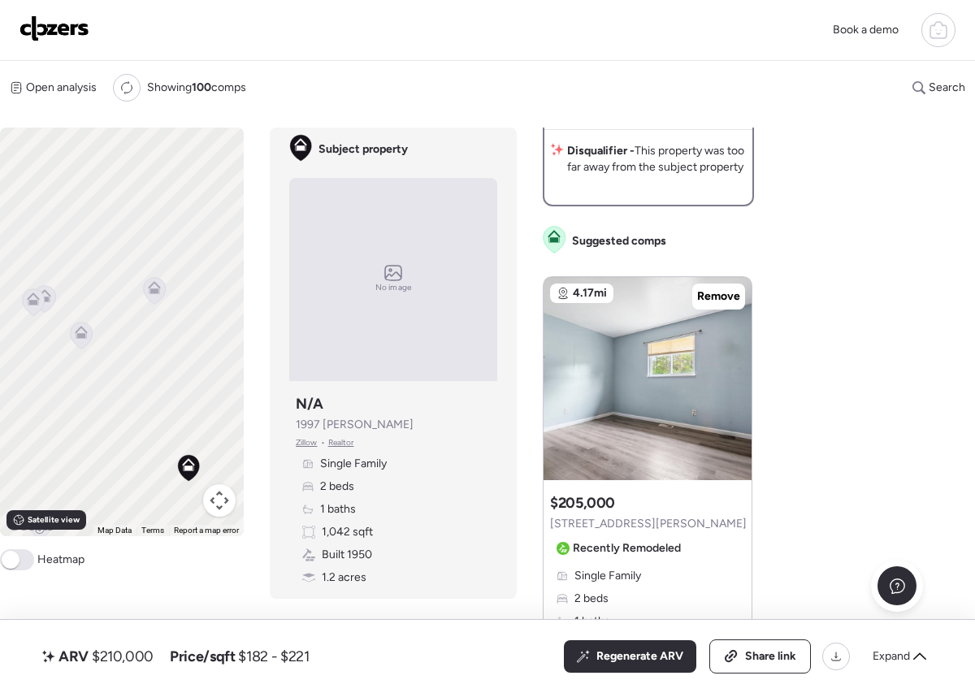
click at [28, 301] on icon at bounding box center [33, 299] width 13 height 13
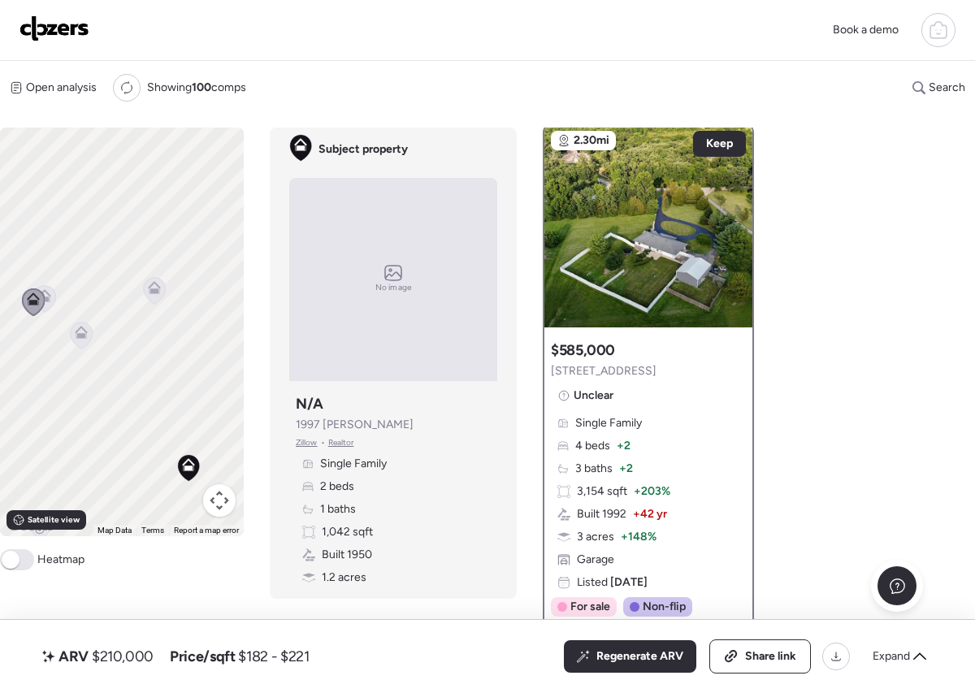
scroll to position [0, 0]
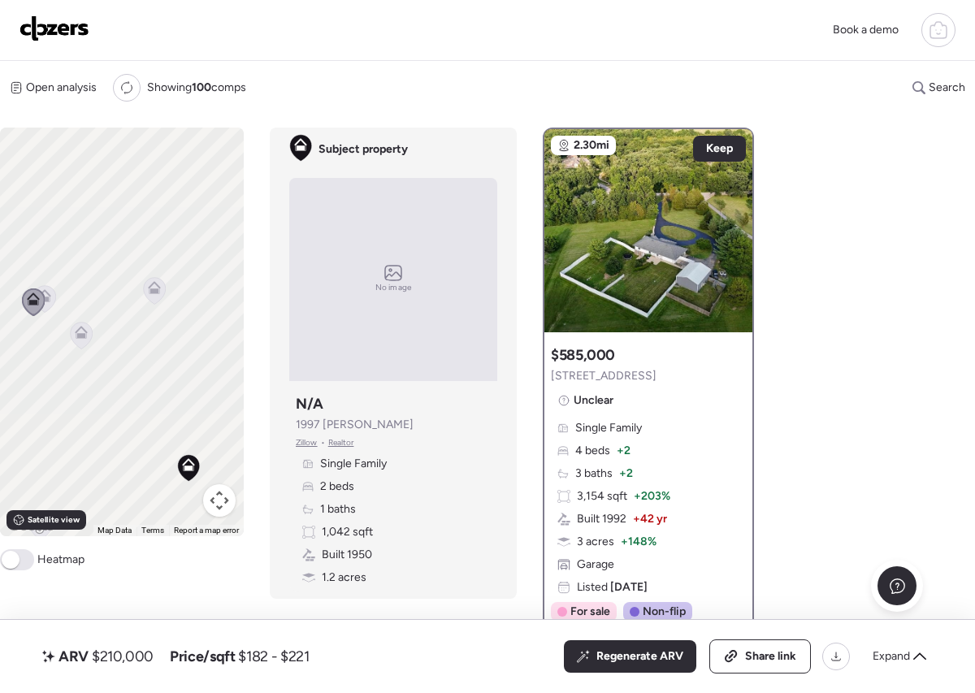
click at [46, 297] on icon at bounding box center [44, 295] width 13 height 13
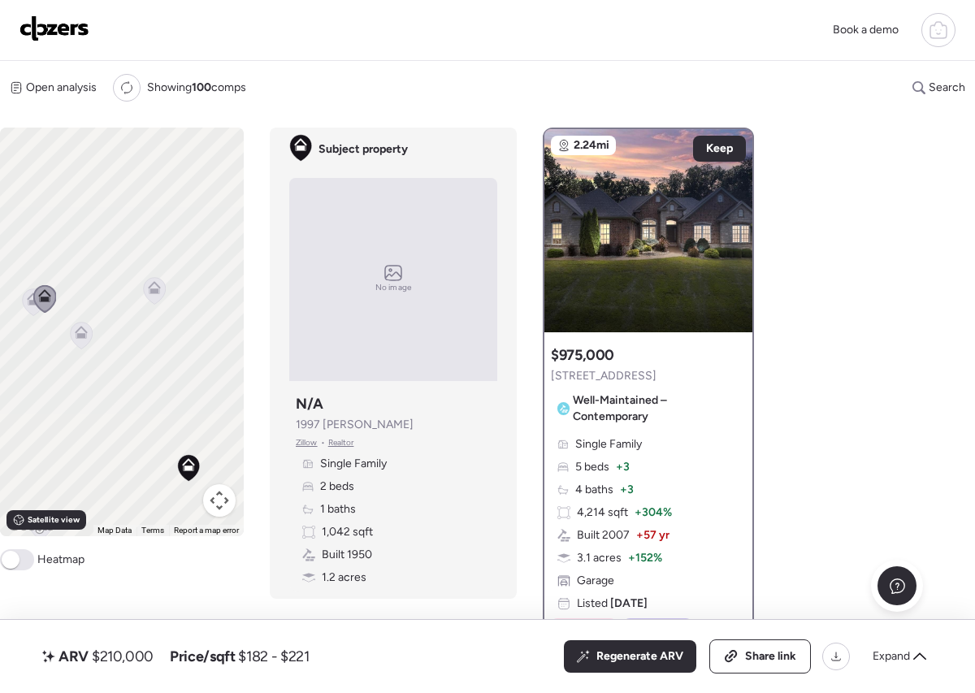
click at [92, 335] on icon at bounding box center [82, 335] width 22 height 27
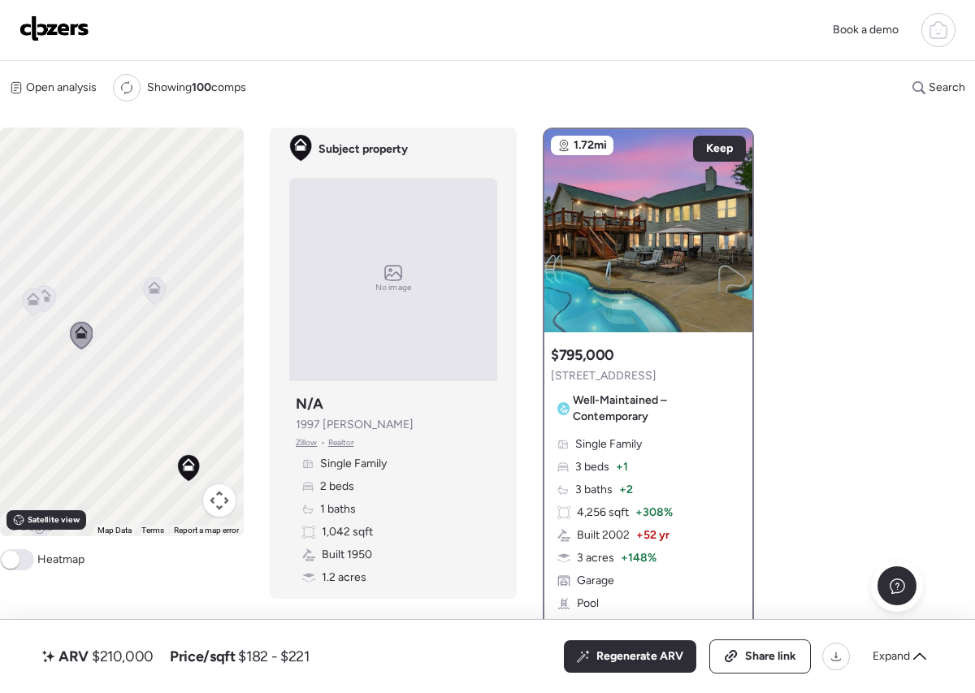
click at [155, 297] on icon at bounding box center [155, 290] width 22 height 27
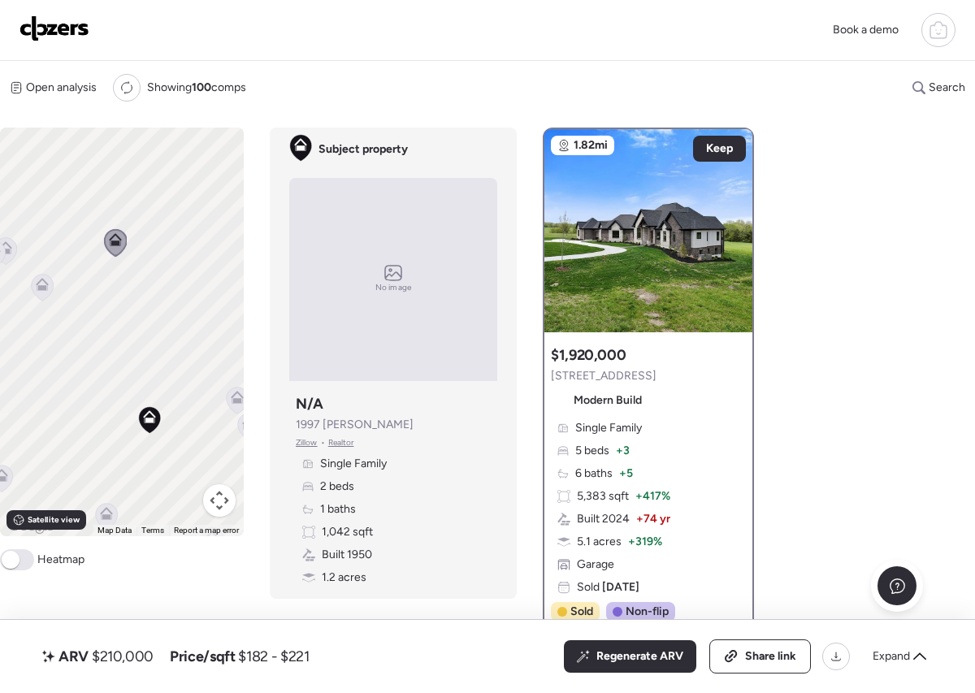
drag, startPoint x: 170, startPoint y: 346, endPoint x: 131, endPoint y: 296, distance: 63.7
click at [131, 297] on div "To activate drag with keyboard, press Alt + Enter. Once in keyboard drag state,…" at bounding box center [122, 332] width 244 height 409
drag, startPoint x: 168, startPoint y: 371, endPoint x: 123, endPoint y: 336, distance: 57.4
click at [123, 336] on div "To activate drag with keyboard, press Alt + Enter. Once in keyboard drag state,…" at bounding box center [122, 332] width 244 height 409
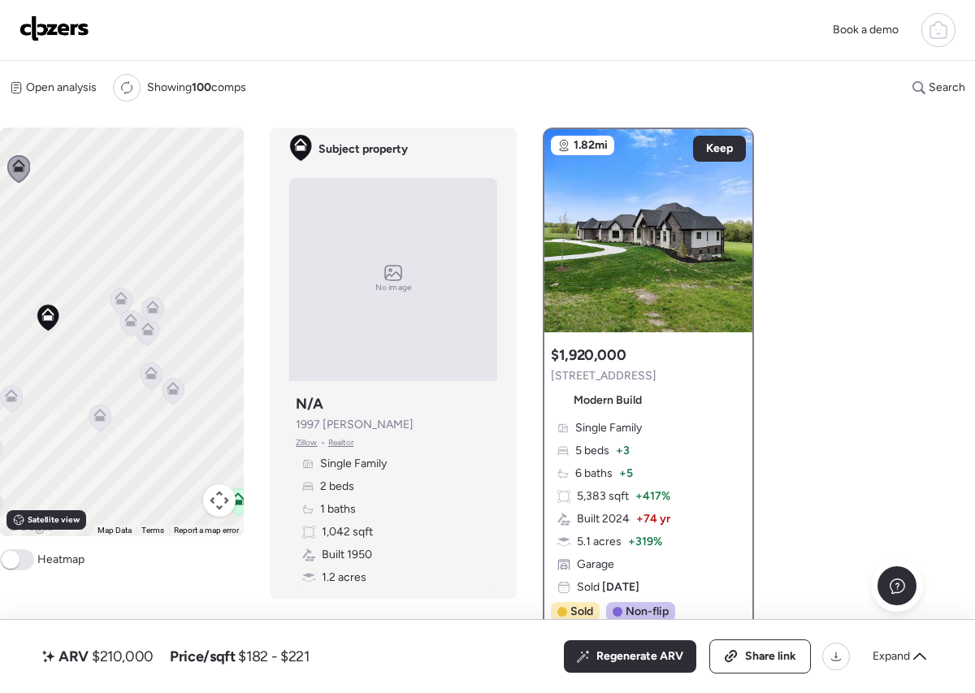
click at [119, 295] on icon at bounding box center [121, 295] width 12 height 7
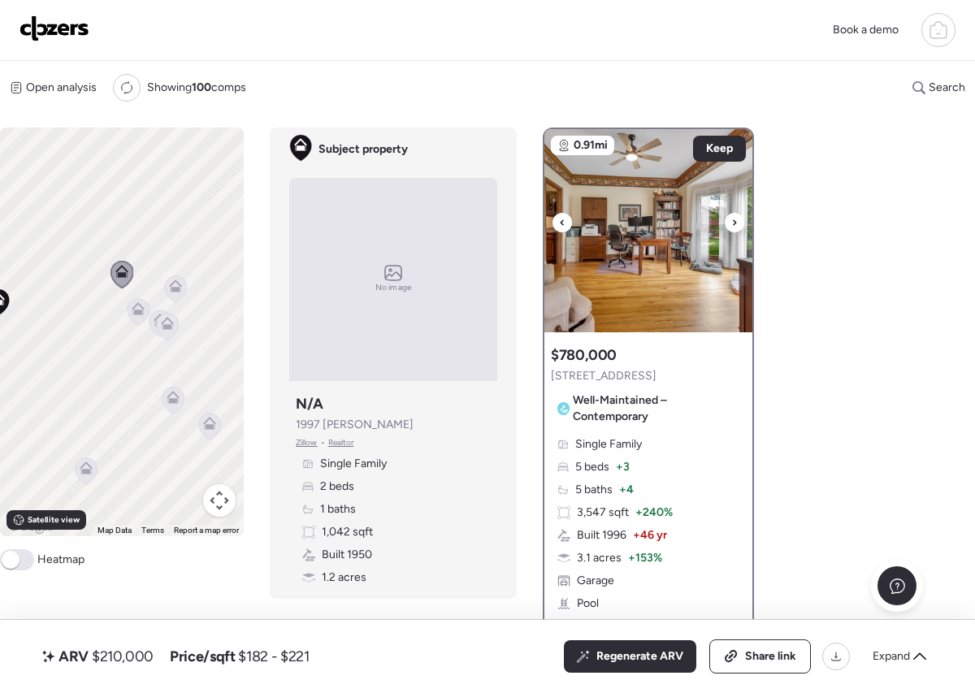
click at [732, 223] on icon at bounding box center [735, 223] width 7 height 20
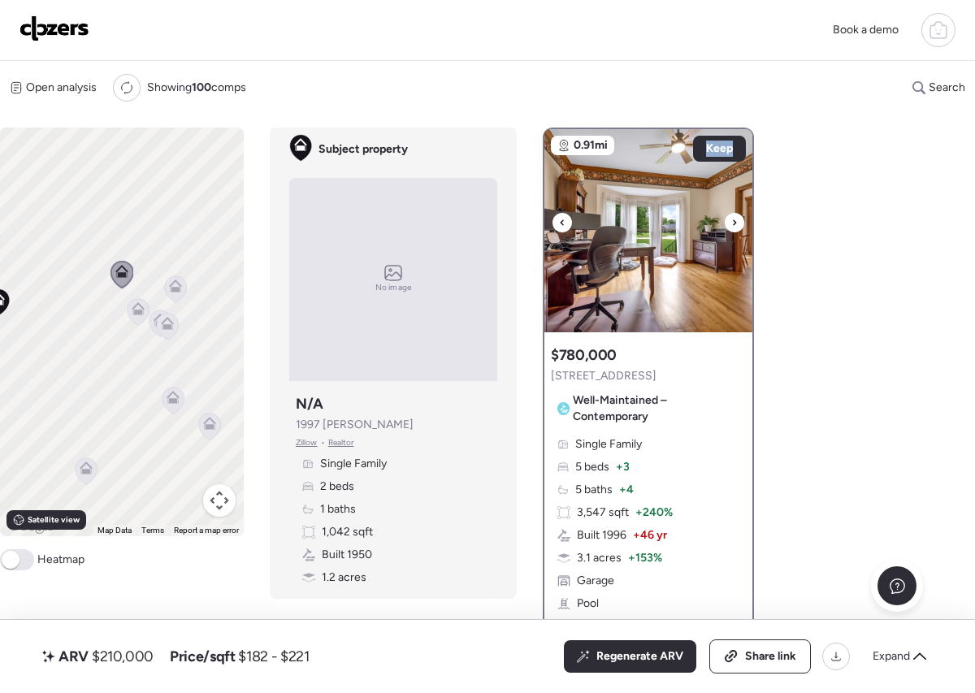
click at [732, 223] on icon at bounding box center [735, 223] width 7 height 20
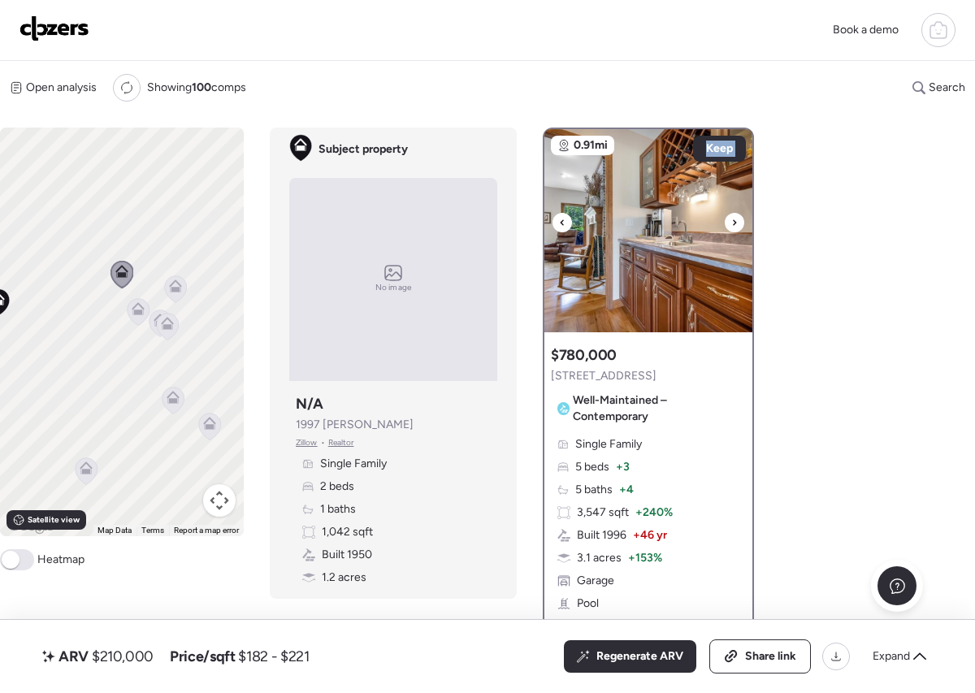
click at [732, 223] on icon at bounding box center [735, 223] width 7 height 20
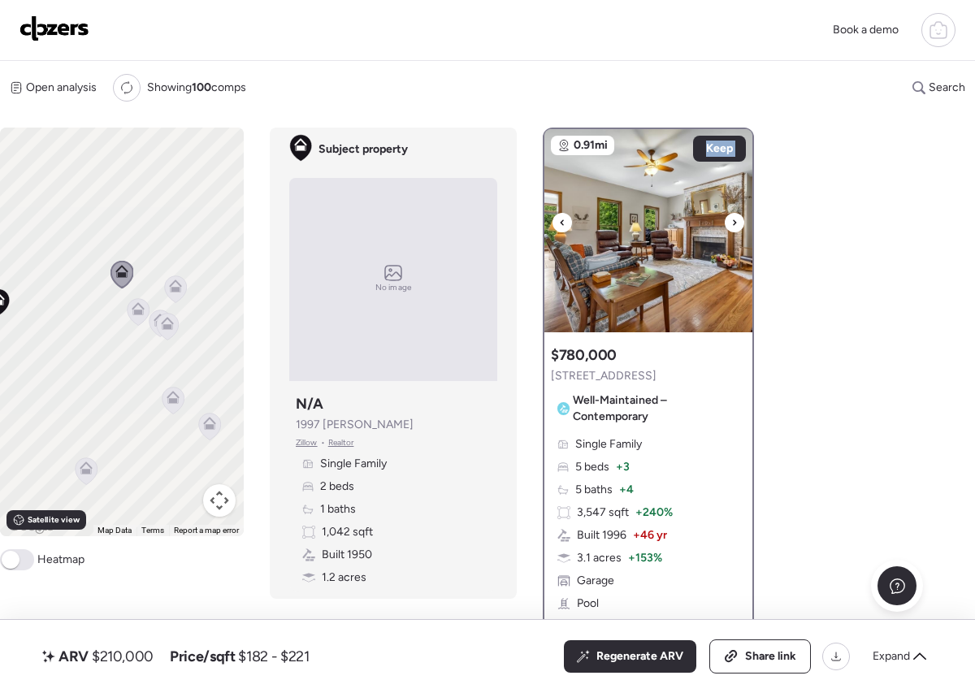
click at [732, 223] on icon at bounding box center [735, 223] width 7 height 20
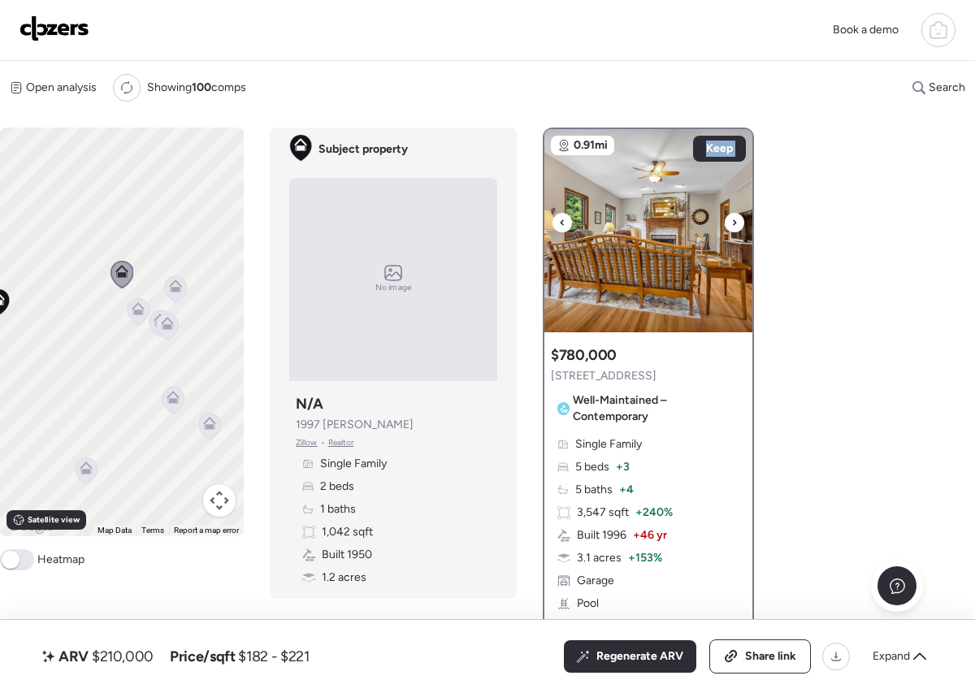
click at [732, 223] on icon at bounding box center [735, 223] width 7 height 20
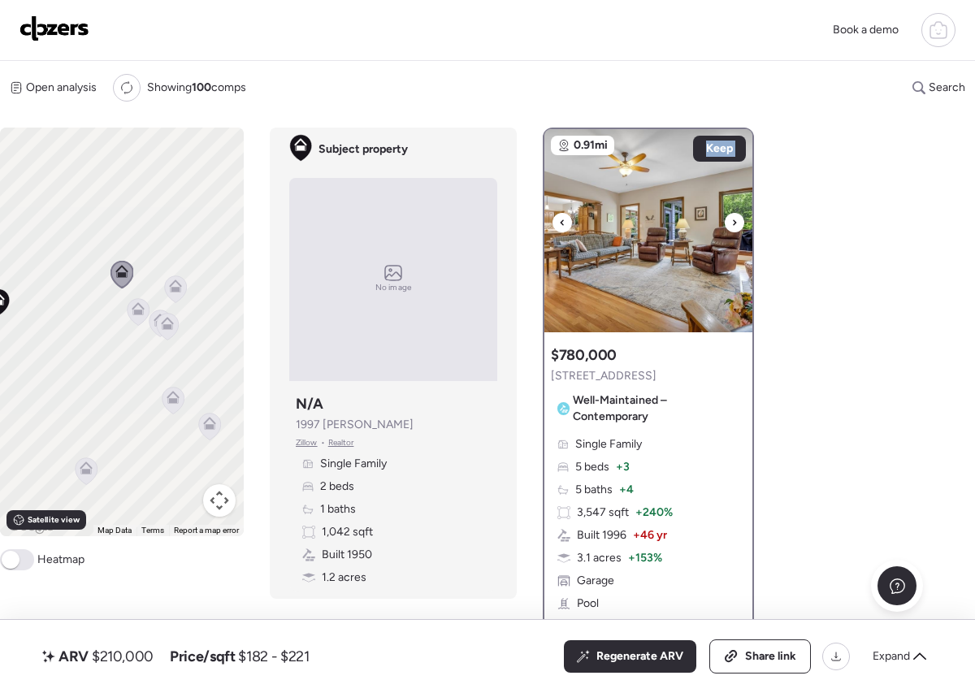
click at [732, 223] on icon at bounding box center [735, 223] width 7 height 20
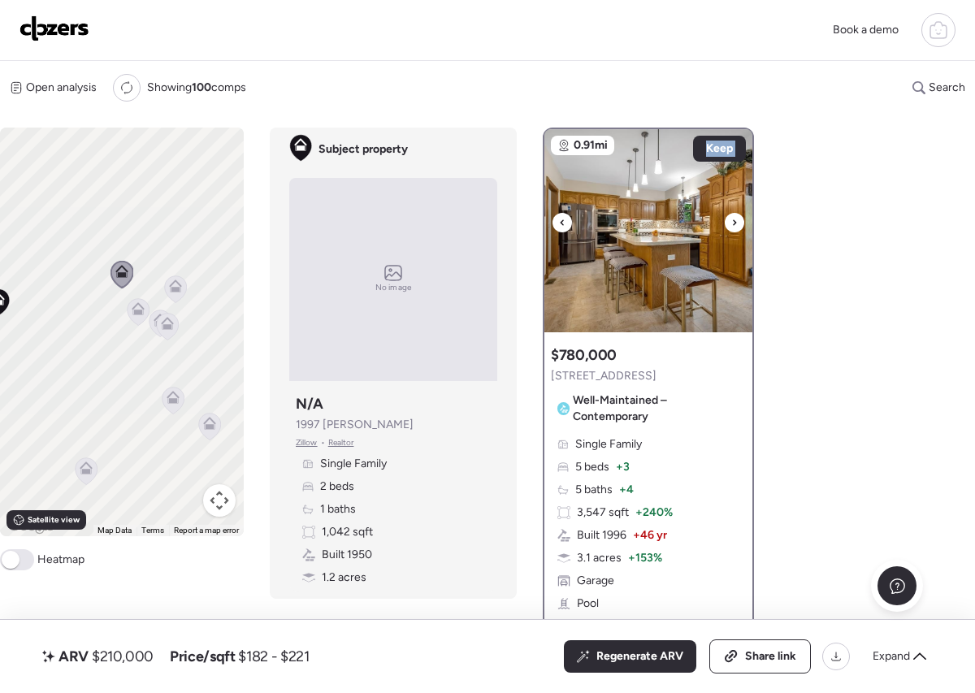
click at [732, 223] on icon at bounding box center [735, 223] width 7 height 20
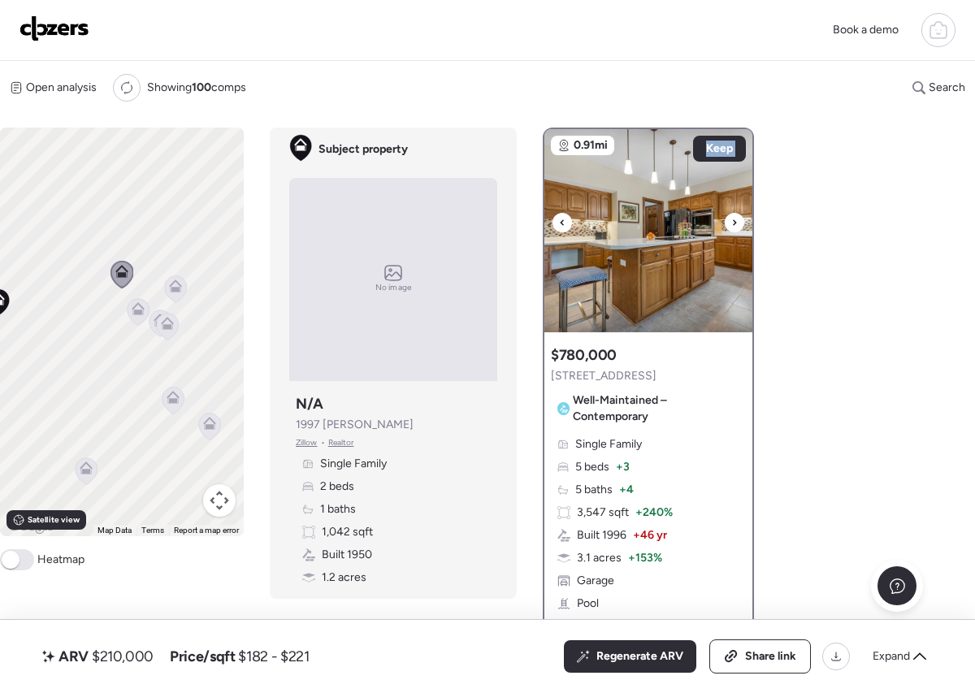
click at [732, 223] on icon at bounding box center [735, 223] width 7 height 20
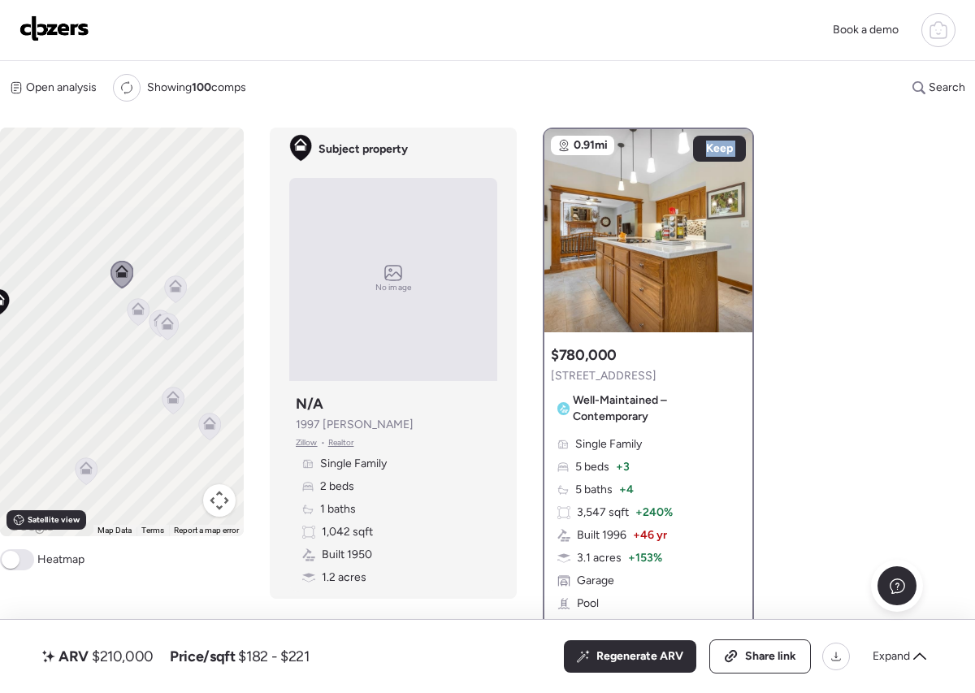
click at [136, 312] on icon at bounding box center [137, 312] width 11 height 5
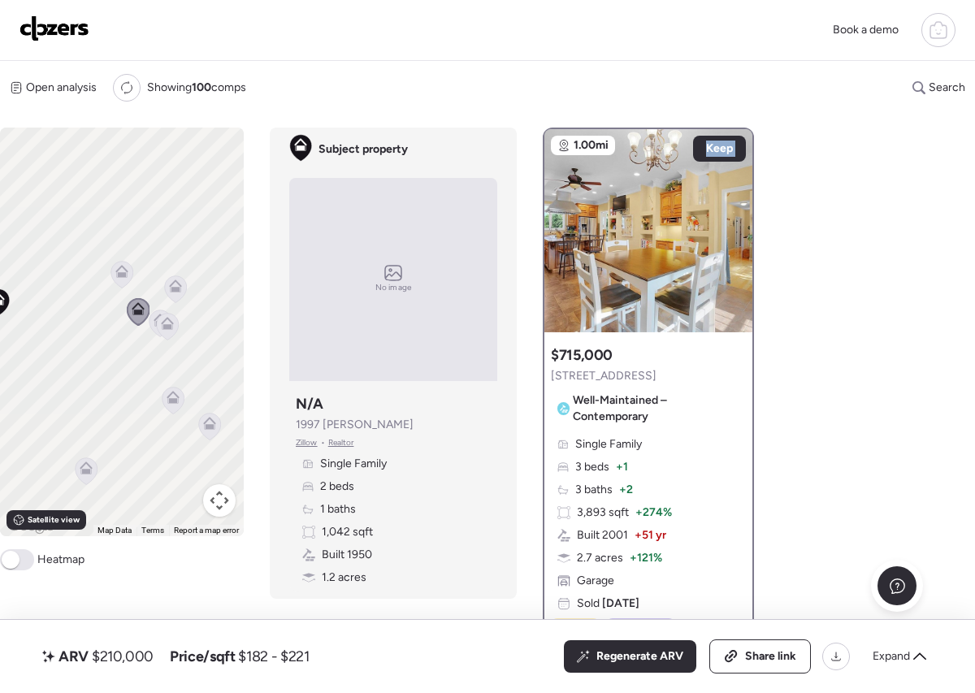
click at [154, 319] on icon at bounding box center [160, 320] width 13 height 13
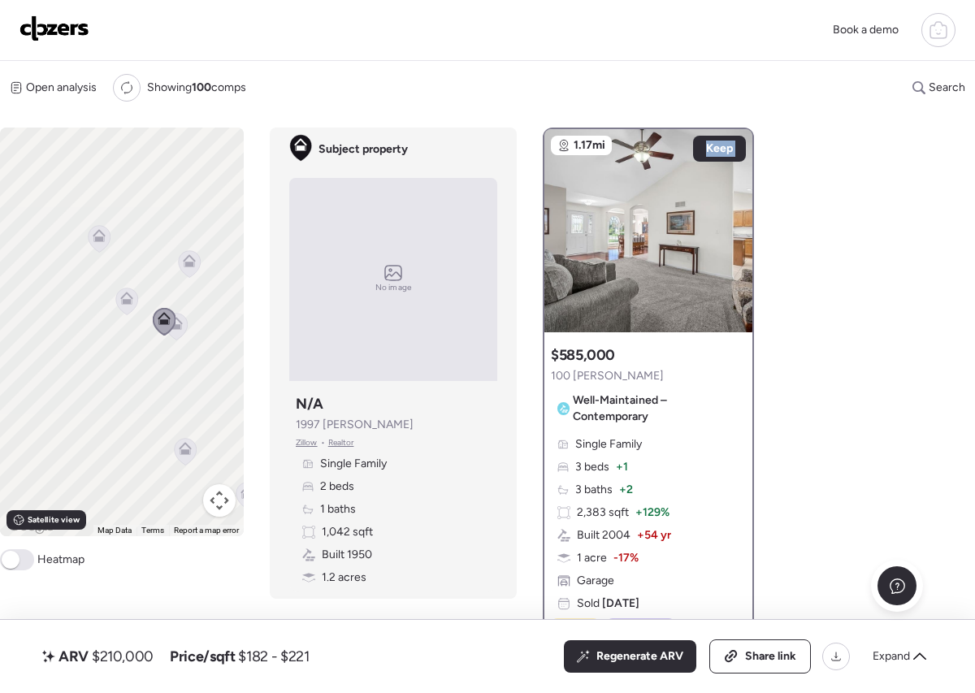
click at [183, 328] on icon at bounding box center [177, 326] width 22 height 27
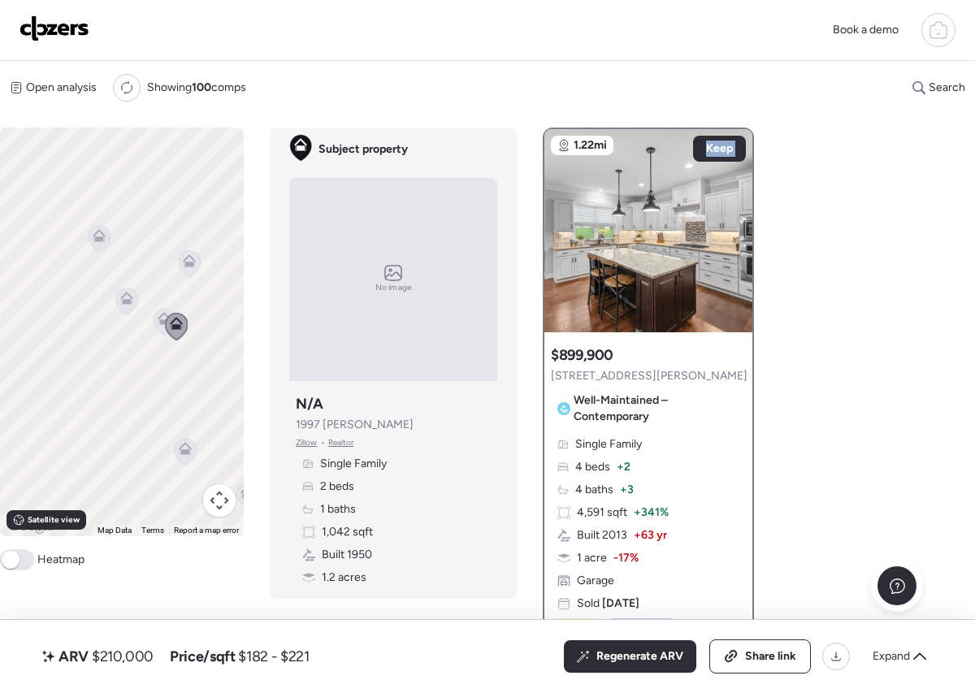
click at [179, 264] on icon at bounding box center [190, 263] width 22 height 27
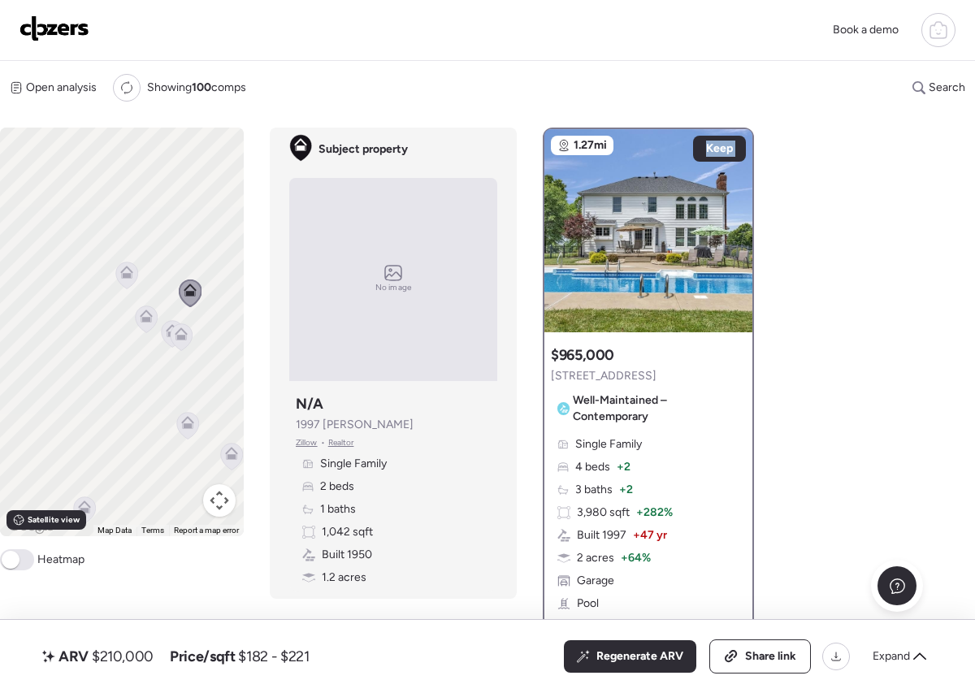
click at [191, 420] on icon at bounding box center [187, 419] width 12 height 7
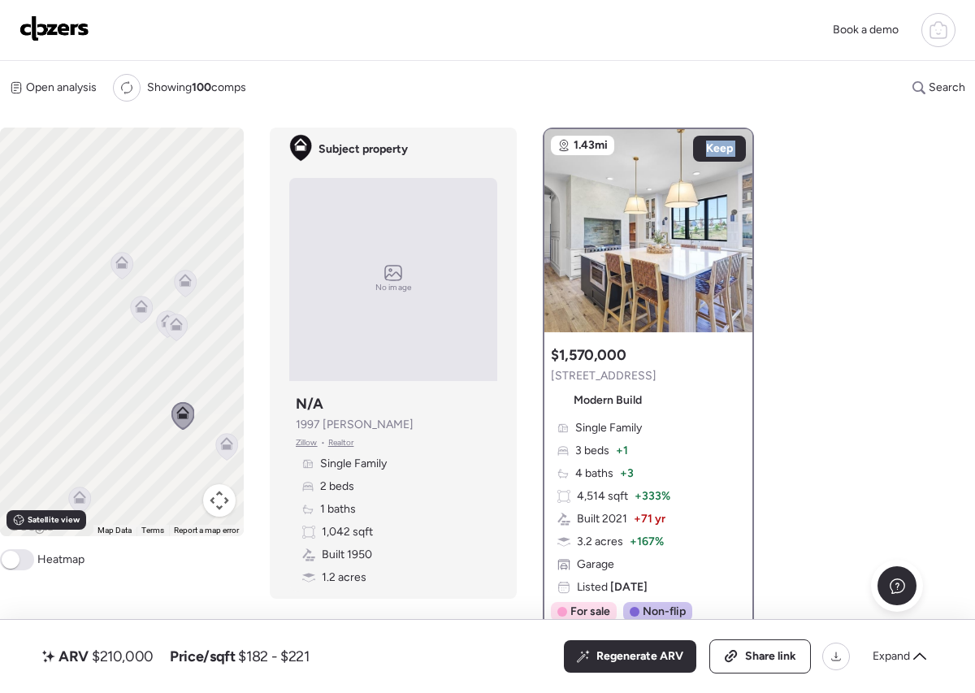
drag, startPoint x: 159, startPoint y: 444, endPoint x: 98, endPoint y: 323, distance: 135.6
click at [92, 317] on div "To navigate, press the arrow keys. To activate drag with keyboard, press Alt + …" at bounding box center [122, 332] width 244 height 409
click at [128, 262] on icon at bounding box center [135, 257] width 22 height 27
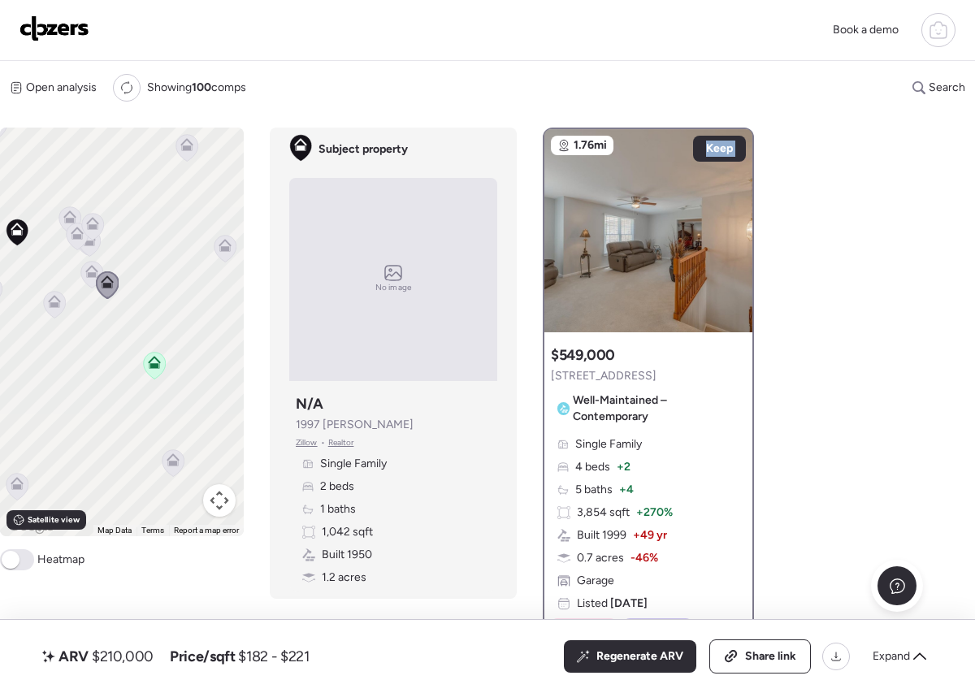
drag, startPoint x: 94, startPoint y: 325, endPoint x: 133, endPoint y: 362, distance: 53.5
click at [128, 360] on div "To navigate, press the arrow keys. To activate drag with keyboard, press Alt + …" at bounding box center [122, 332] width 244 height 409
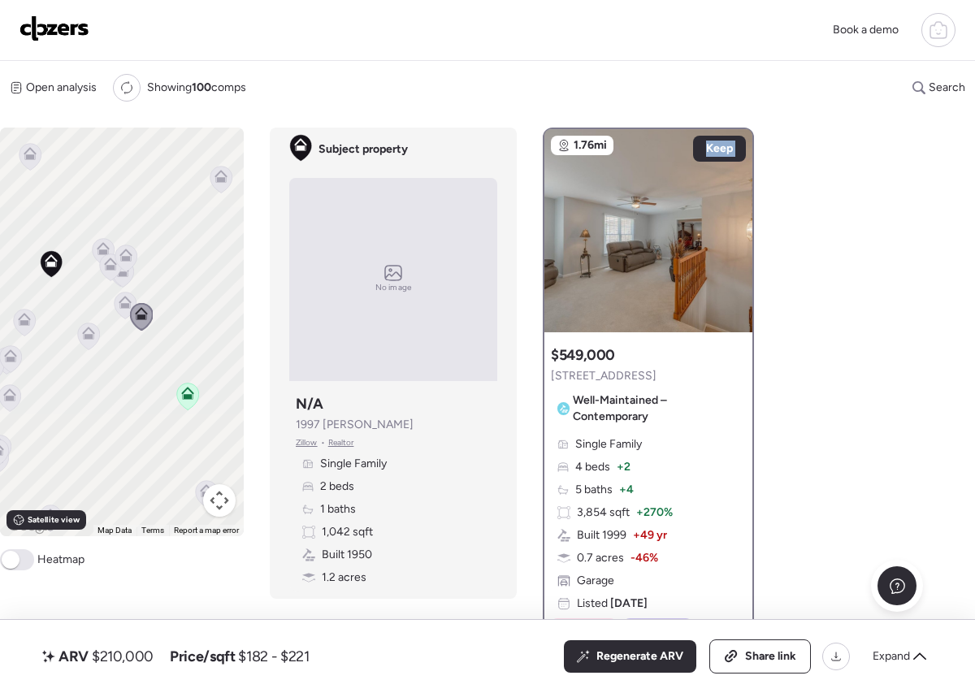
click at [187, 397] on icon at bounding box center [187, 396] width 11 height 5
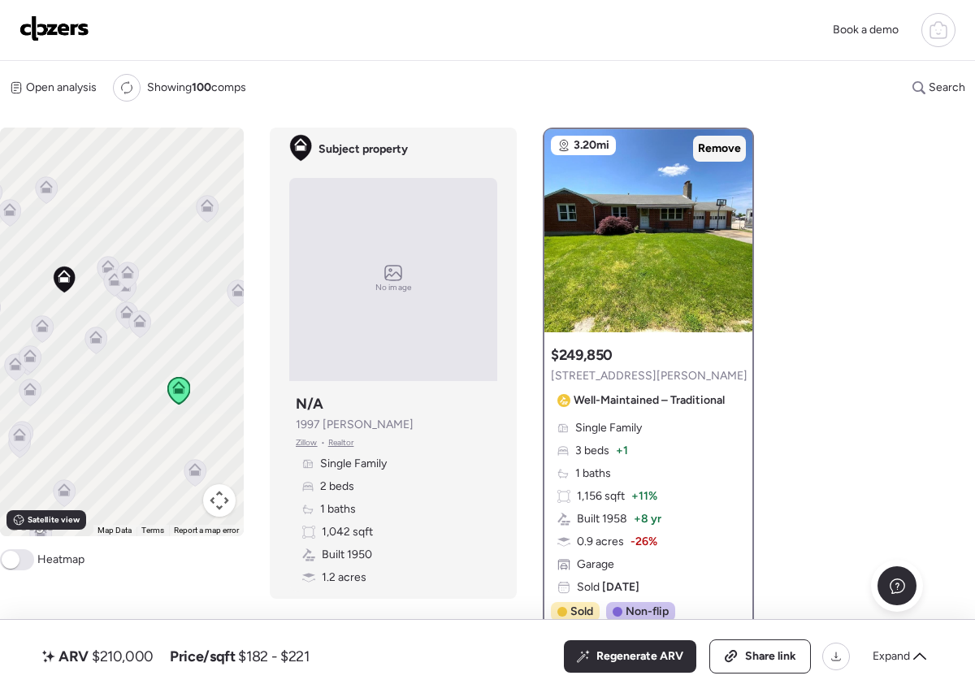
click at [728, 143] on span "Remove" at bounding box center [719, 149] width 43 height 16
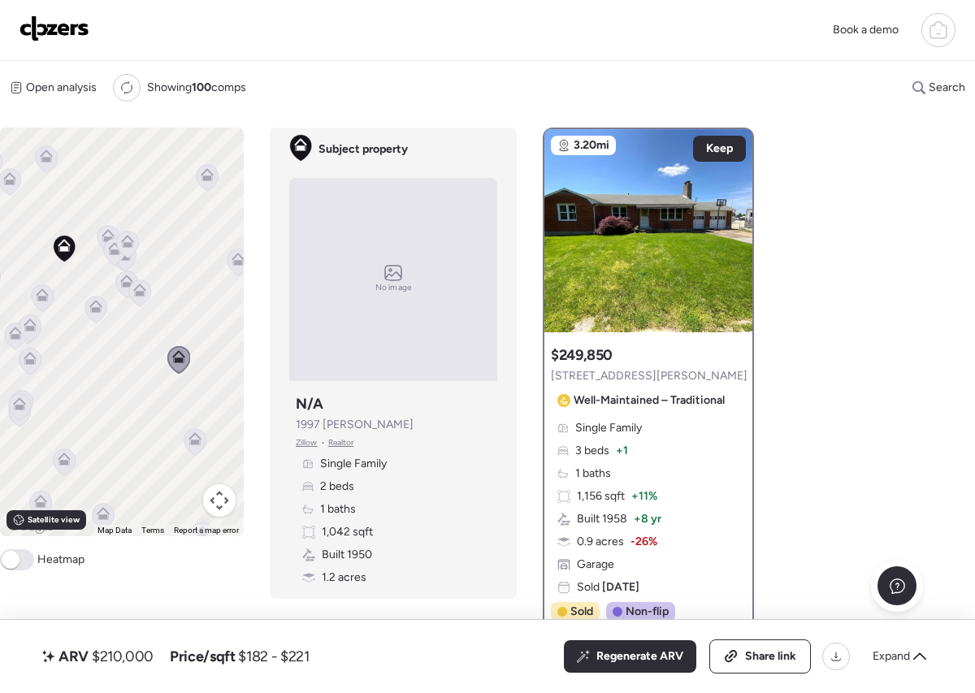
drag, startPoint x: 215, startPoint y: 372, endPoint x: 232, endPoint y: 337, distance: 38.9
click at [232, 337] on div "To activate drag with keyboard, press Alt + Enter. Once in keyboard drag state,…" at bounding box center [122, 332] width 244 height 409
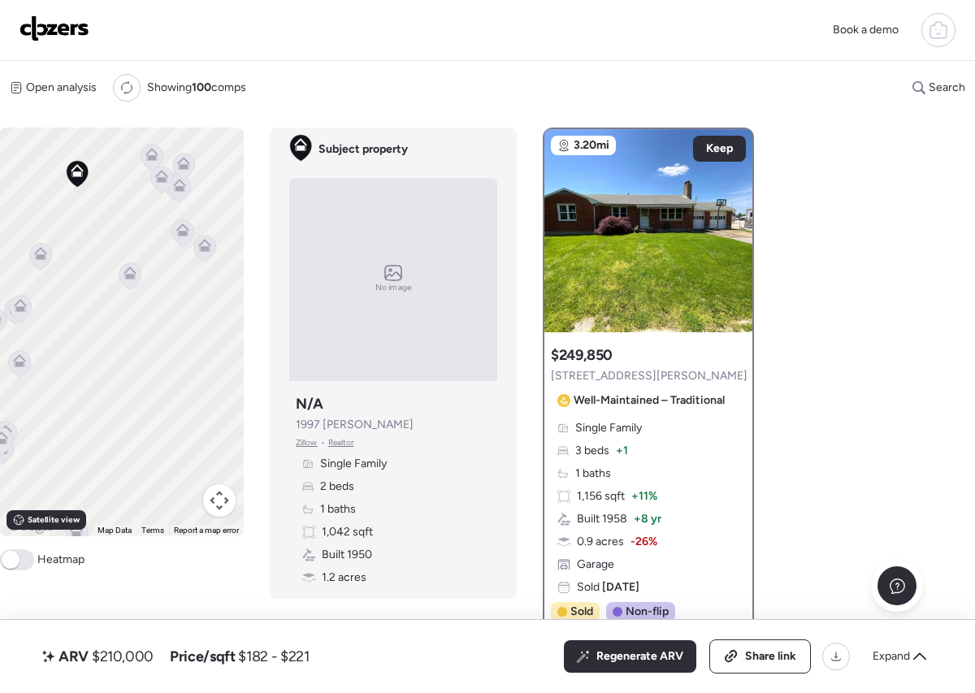
click at [132, 277] on icon at bounding box center [129, 276] width 11 height 5
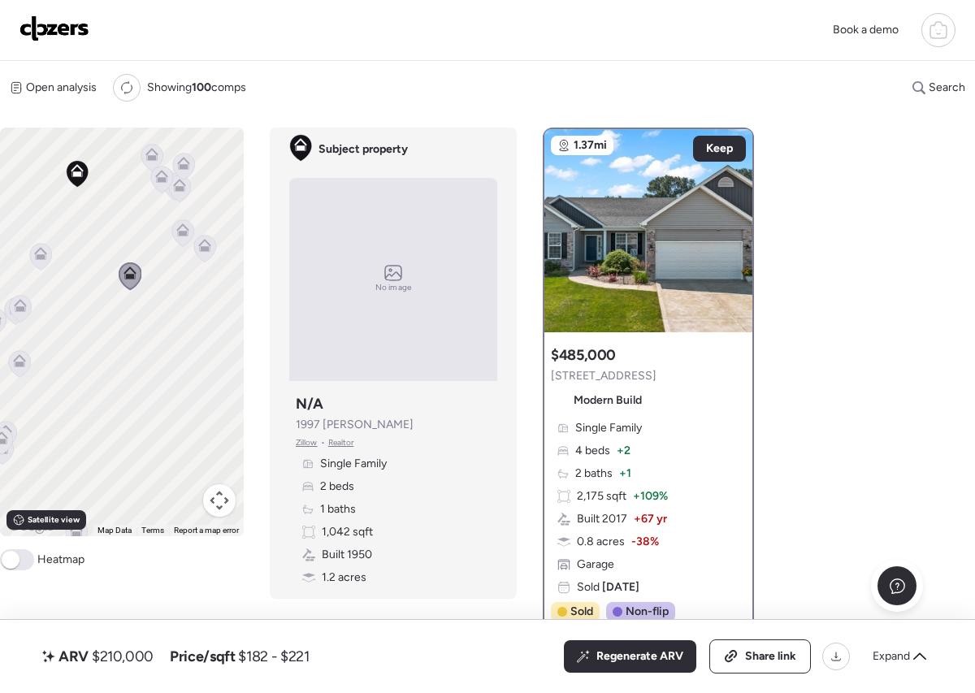
drag, startPoint x: 84, startPoint y: 306, endPoint x: 132, endPoint y: 346, distance: 63.5
click at [132, 346] on div "To activate drag with keyboard, press Alt + Enter. Once in keyboard drag state,…" at bounding box center [122, 332] width 244 height 409
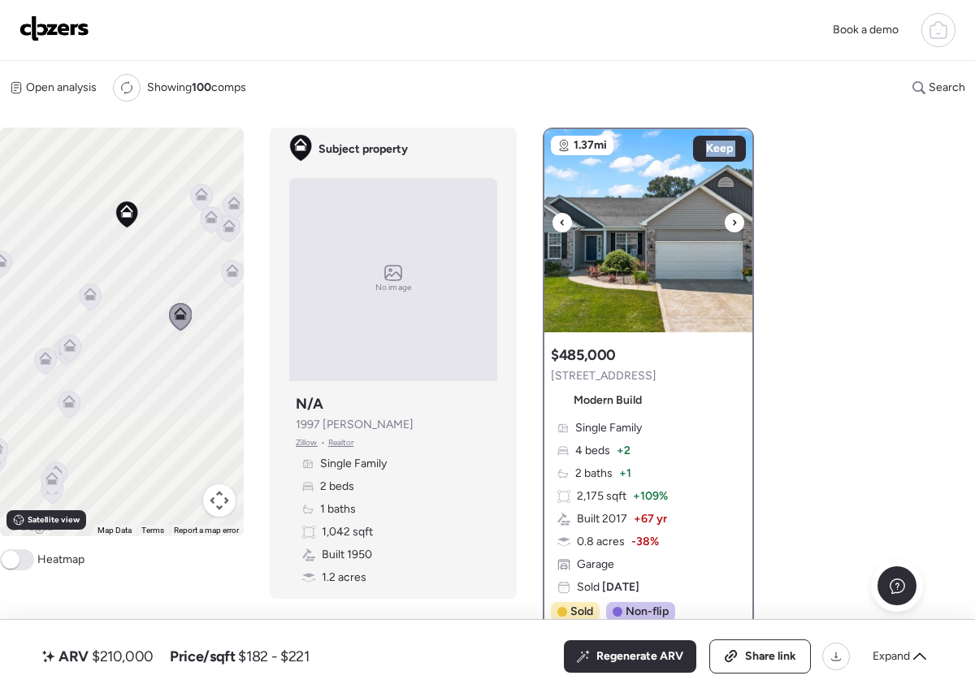
click at [730, 219] on div at bounding box center [735, 223] width 20 height 20
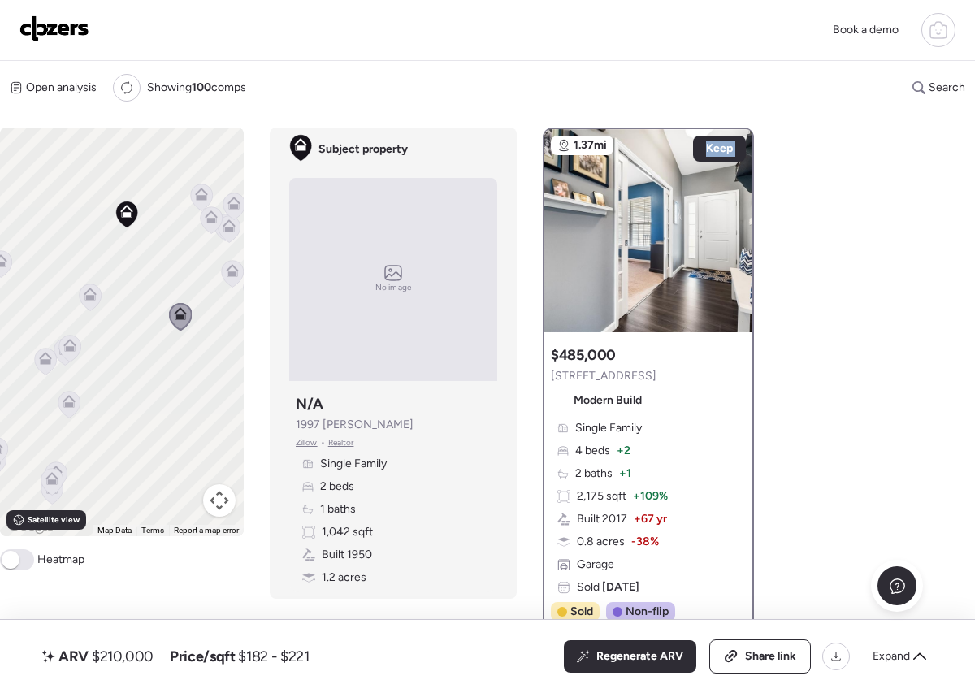
click at [98, 294] on icon at bounding box center [91, 297] width 22 height 27
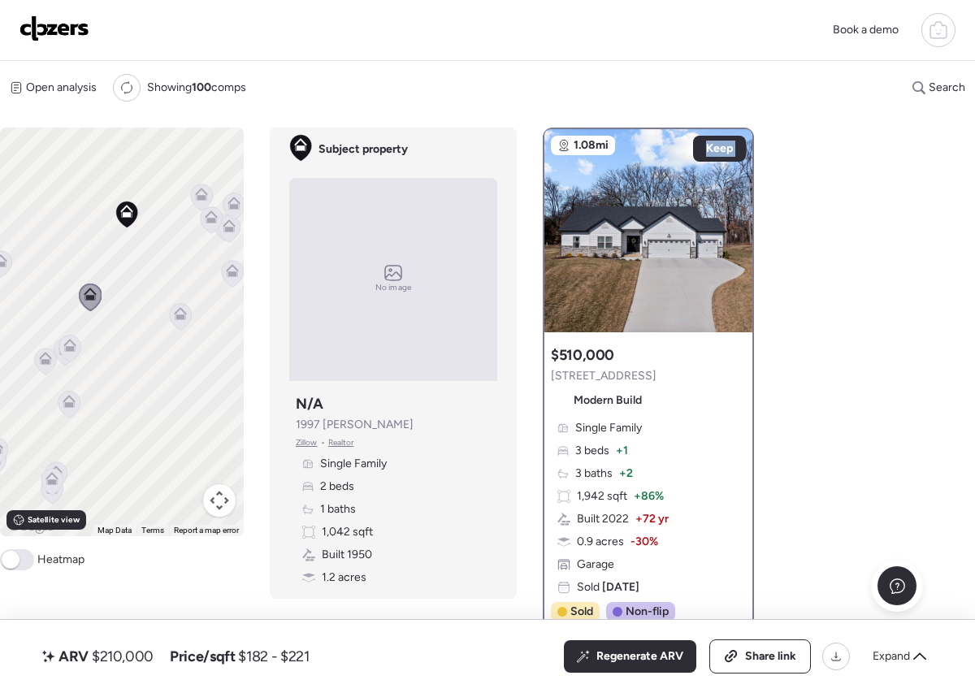
click at [63, 346] on icon at bounding box center [69, 345] width 13 height 13
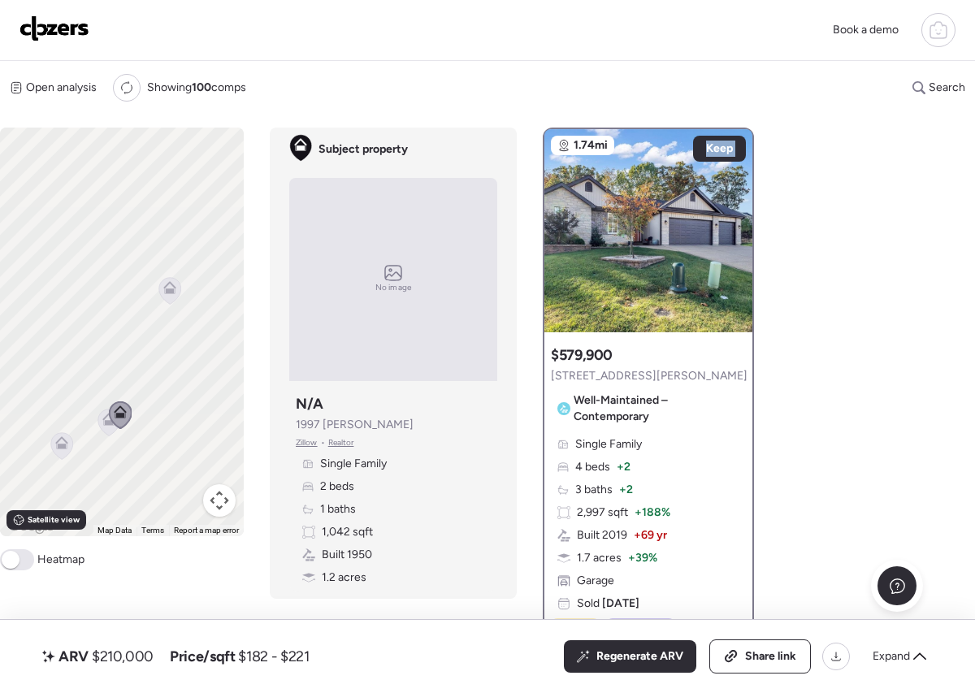
drag, startPoint x: 171, startPoint y: 415, endPoint x: 205, endPoint y: 431, distance: 37.5
click at [205, 431] on div "To activate drag with keyboard, press Alt + Enter. Once in keyboard drag state,…" at bounding box center [122, 332] width 244 height 409
drag, startPoint x: 72, startPoint y: 309, endPoint x: 108, endPoint y: 340, distance: 47.9
click at [108, 341] on div "To activate drag with keyboard, press Alt + Enter. Once in keyboard drag state,…" at bounding box center [122, 332] width 244 height 409
click at [136, 384] on div "To activate drag with keyboard, press Alt + Enter. Once in keyboard drag state,…" at bounding box center [122, 332] width 244 height 409
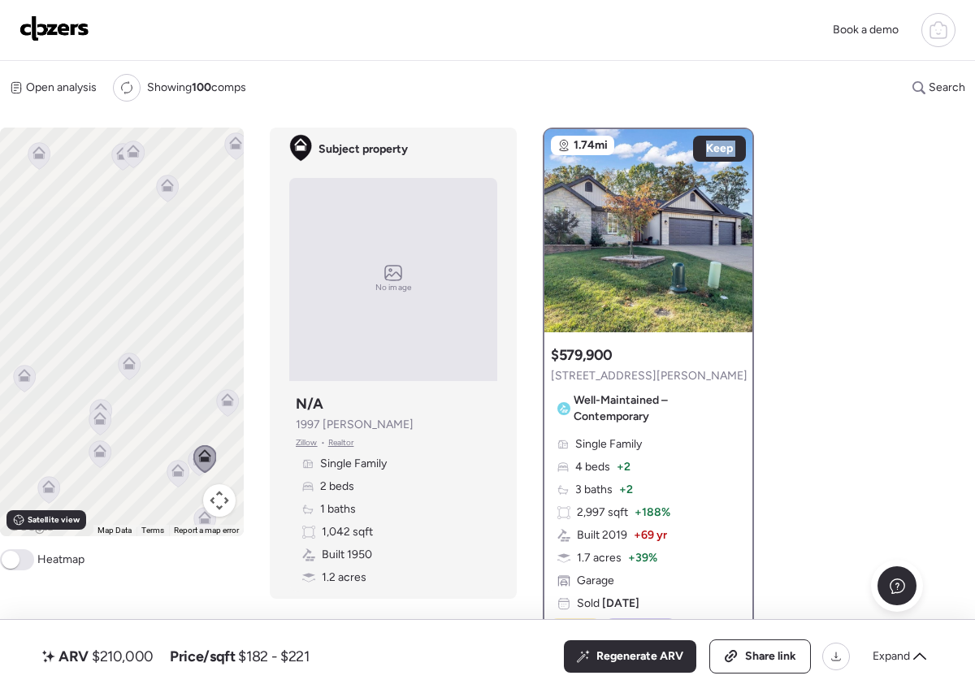
click at [137, 373] on icon at bounding box center [129, 367] width 23 height 28
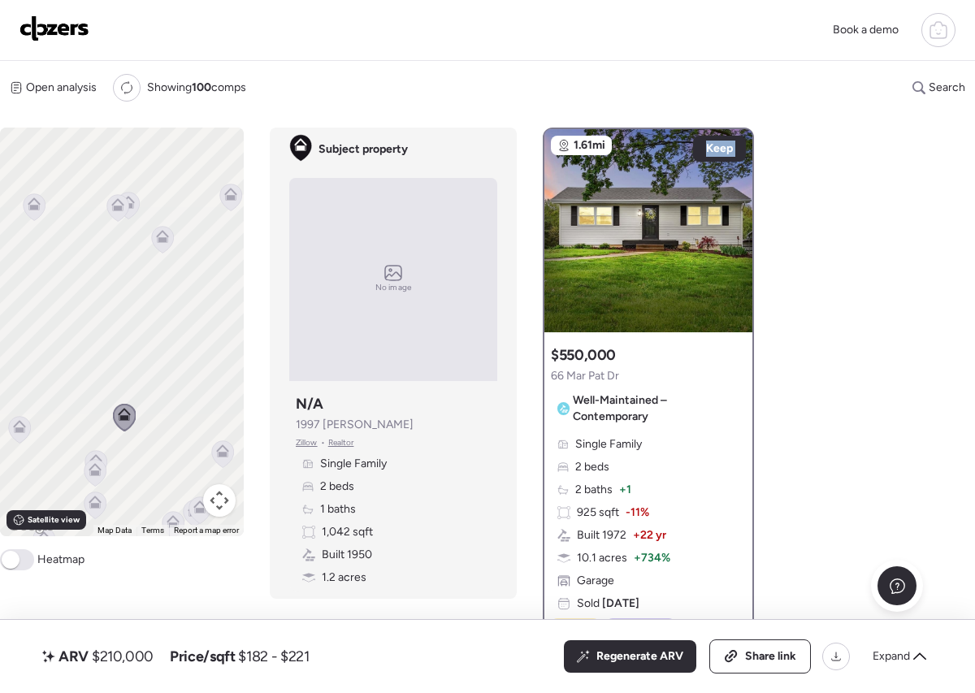
drag, startPoint x: 128, startPoint y: 367, endPoint x: 128, endPoint y: 395, distance: 27.6
click at [128, 393] on div "To navigate, press the arrow keys. To activate drag with keyboard, press Alt + …" at bounding box center [122, 332] width 244 height 409
click at [40, 236] on icon at bounding box center [34, 235] width 22 height 27
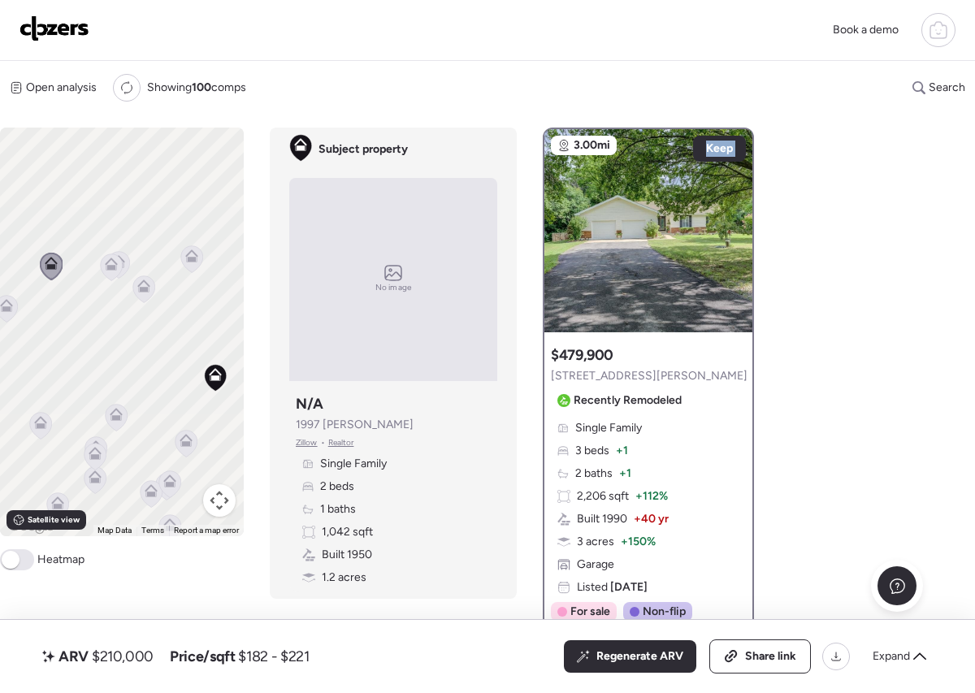
drag, startPoint x: 97, startPoint y: 374, endPoint x: 100, endPoint y: 316, distance: 57.8
click at [100, 317] on div "To navigate, press the arrow keys. To activate drag with keyboard, press Alt + …" at bounding box center [122, 332] width 244 height 409
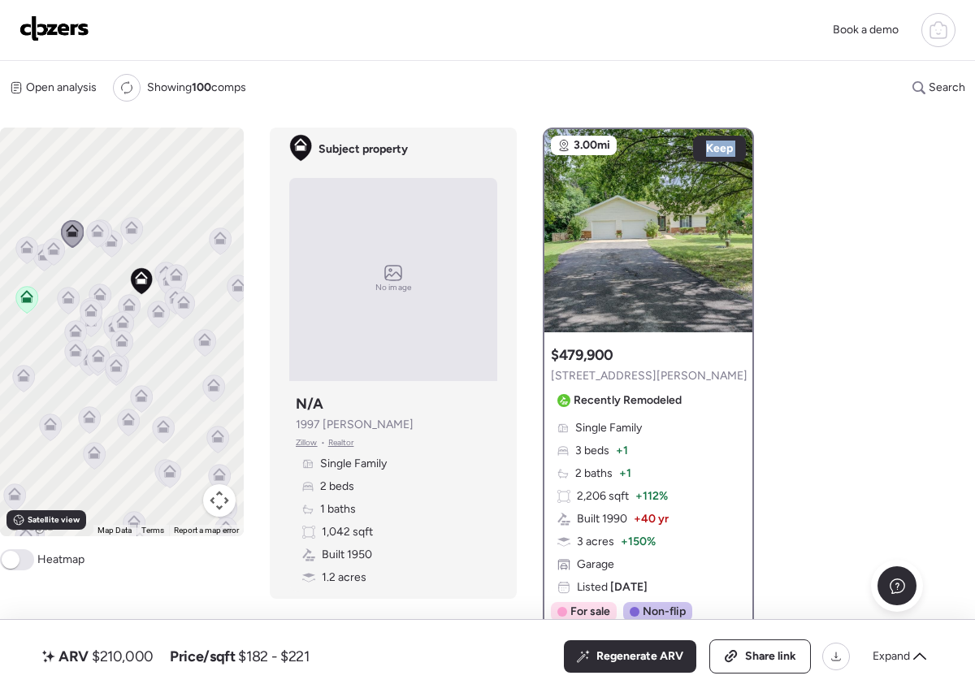
click at [60, 251] on icon at bounding box center [54, 251] width 22 height 27
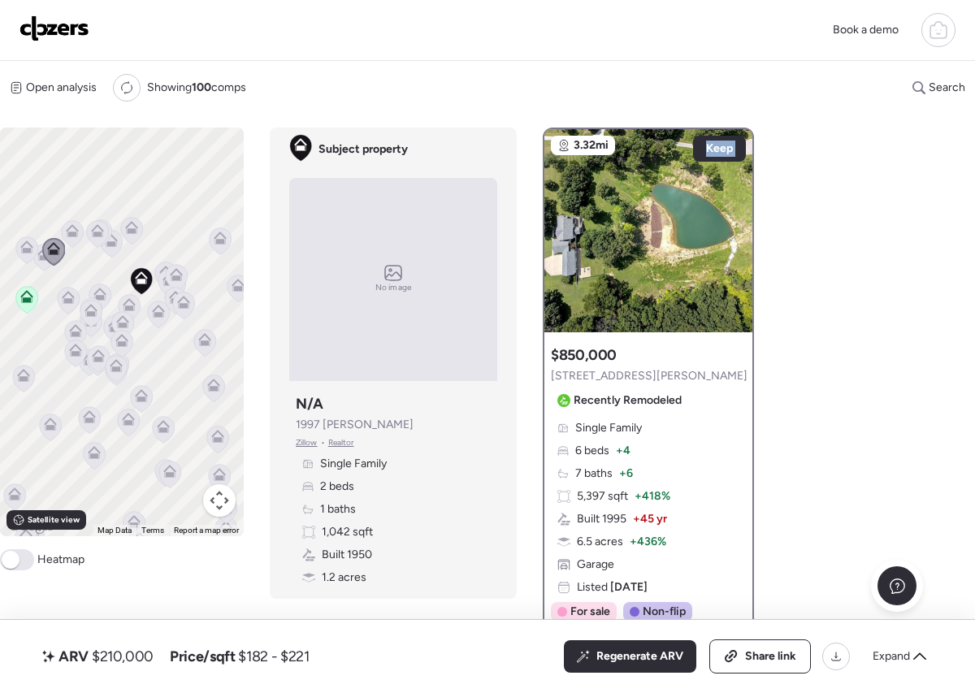
click at [45, 261] on icon at bounding box center [53, 252] width 23 height 28
click at [42, 266] on div at bounding box center [53, 253] width 23 height 30
click at [44, 263] on icon at bounding box center [53, 252] width 23 height 28
click at [47, 257] on icon at bounding box center [54, 251] width 22 height 27
click at [45, 259] on icon at bounding box center [53, 252] width 23 height 28
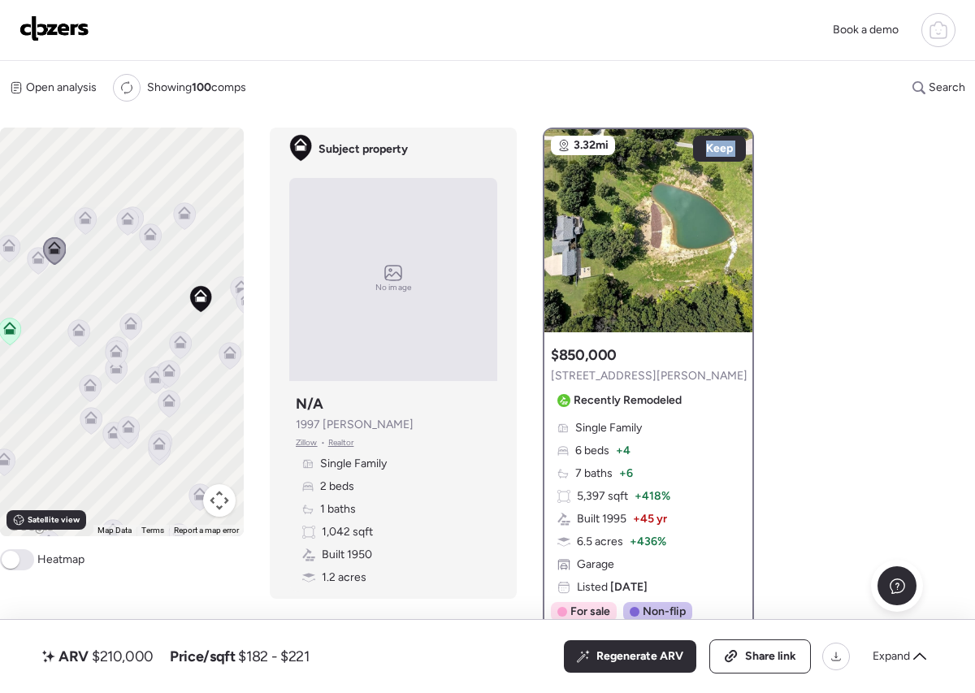
click at [48, 268] on icon at bounding box center [38, 261] width 23 height 28
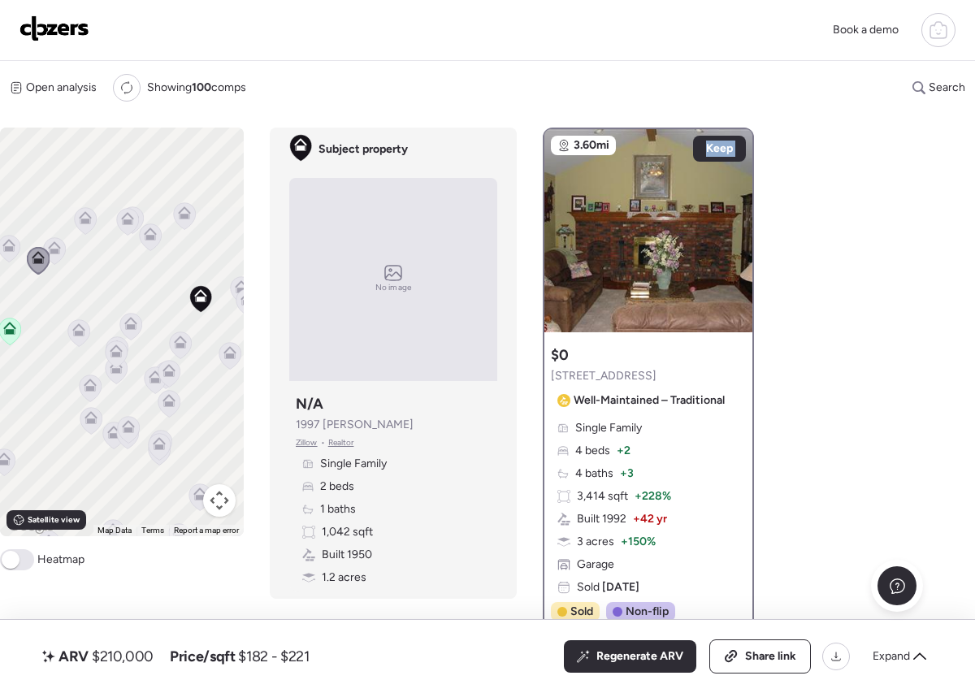
click at [37, 261] on icon at bounding box center [38, 260] width 11 height 5
drag, startPoint x: 62, startPoint y: 321, endPoint x: 77, endPoint y: 330, distance: 17.8
click at [77, 330] on div "To navigate, press the arrow keys. To activate drag with keyboard, press Alt + …" at bounding box center [122, 332] width 244 height 409
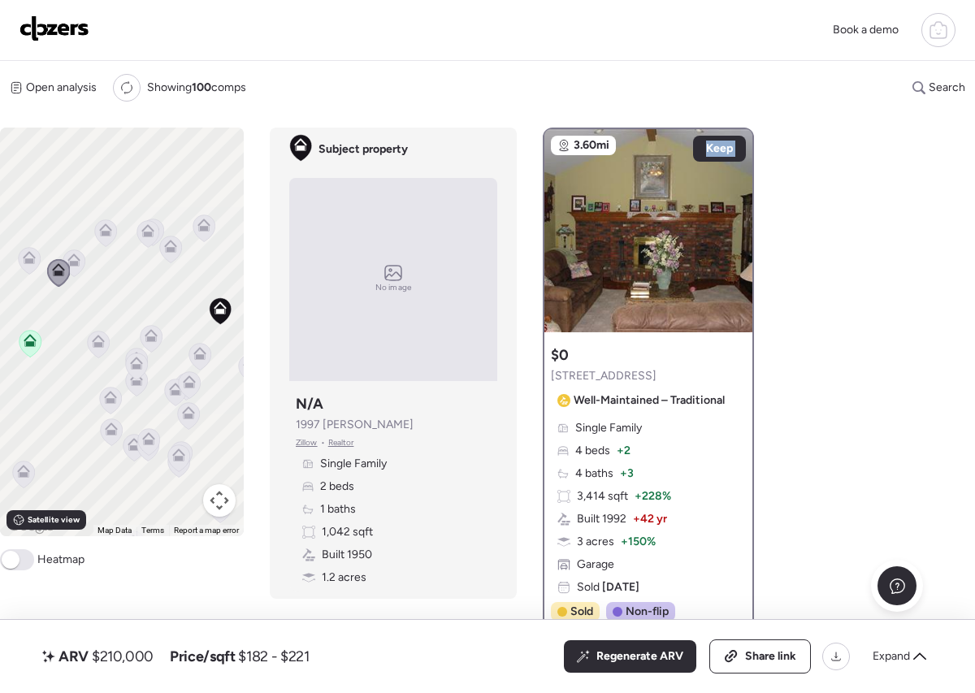
click at [23, 255] on icon at bounding box center [29, 257] width 13 height 13
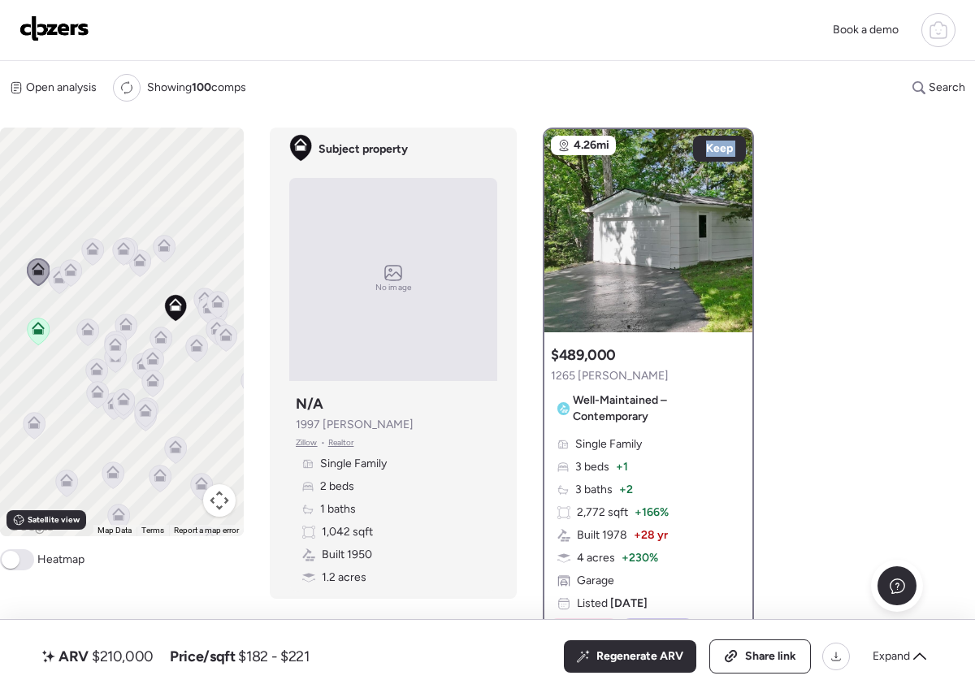
click at [124, 319] on icon at bounding box center [125, 321] width 12 height 7
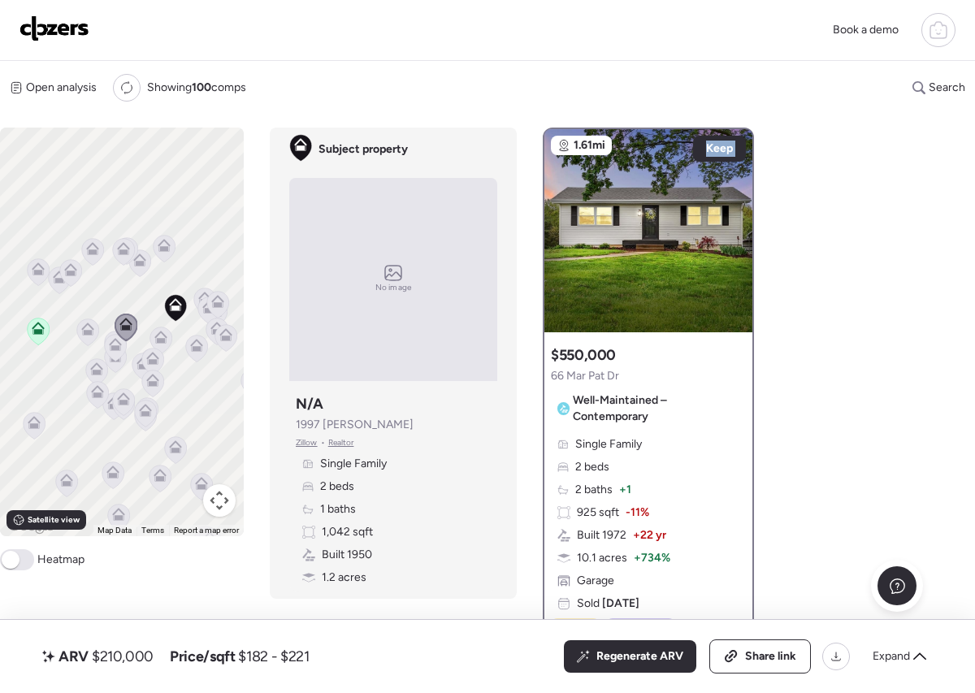
click at [96, 327] on icon at bounding box center [88, 332] width 22 height 27
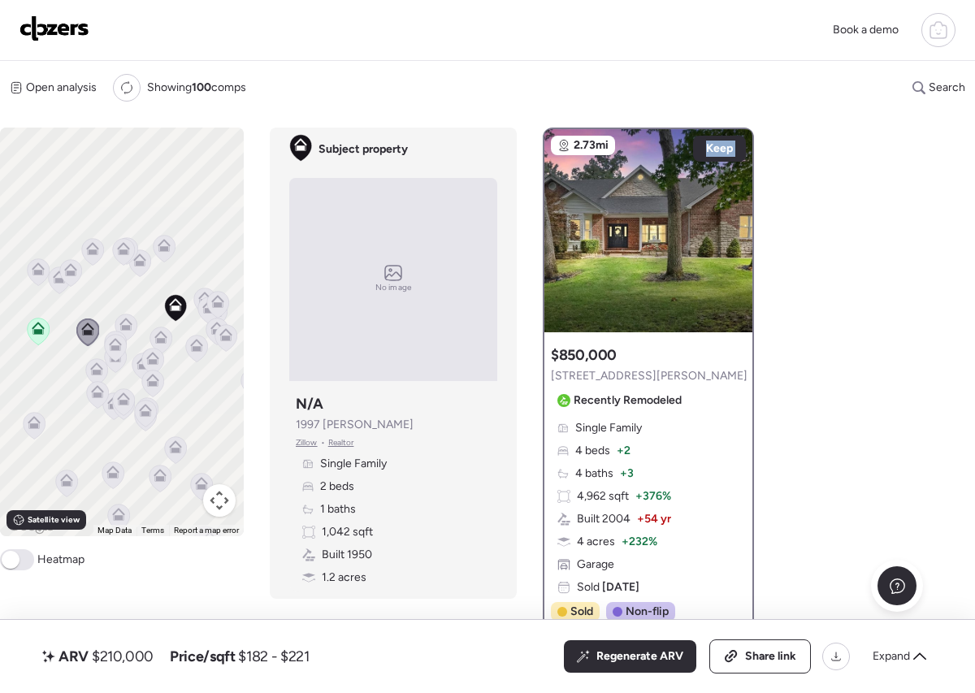
click at [128, 323] on icon at bounding box center [125, 324] width 13 height 13
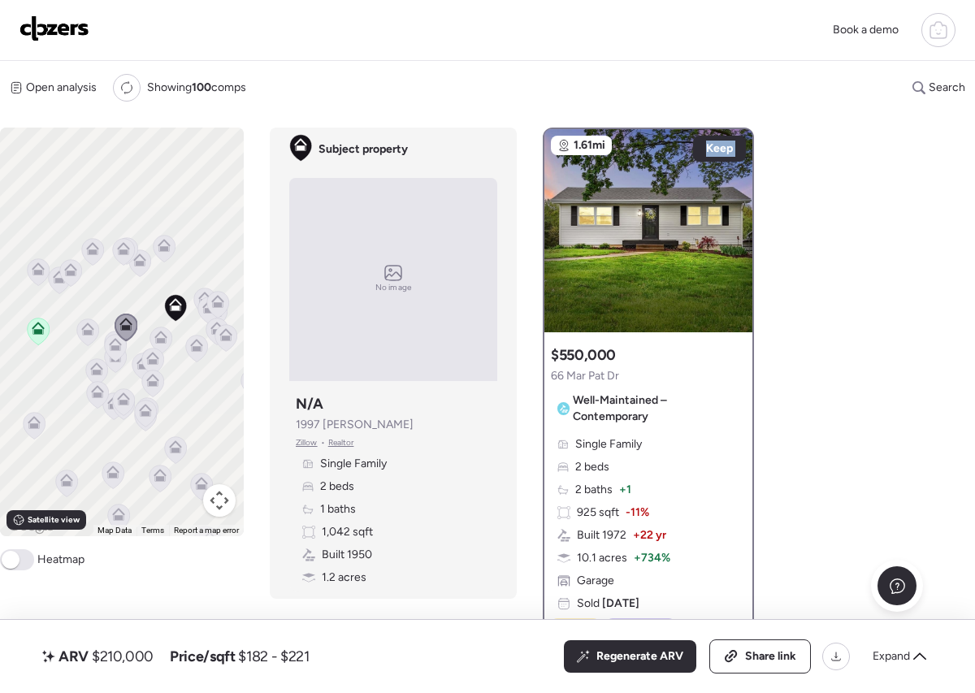
click at [118, 335] on icon at bounding box center [126, 328] width 23 height 28
click at [119, 341] on div at bounding box center [126, 329] width 23 height 30
click at [115, 349] on icon at bounding box center [115, 347] width 11 height 5
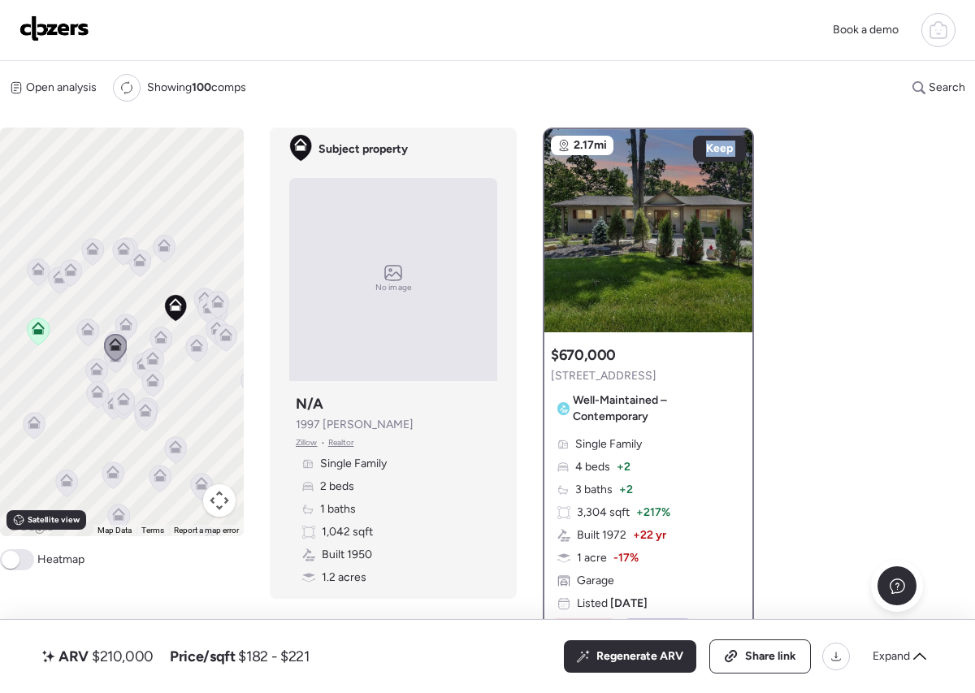
click at [108, 332] on icon at bounding box center [115, 345] width 23 height 28
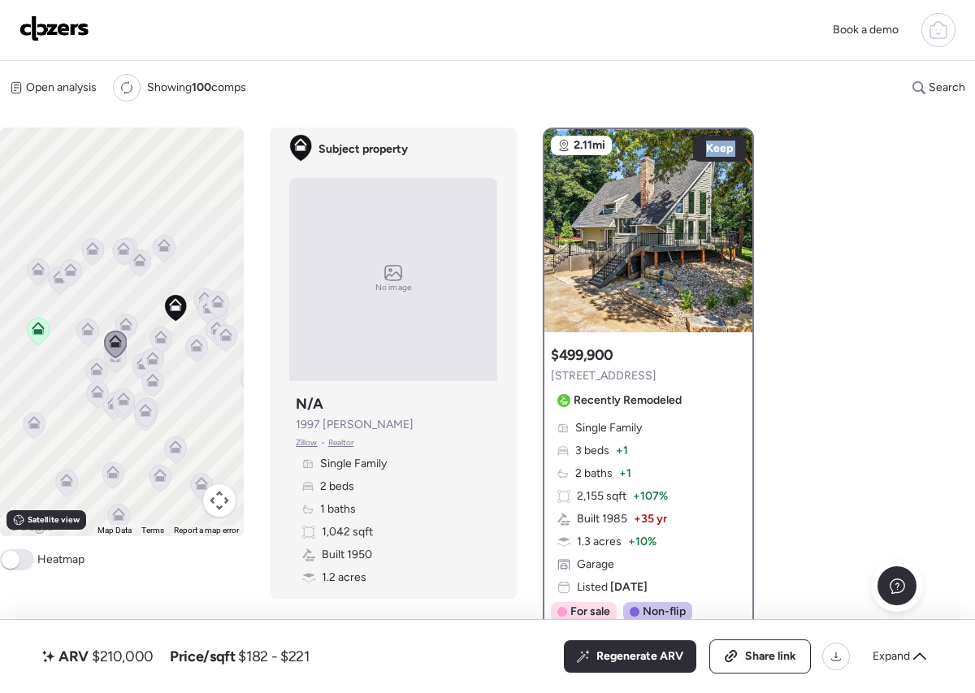
click at [119, 364] on icon at bounding box center [116, 358] width 22 height 27
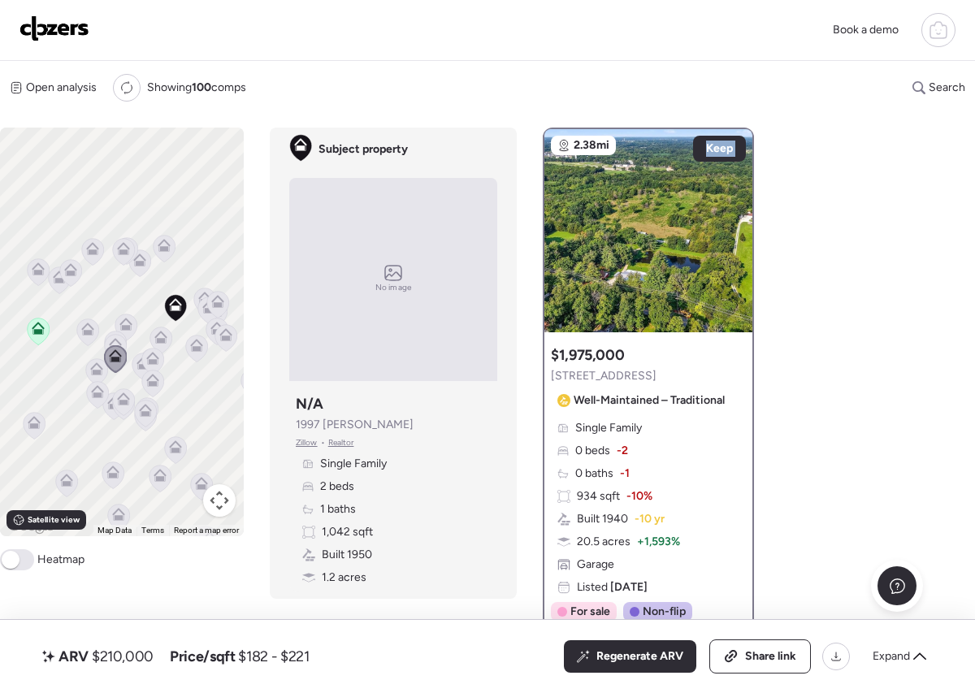
click at [96, 371] on icon at bounding box center [96, 372] width 11 height 5
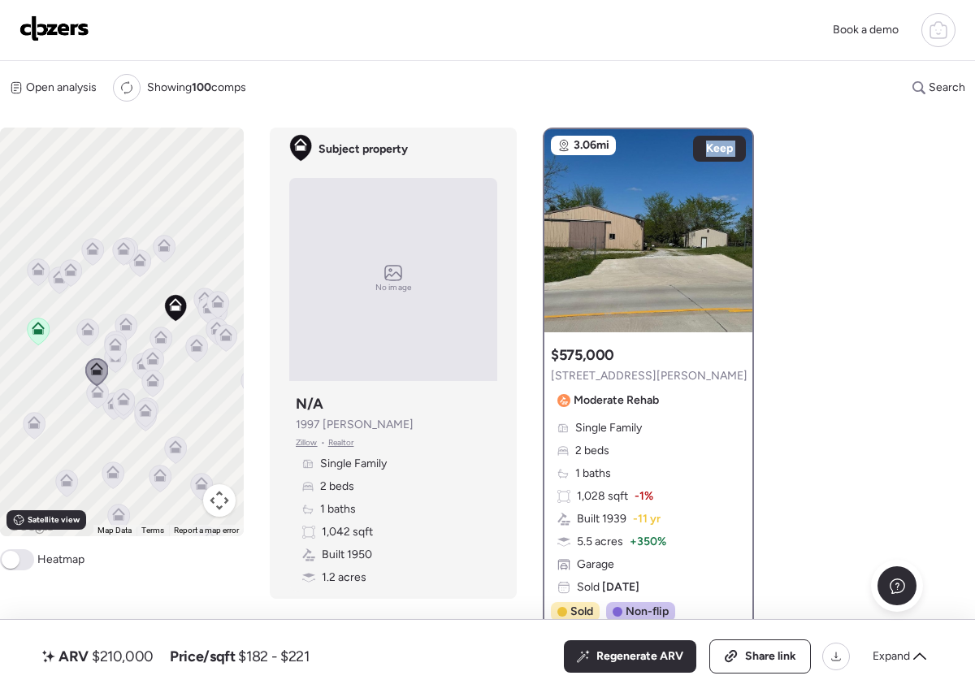
click at [103, 397] on icon at bounding box center [97, 391] width 13 height 13
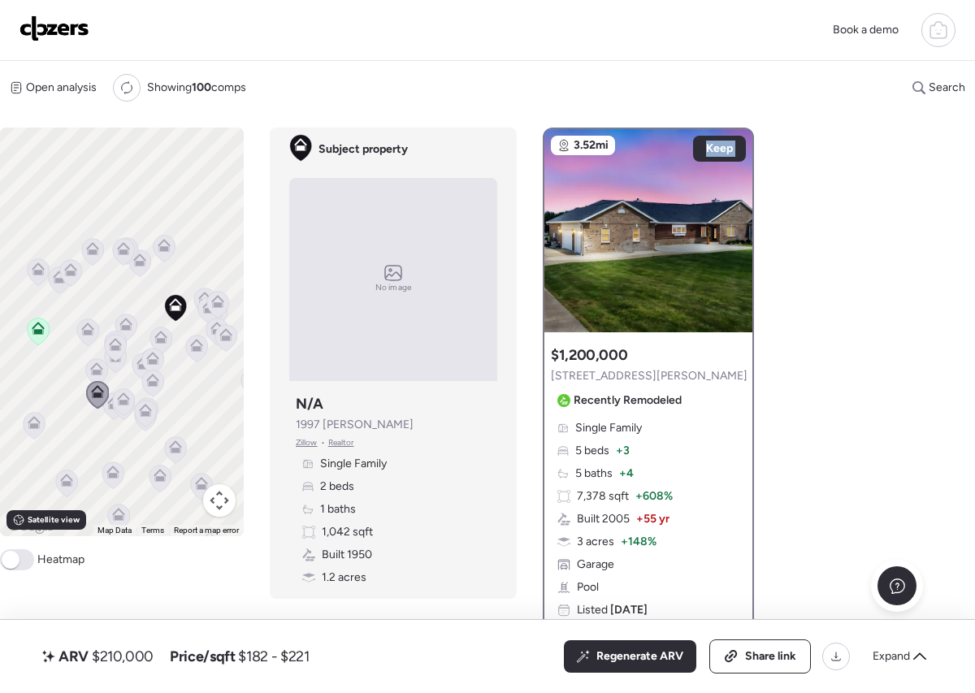
click at [107, 410] on div at bounding box center [97, 396] width 23 height 30
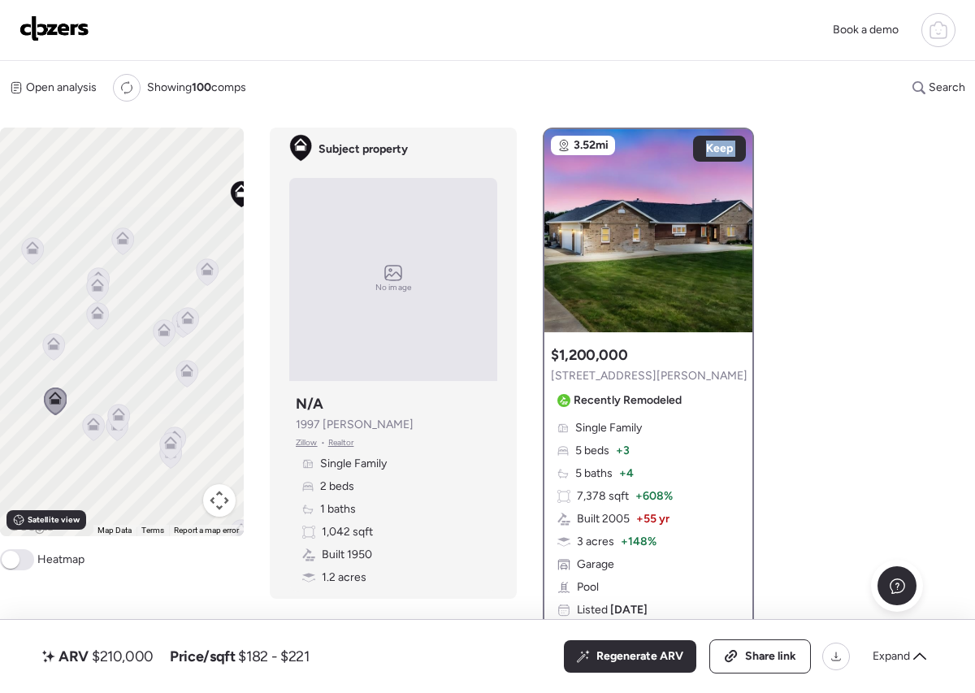
click at [97, 427] on icon at bounding box center [93, 427] width 11 height 5
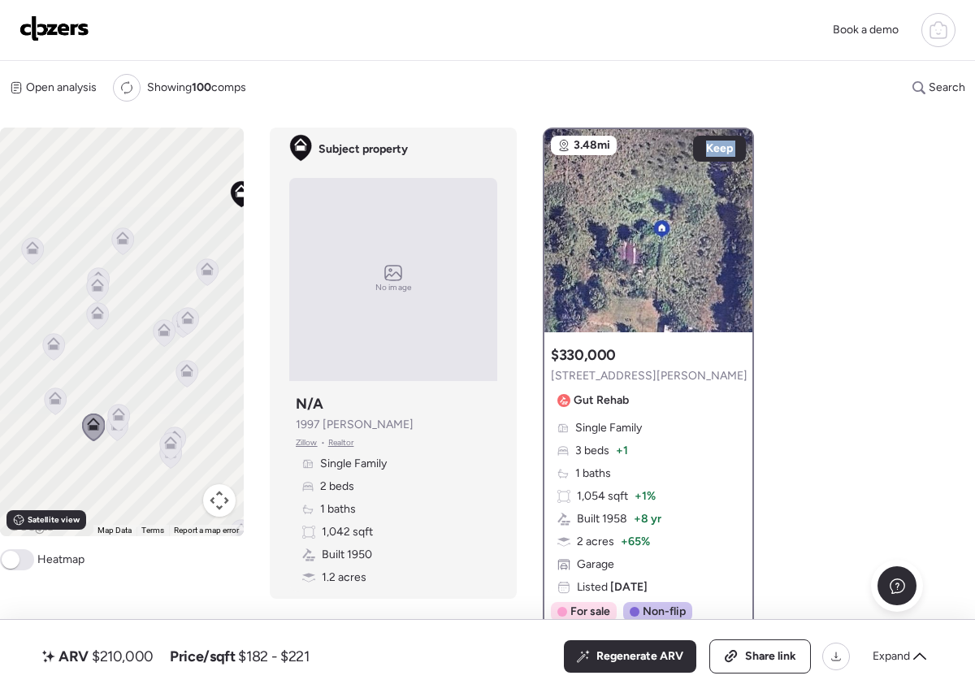
click at [115, 432] on div at bounding box center [118, 419] width 23 height 30
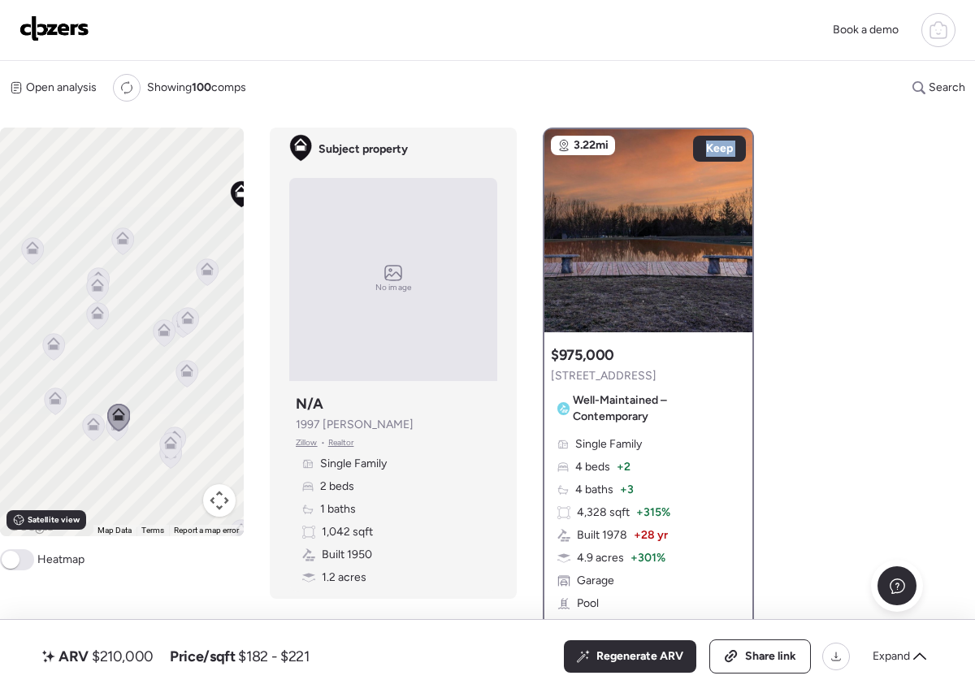
click at [119, 419] on icon at bounding box center [118, 417] width 11 height 5
click at [119, 428] on icon at bounding box center [119, 417] width 22 height 27
click at [119, 434] on icon at bounding box center [117, 427] width 22 height 27
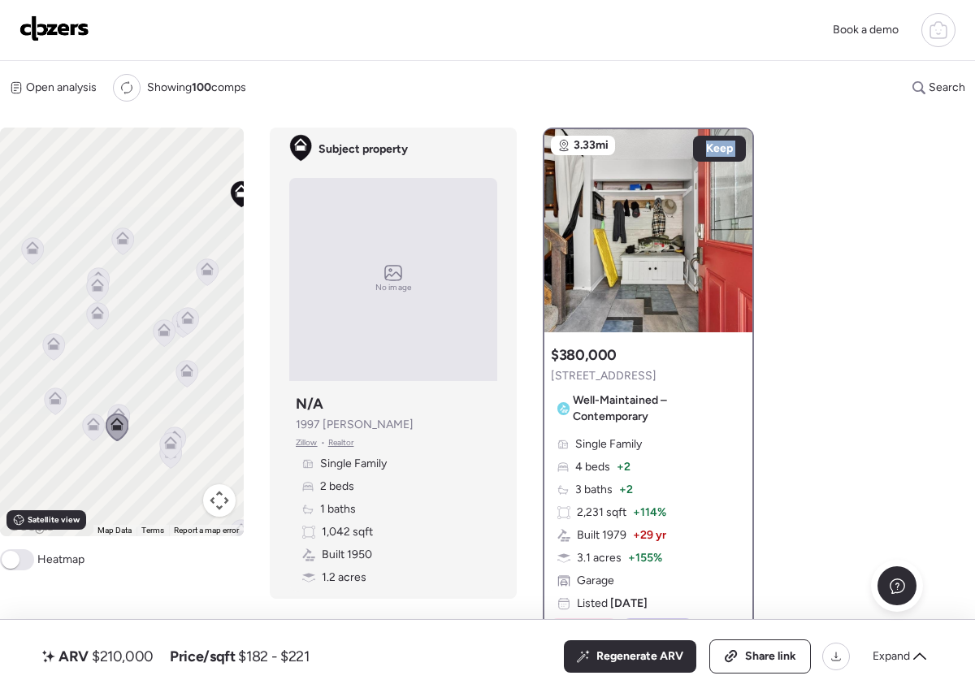
click at [118, 441] on icon at bounding box center [117, 427] width 22 height 27
drag, startPoint x: 96, startPoint y: 416, endPoint x: 144, endPoint y: 419, distance: 48.0
click at [145, 419] on div "To navigate, press the arrow keys. To activate drag with keyboard, press Alt + …" at bounding box center [122, 332] width 244 height 409
click at [71, 445] on div "To activate drag with keyboard, press Alt + Enter. Once in keyboard drag state,…" at bounding box center [122, 332] width 244 height 409
click at [67, 448] on div "To activate drag with keyboard, press Alt + Enter. Once in keyboard drag state,…" at bounding box center [122, 332] width 244 height 409
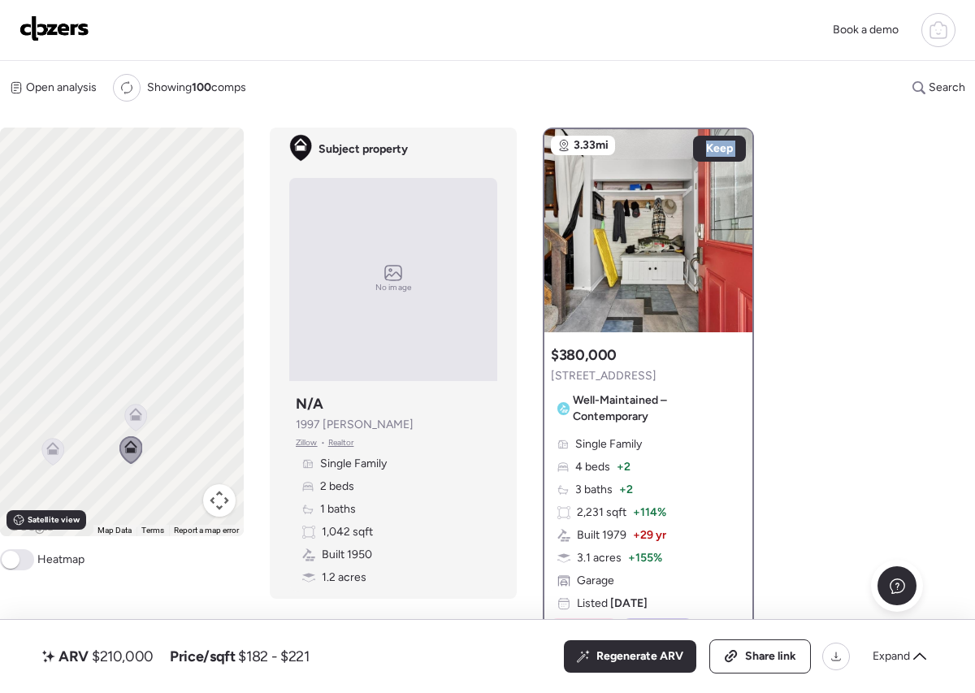
click at [59, 456] on icon at bounding box center [53, 451] width 22 height 27
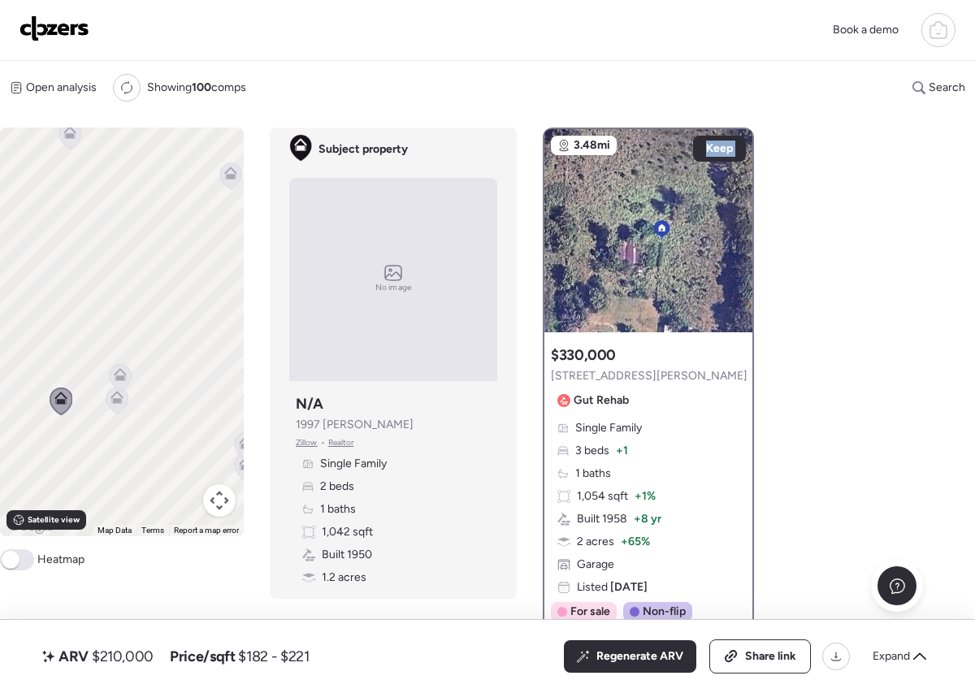
drag, startPoint x: 160, startPoint y: 416, endPoint x: 126, endPoint y: 343, distance: 80.7
click at [126, 344] on div "To navigate, press the arrow keys. To activate drag with keyboard, press Alt + …" at bounding box center [122, 332] width 244 height 409
drag, startPoint x: 137, startPoint y: 371, endPoint x: 139, endPoint y: 393, distance: 22.0
click at [137, 371] on div "To navigate, press the arrow keys. To activate drag with keyboard, press Alt + …" at bounding box center [122, 332] width 244 height 409
click at [115, 426] on icon at bounding box center [109, 422] width 22 height 27
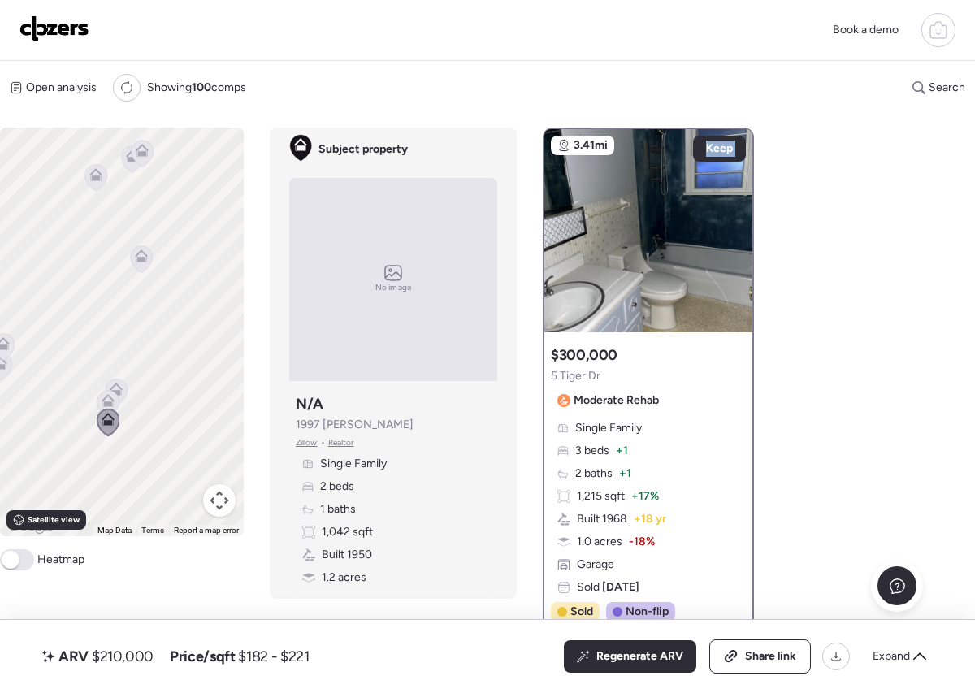
click at [108, 406] on icon at bounding box center [107, 404] width 11 height 5
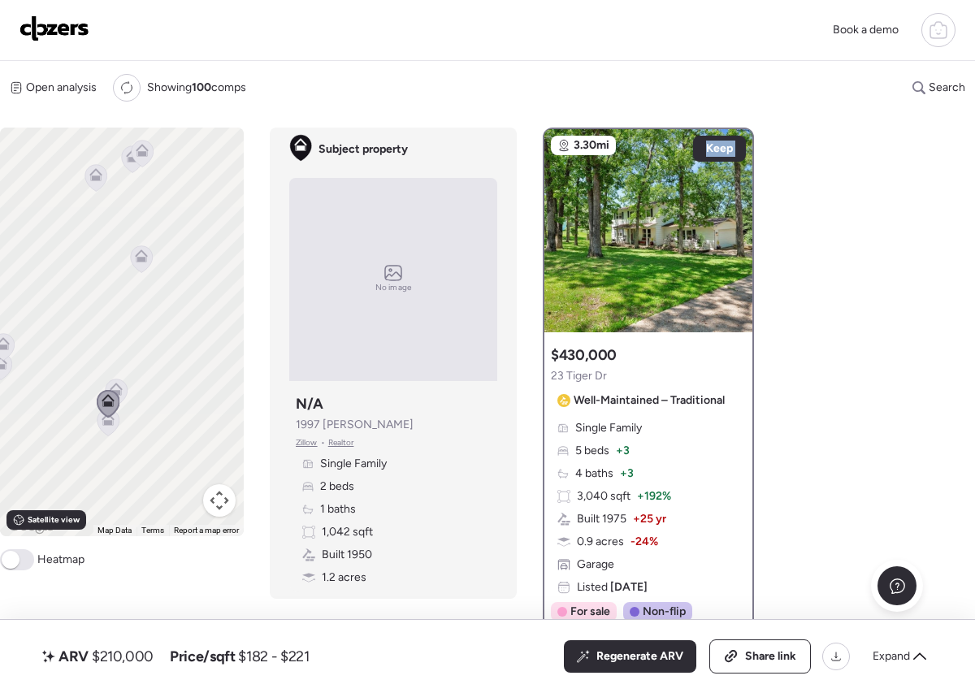
click at [118, 385] on icon at bounding box center [116, 386] width 12 height 7
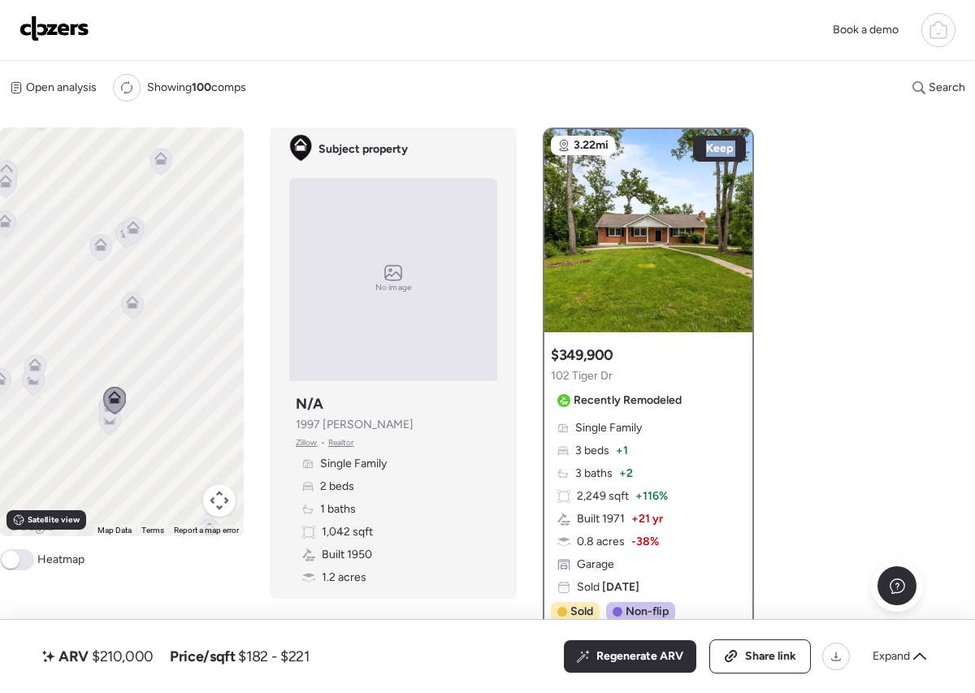
drag, startPoint x: 145, startPoint y: 323, endPoint x: 134, endPoint y: 366, distance: 43.8
click at [134, 366] on div "To navigate, press the arrow keys. To activate drag with keyboard, press Alt + …" at bounding box center [122, 332] width 244 height 409
click at [730, 223] on div at bounding box center [735, 223] width 20 height 20
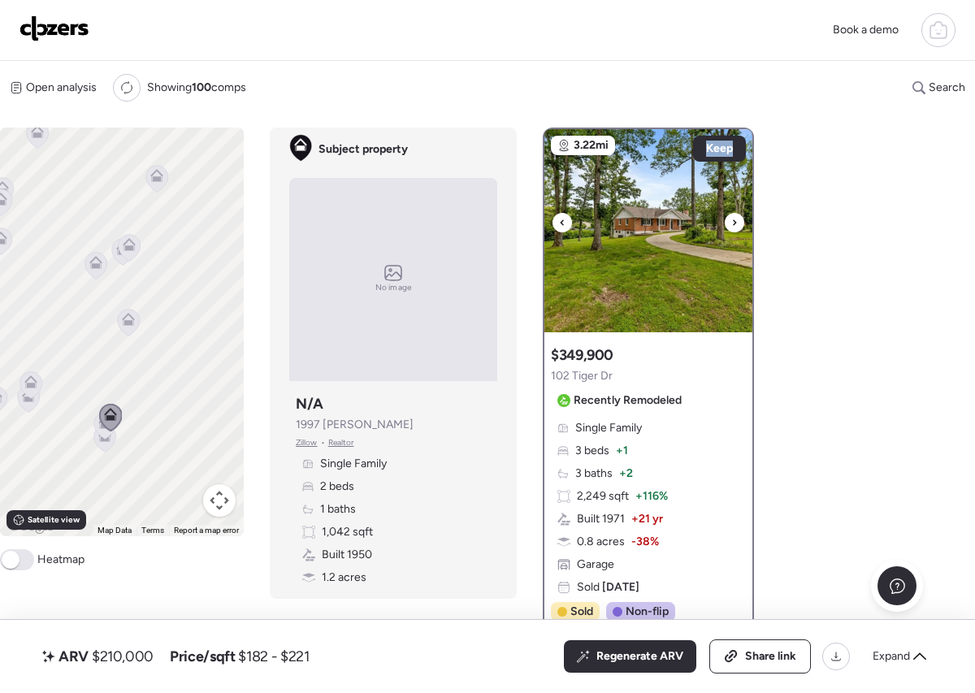
click at [729, 224] on div at bounding box center [735, 223] width 20 height 20
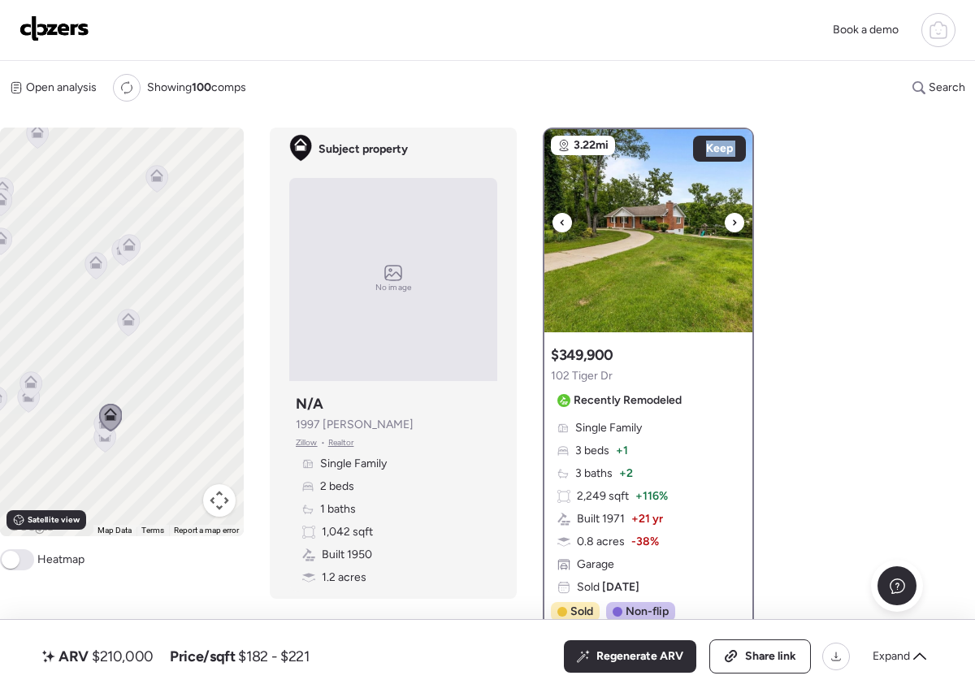
click at [729, 224] on div at bounding box center [735, 223] width 20 height 20
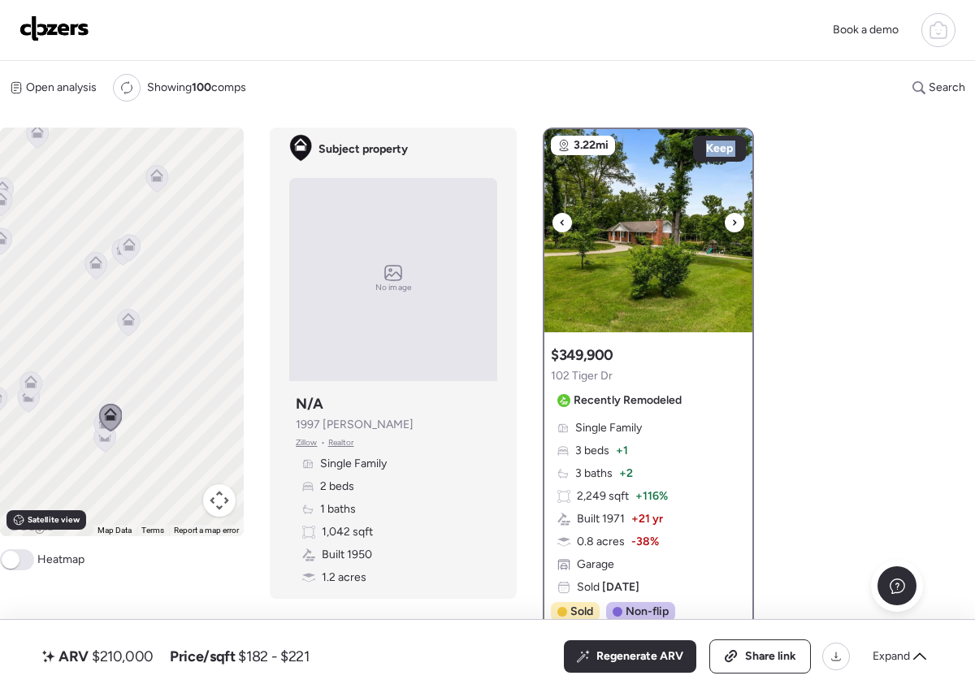
click at [729, 224] on div at bounding box center [735, 223] width 20 height 20
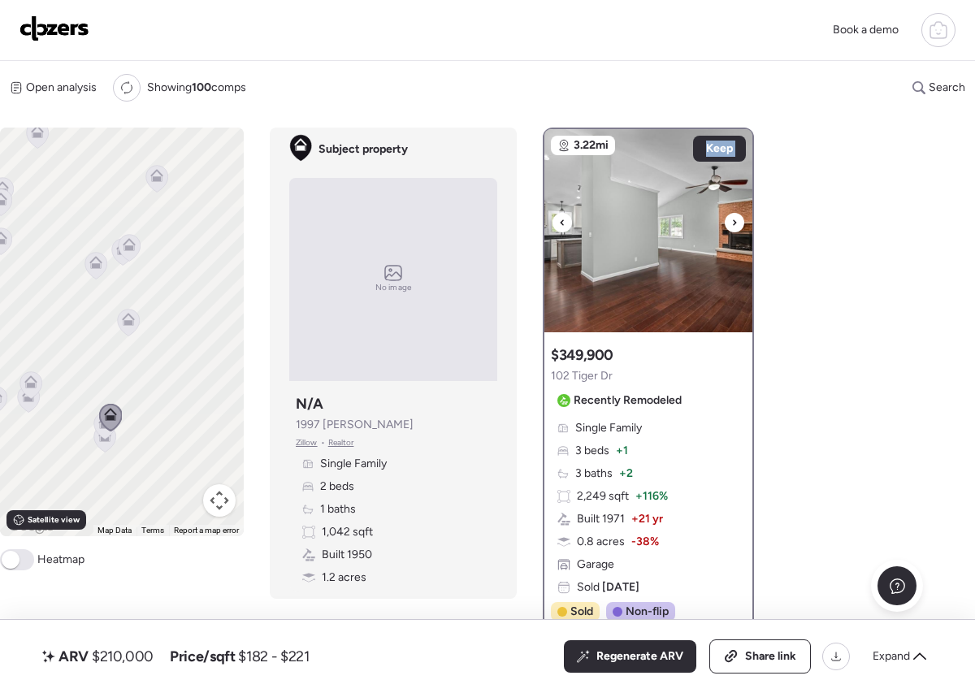
click at [729, 224] on div at bounding box center [735, 223] width 20 height 20
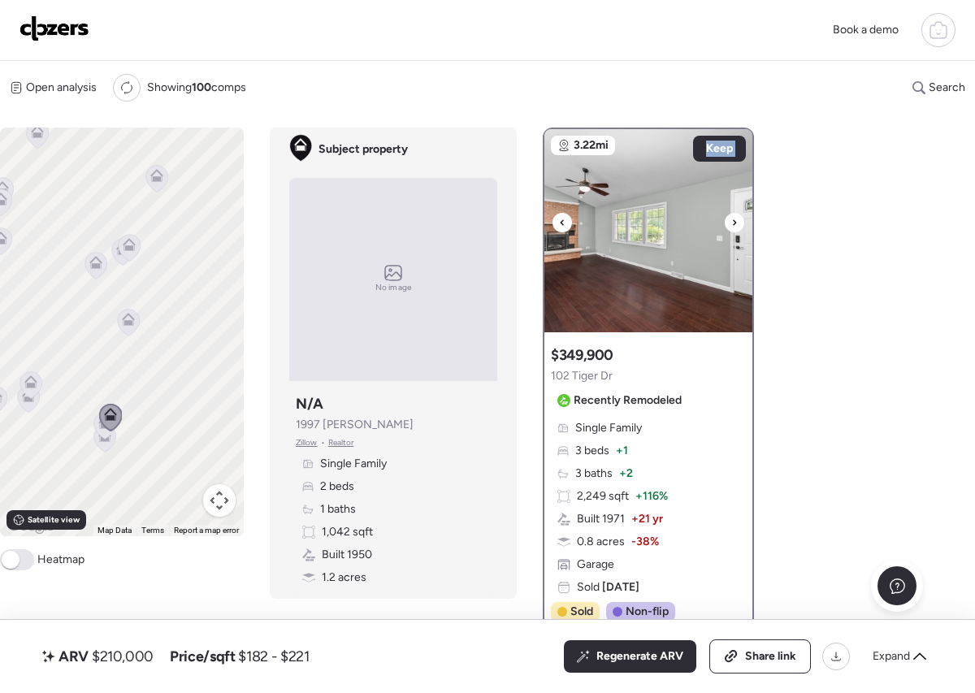
click at [729, 224] on div at bounding box center [735, 223] width 20 height 20
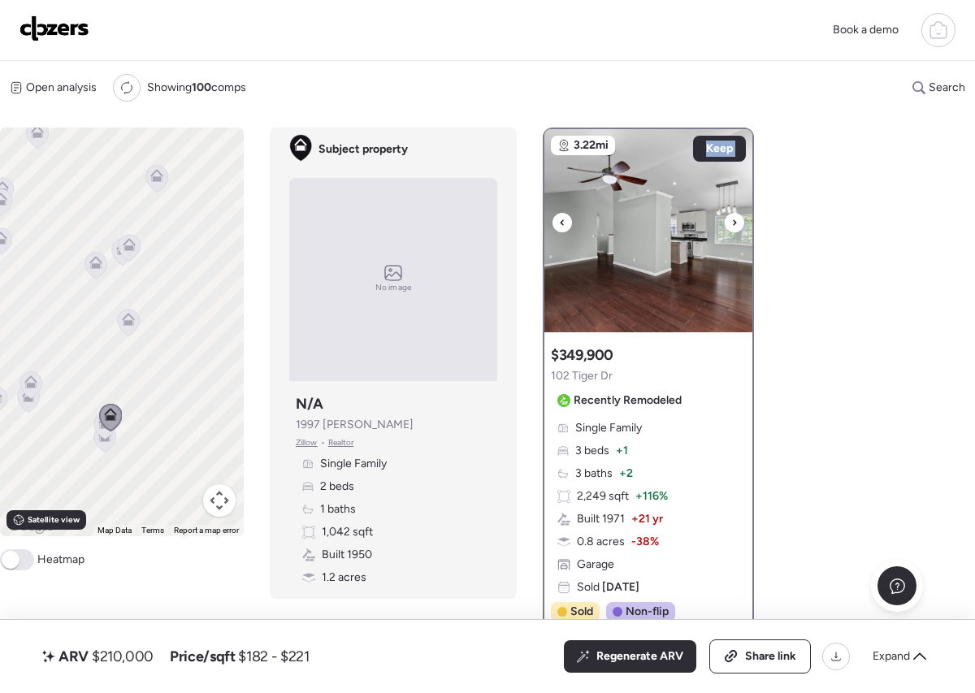
click at [729, 224] on div at bounding box center [735, 223] width 20 height 20
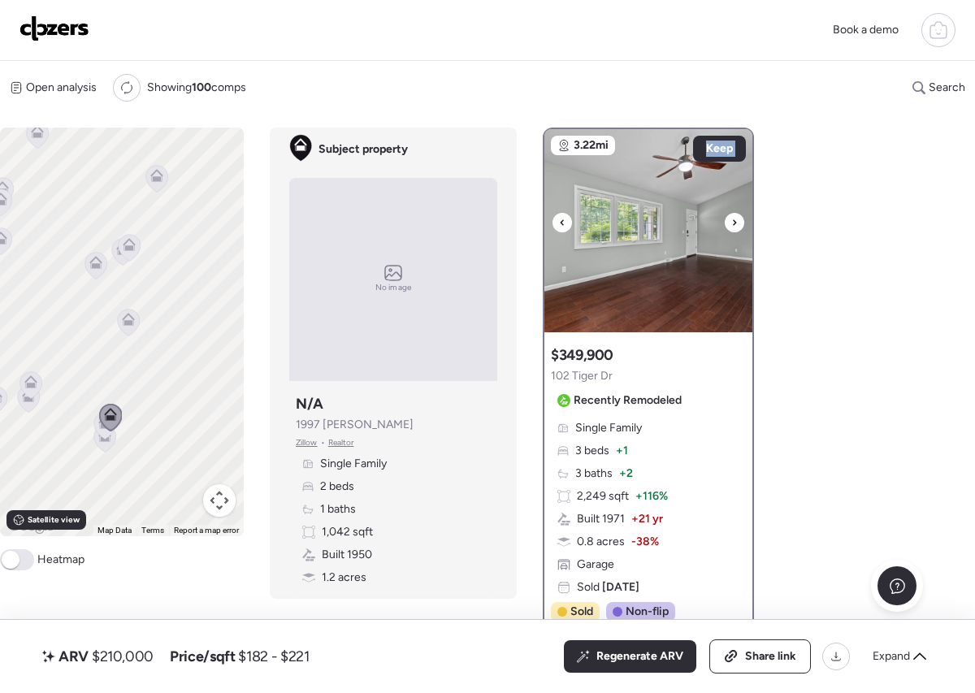
click at [729, 224] on div at bounding box center [735, 223] width 20 height 20
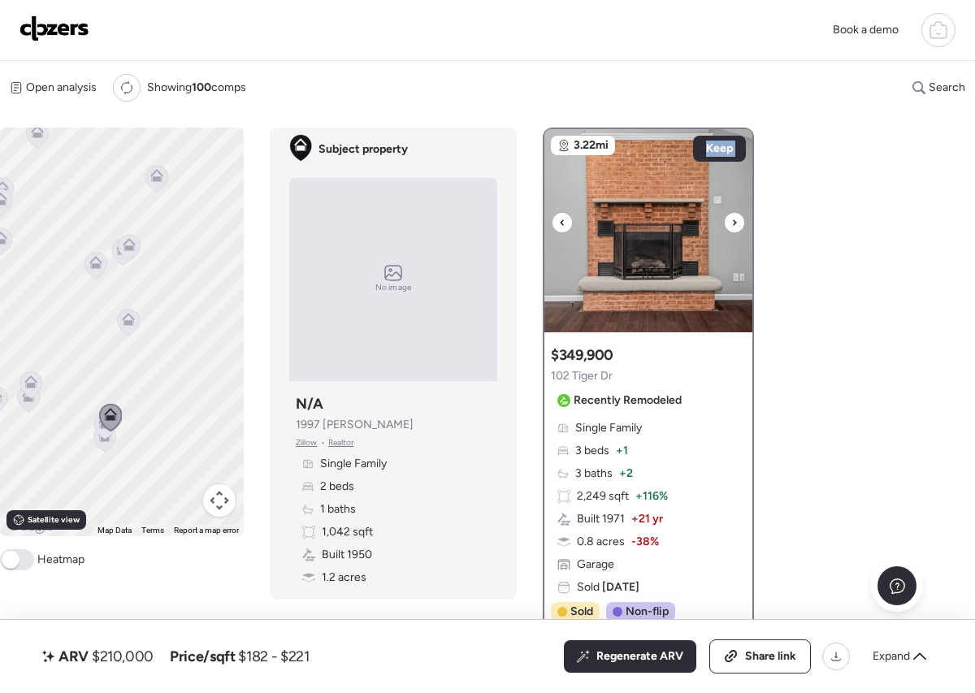
click at [729, 224] on div at bounding box center [735, 223] width 20 height 20
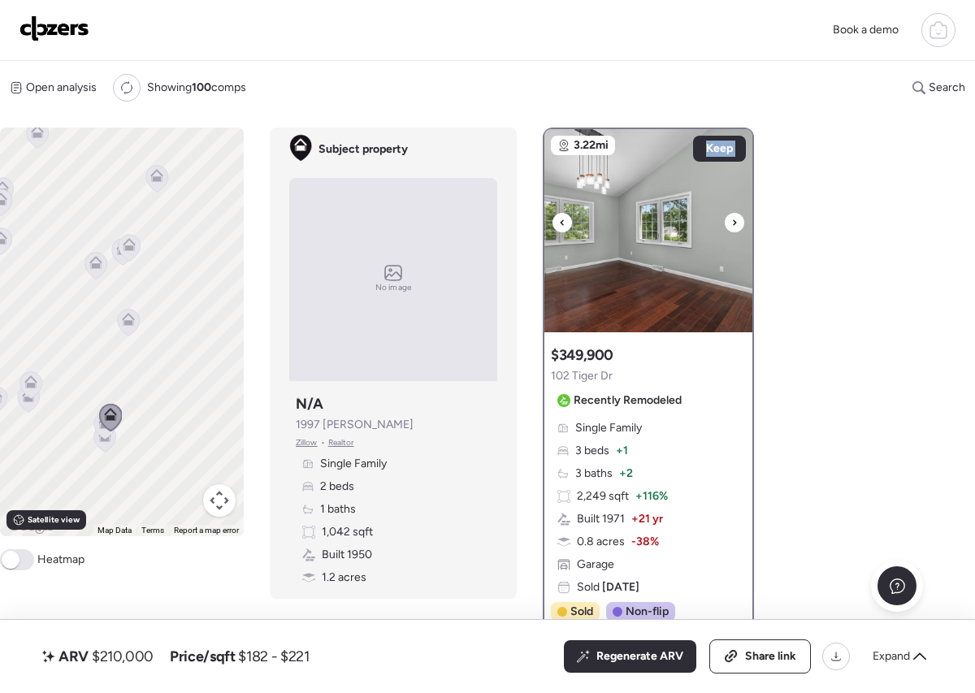
click at [729, 224] on div at bounding box center [735, 223] width 20 height 20
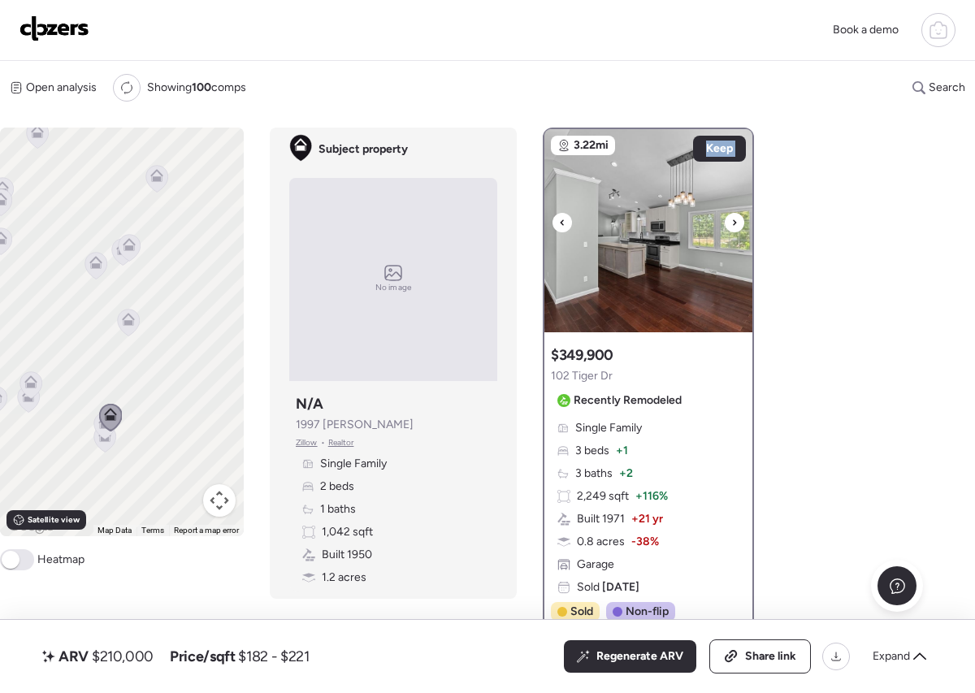
click at [729, 224] on div at bounding box center [735, 223] width 20 height 20
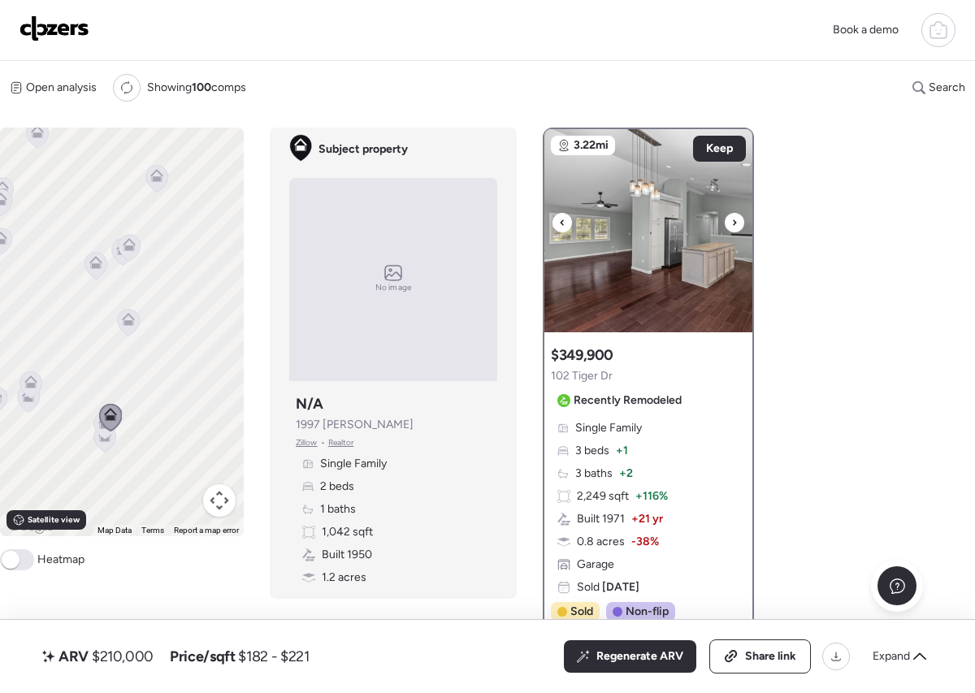
click at [729, 224] on div at bounding box center [735, 223] width 20 height 20
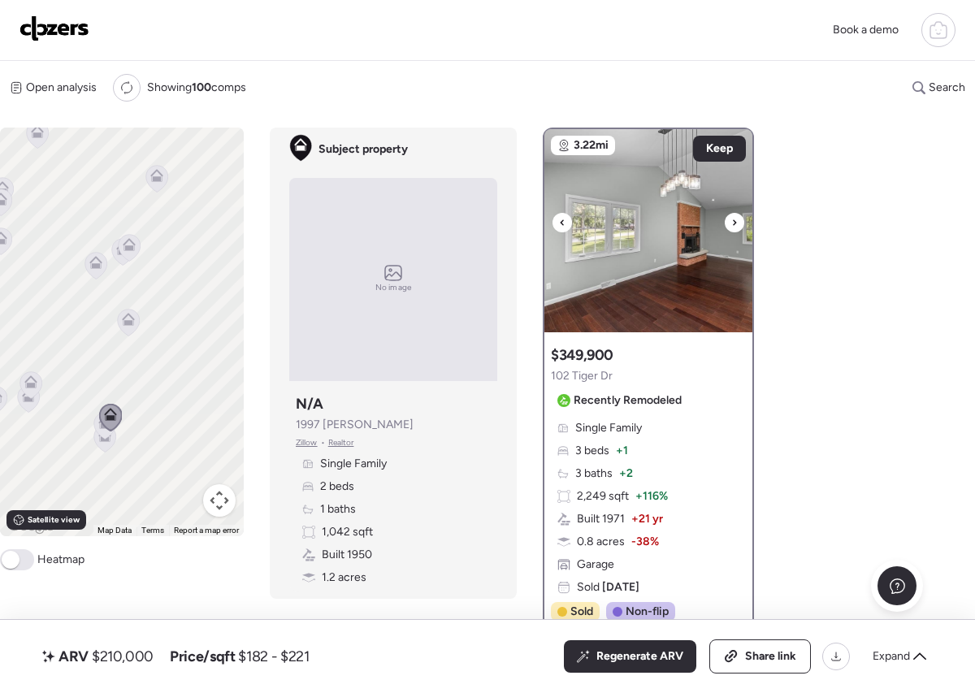
click at [729, 224] on div at bounding box center [735, 223] width 20 height 20
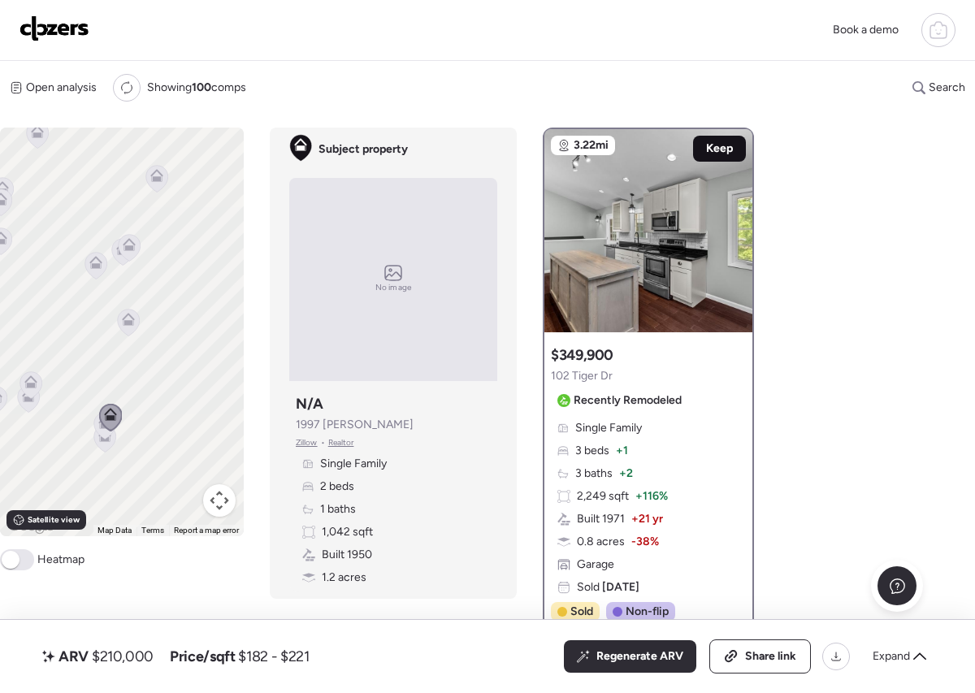
click at [715, 149] on span "Keep" at bounding box center [719, 149] width 27 height 16
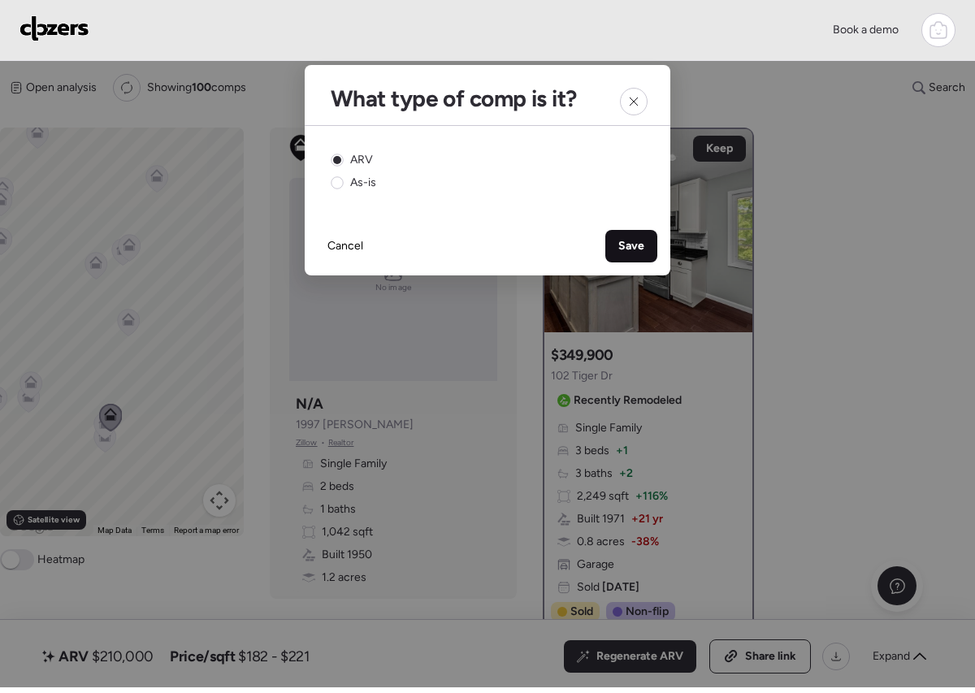
click at [612, 244] on div "Save" at bounding box center [632, 246] width 52 height 33
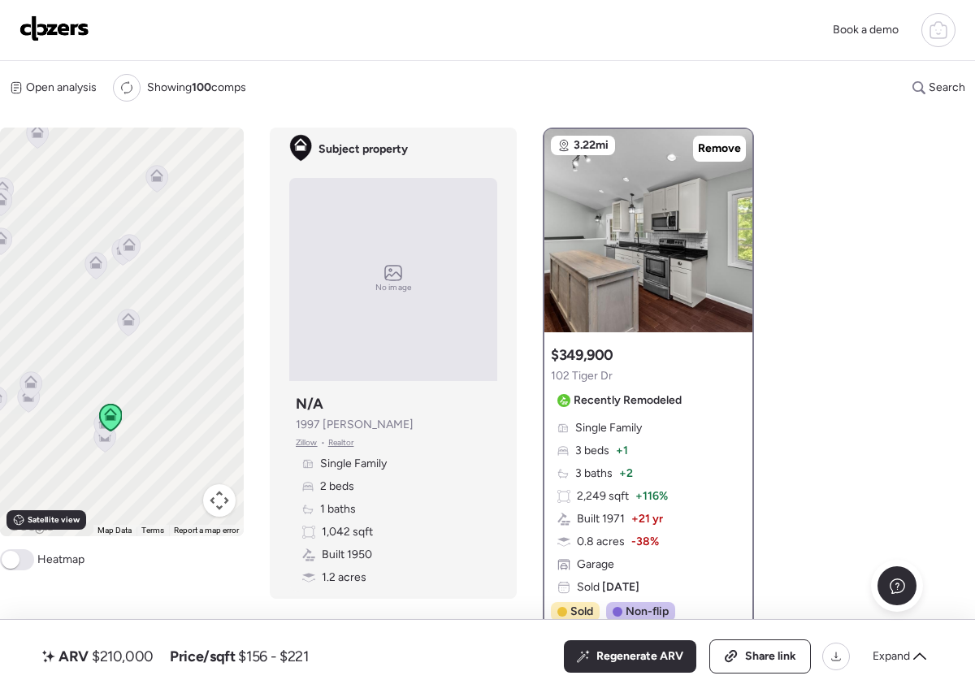
click at [558, 662] on div "ARV $210,000 Price/sqft $156 - $221 All (3) ARV (3) As-is (0) Regenerate ARV Sh…" at bounding box center [487, 657] width 897 height 34
click at [599, 659] on span "Regenerate ARV" at bounding box center [640, 657] width 87 height 16
drag, startPoint x: 119, startPoint y: 652, endPoint x: 171, endPoint y: 650, distance: 51.2
click at [171, 650] on div "ARV $200,000 Price/sqft $156 - $221" at bounding box center [176, 657] width 274 height 26
click at [174, 650] on span "Price/sqft" at bounding box center [206, 657] width 65 height 20
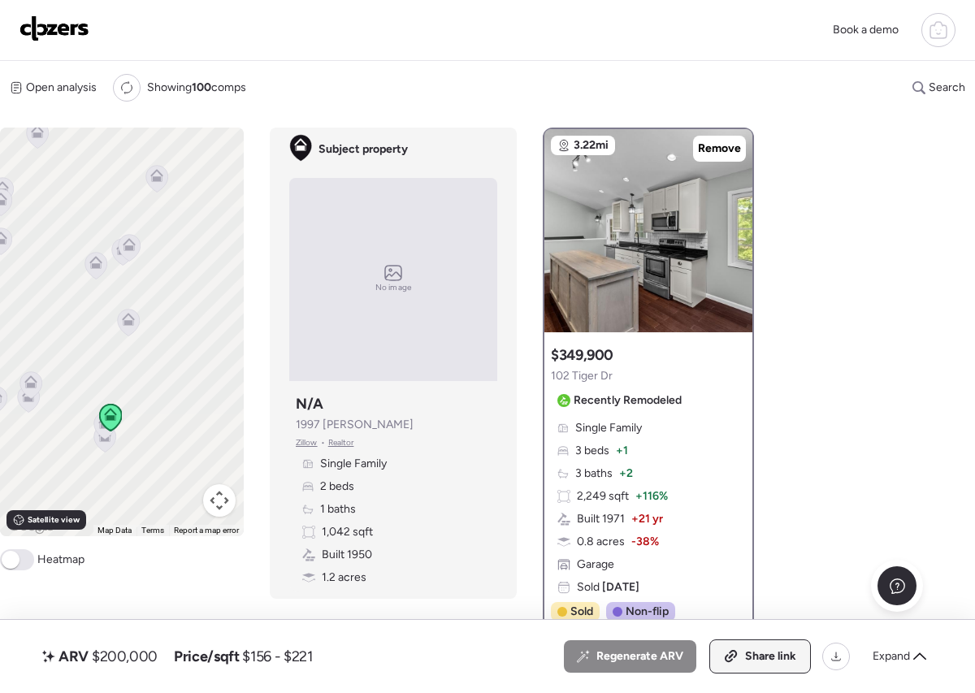
click at [762, 661] on span "Share link" at bounding box center [770, 657] width 51 height 16
